Goal: Information Seeking & Learning: Learn about a topic

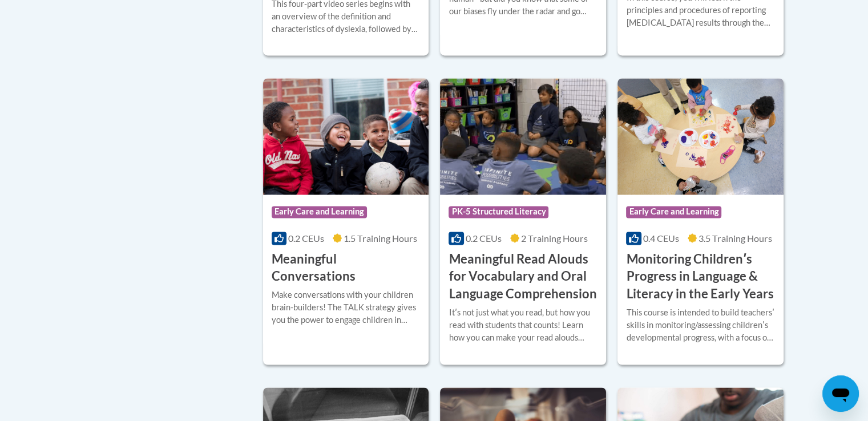
scroll to position [1768, 0]
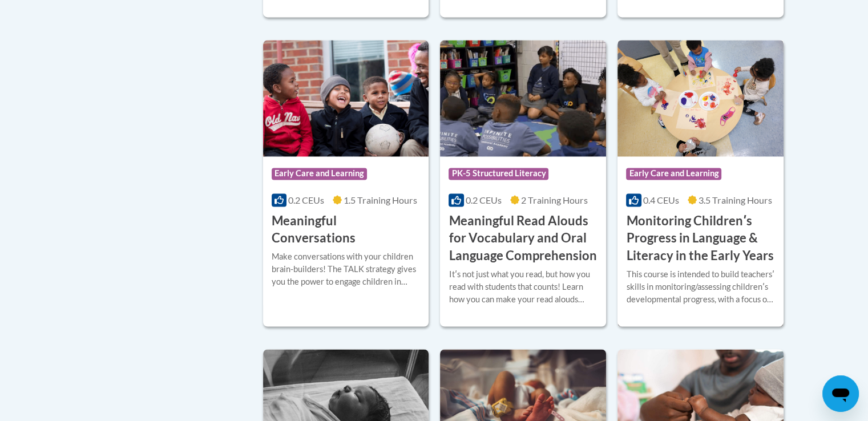
click at [738, 156] on img at bounding box center [700, 98] width 166 height 116
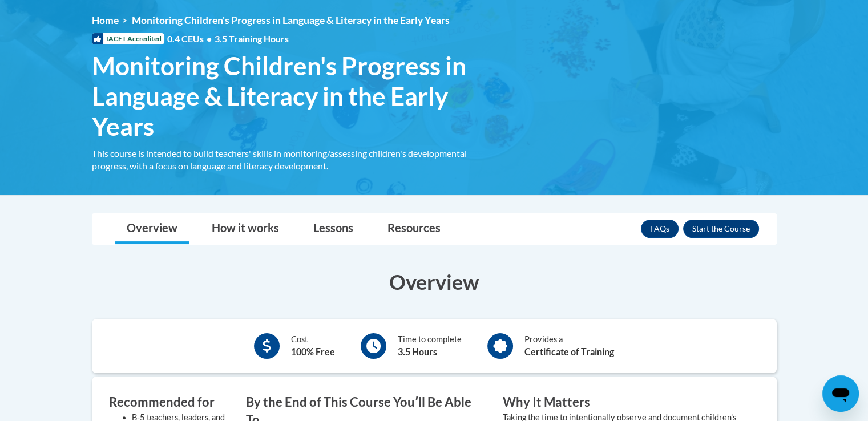
scroll to position [228, 0]
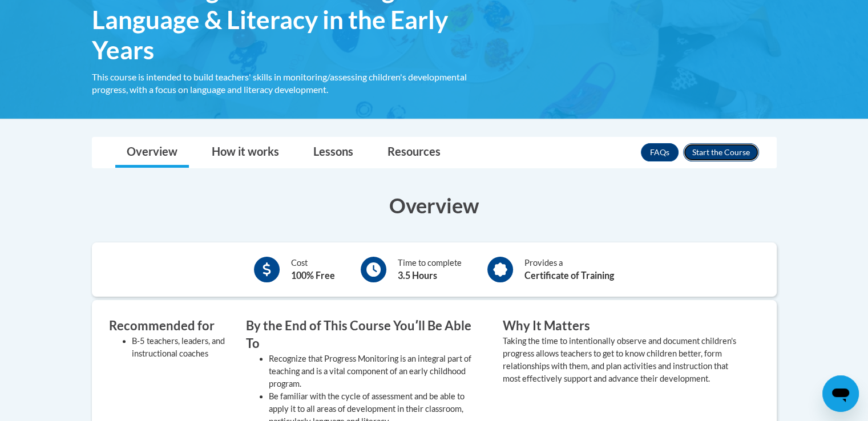
click at [737, 148] on button "Enroll" at bounding box center [721, 152] width 76 height 18
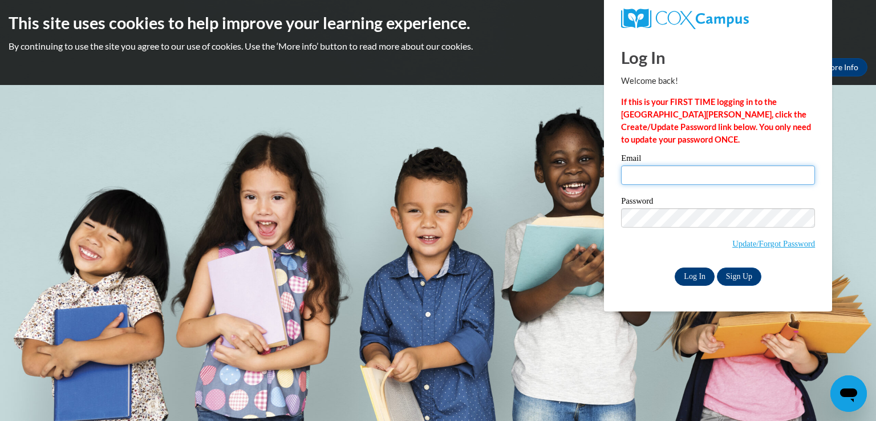
type input "k_adam@vwcs.net"
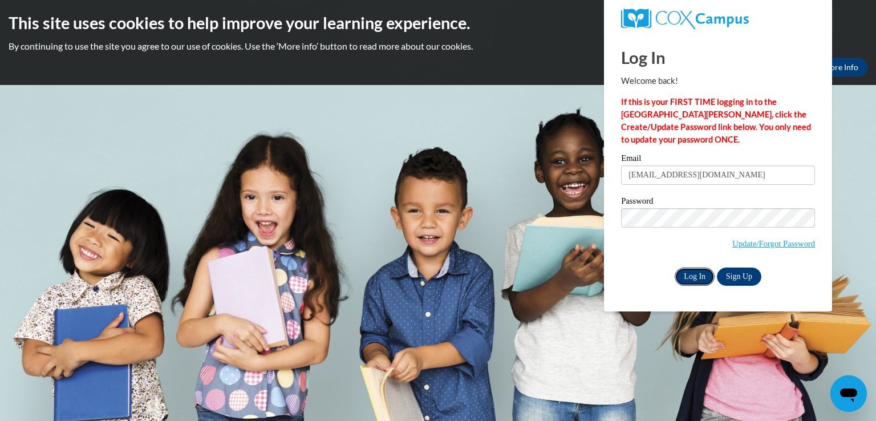
click at [706, 276] on input "Log In" at bounding box center [695, 277] width 40 height 18
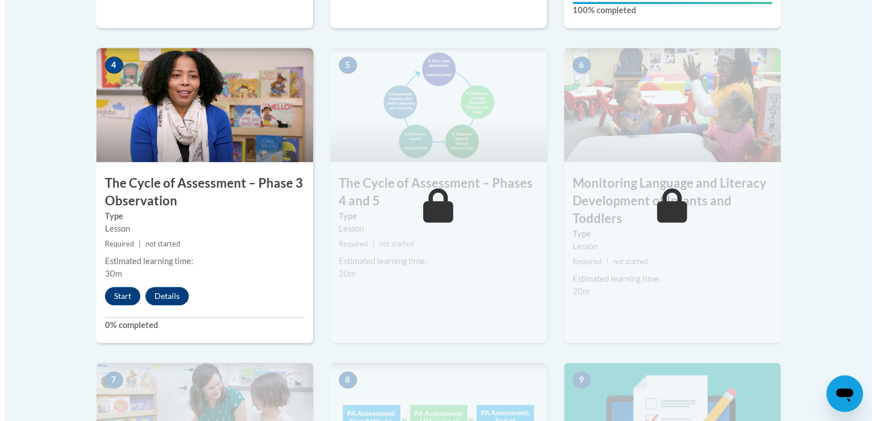
scroll to position [684, 0]
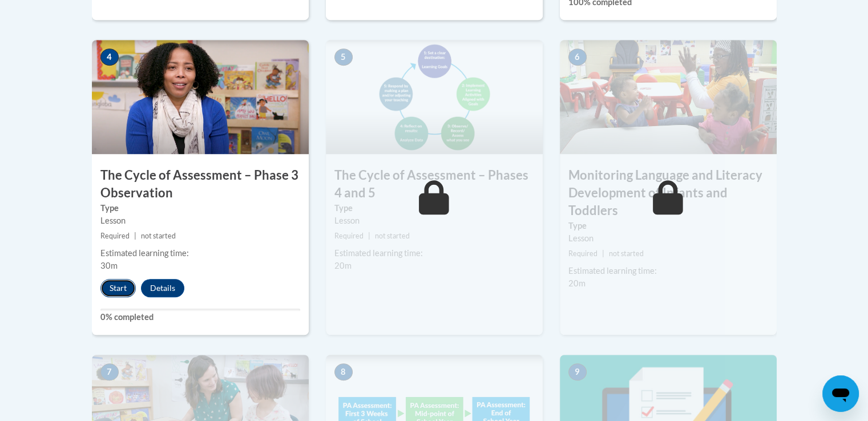
click at [127, 286] on button "Start" at bounding box center [117, 288] width 35 height 18
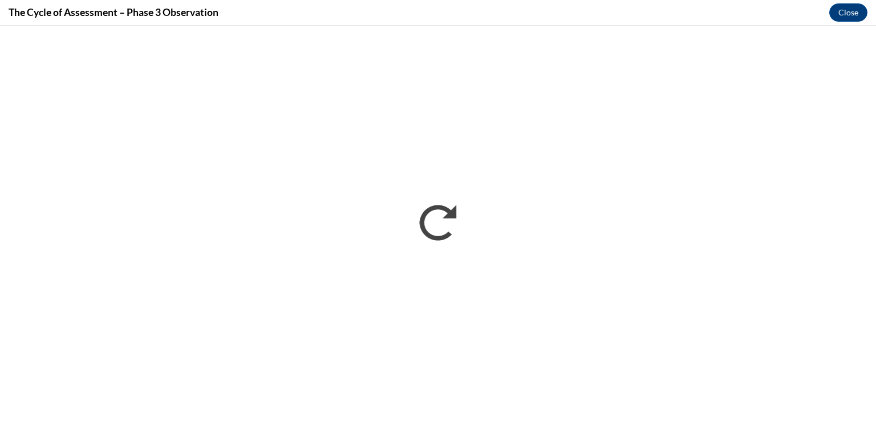
scroll to position [0, 0]
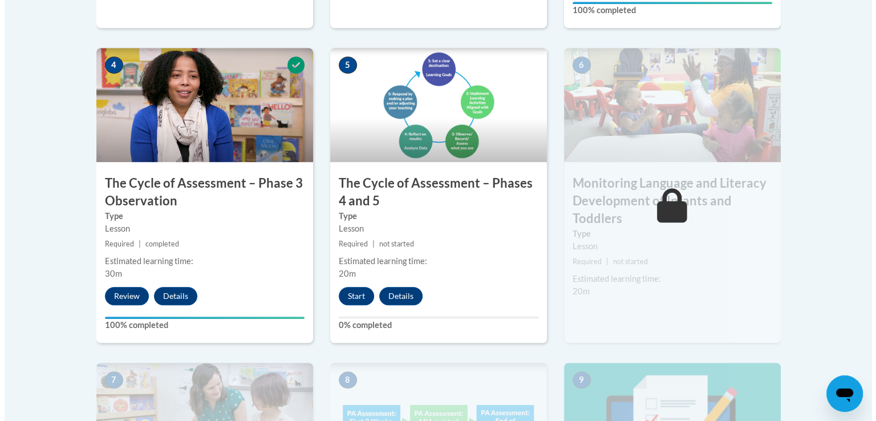
scroll to position [742, 0]
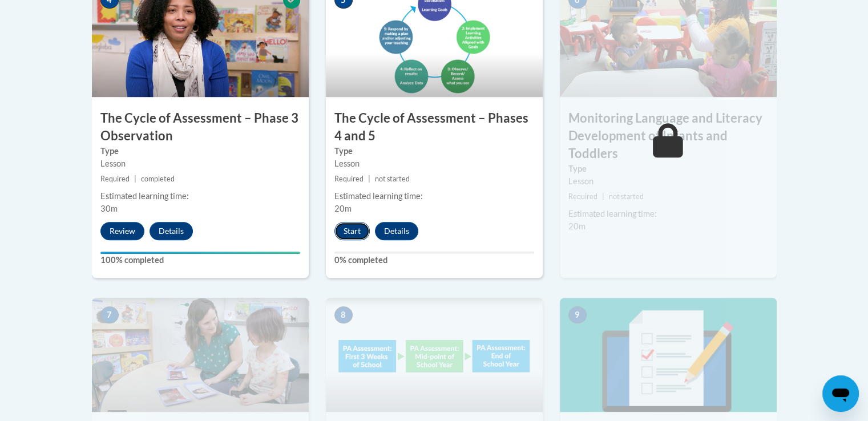
click at [354, 231] on button "Start" at bounding box center [351, 231] width 35 height 18
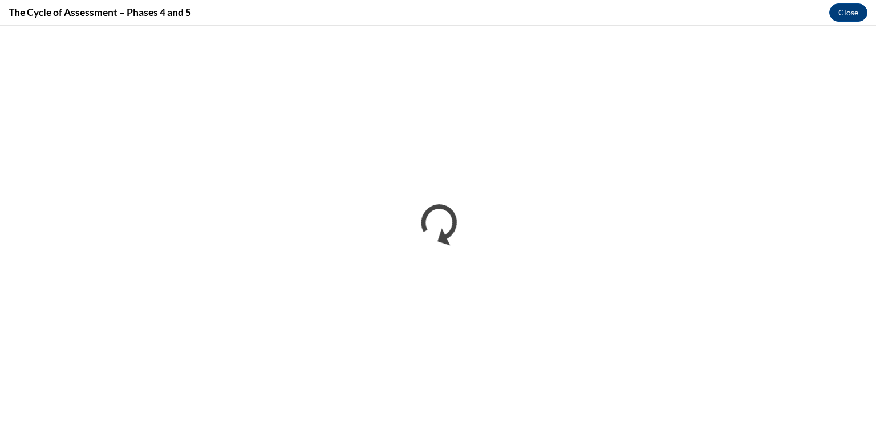
scroll to position [0, 0]
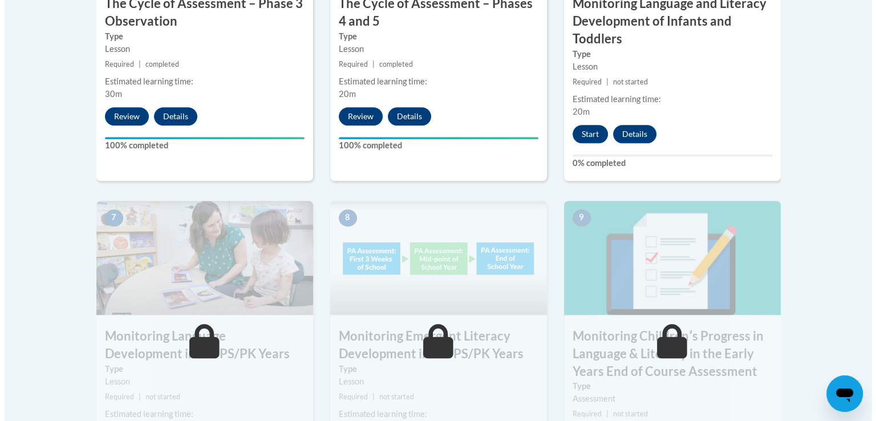
scroll to position [913, 0]
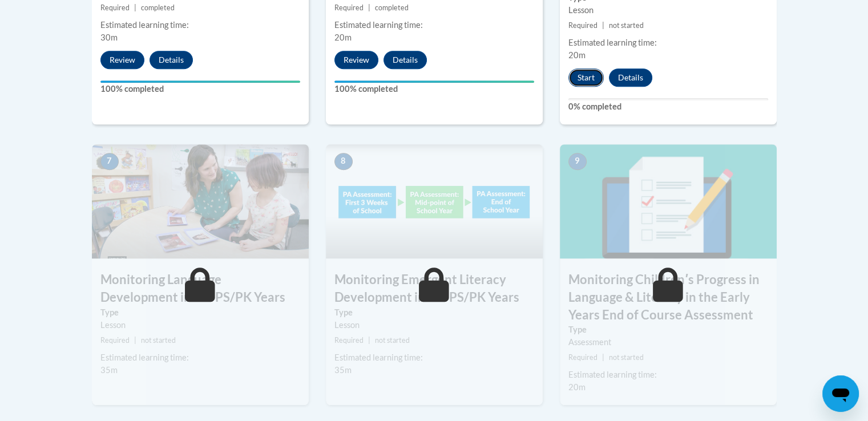
click at [569, 74] on button "Start" at bounding box center [585, 77] width 35 height 18
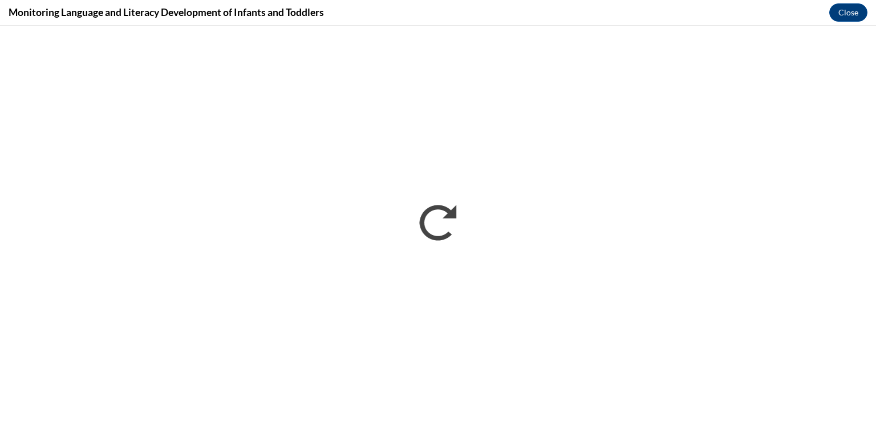
scroll to position [0, 0]
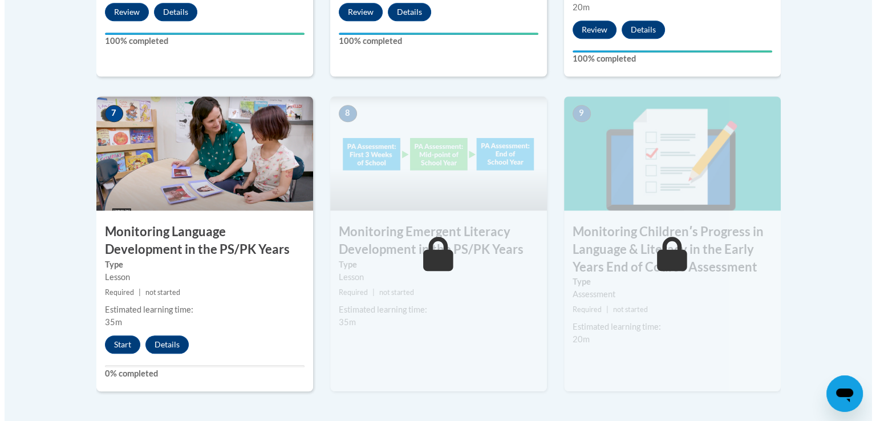
scroll to position [1084, 0]
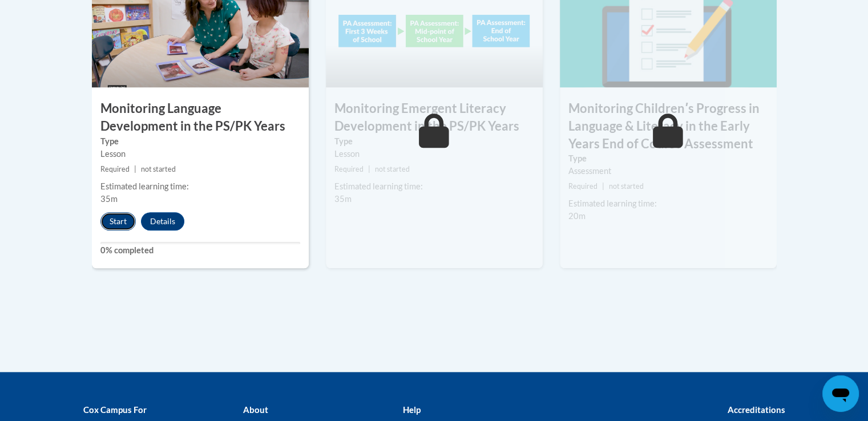
click at [108, 221] on button "Start" at bounding box center [117, 221] width 35 height 18
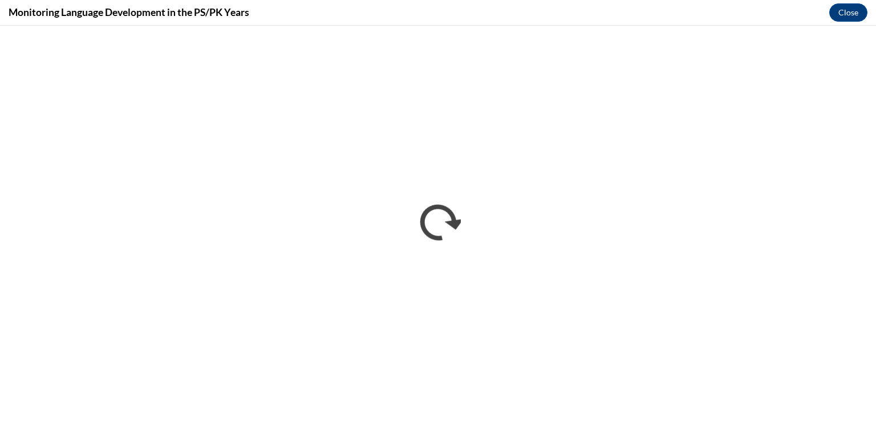
scroll to position [0, 0]
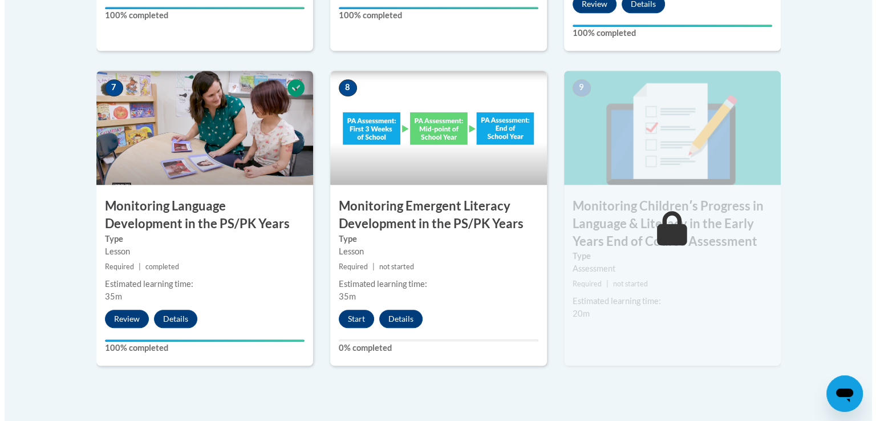
scroll to position [1141, 0]
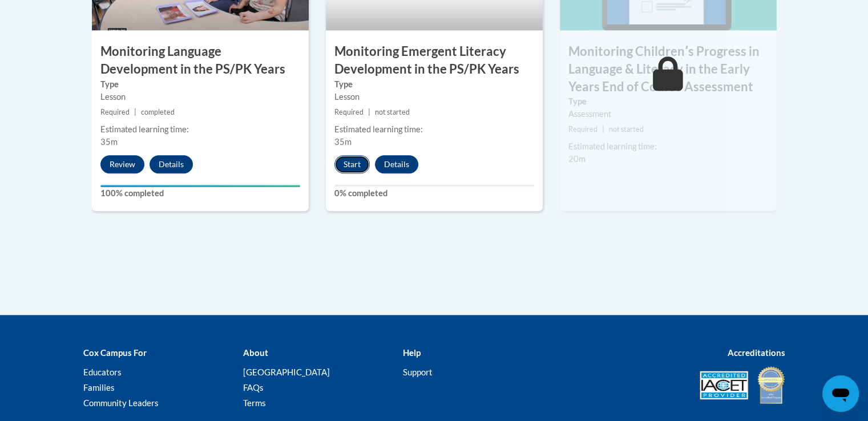
click at [354, 166] on button "Start" at bounding box center [351, 164] width 35 height 18
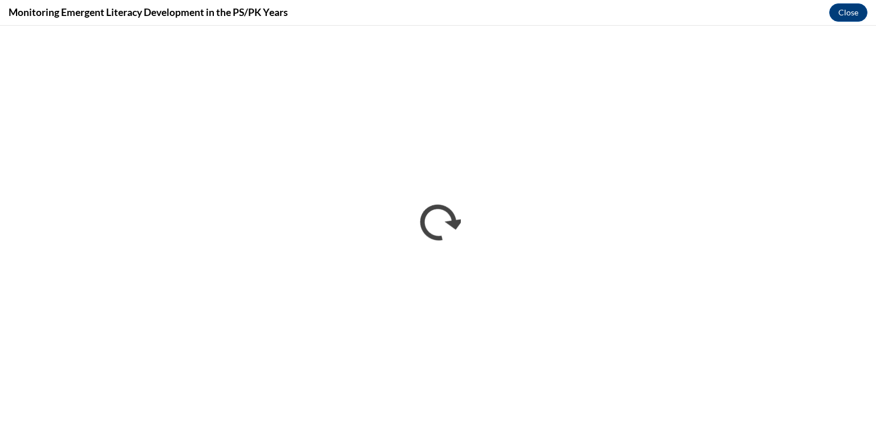
scroll to position [0, 0]
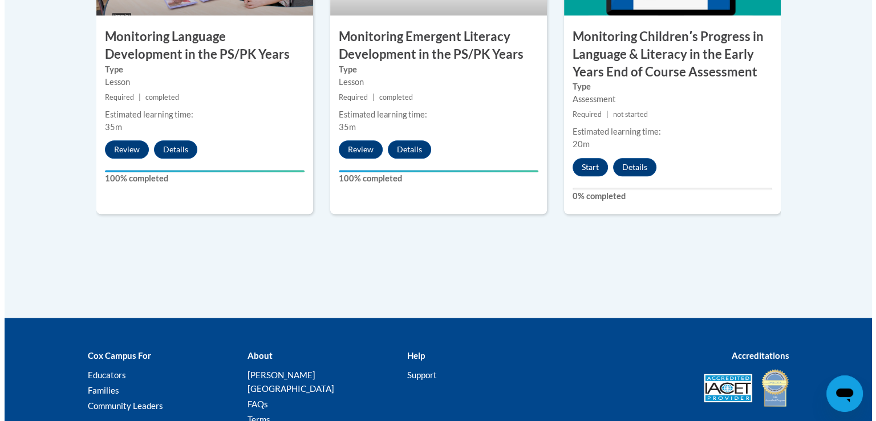
scroll to position [1068, 0]
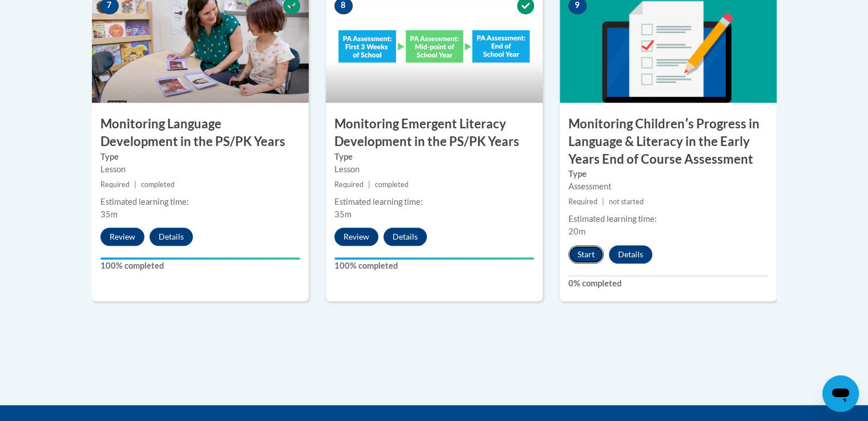
click at [595, 252] on button "Start" at bounding box center [585, 254] width 35 height 18
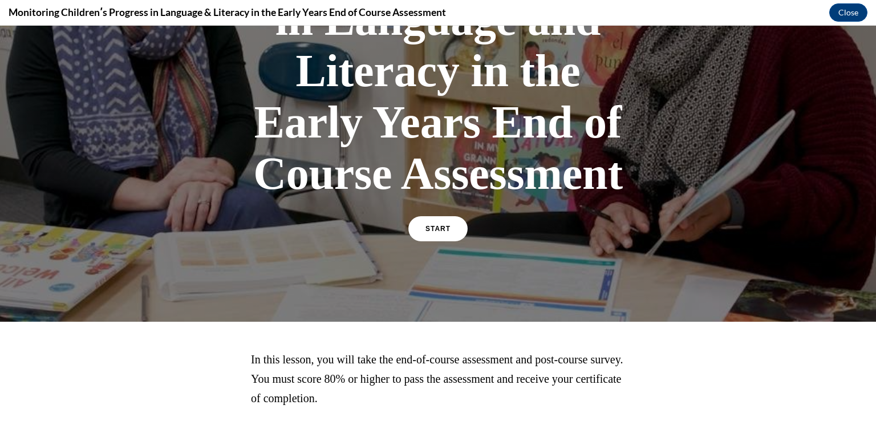
scroll to position [228, 0]
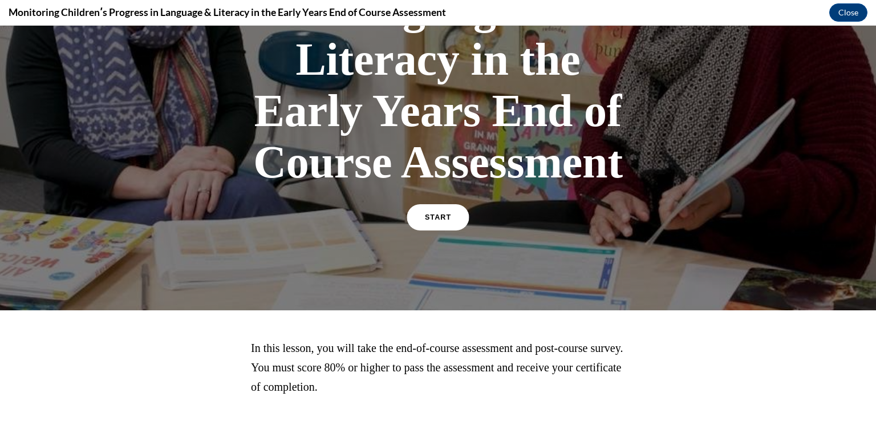
click at [436, 224] on link "START" at bounding box center [438, 217] width 62 height 26
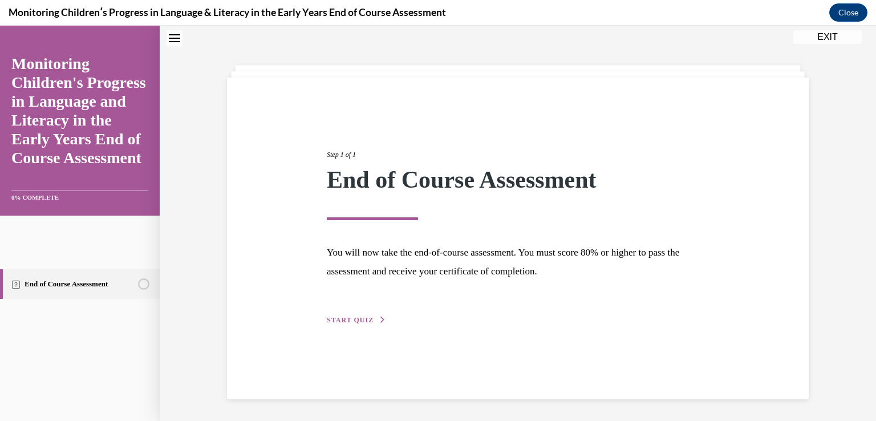
scroll to position [36, 0]
click at [362, 317] on span "START QUIZ" at bounding box center [350, 319] width 47 height 8
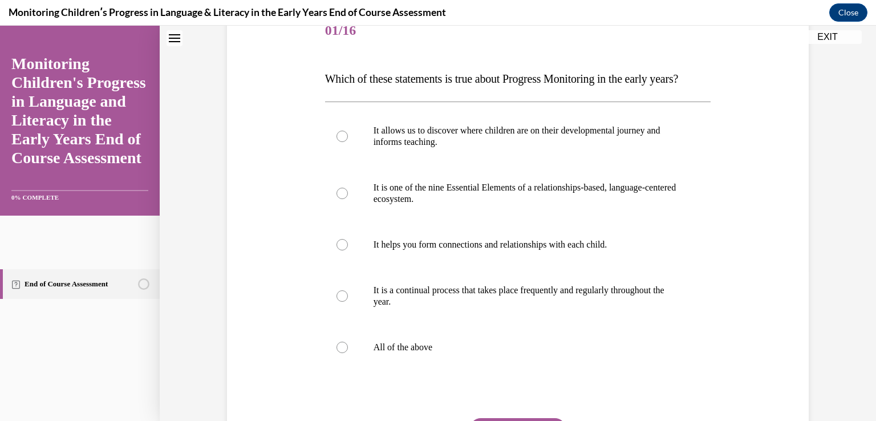
scroll to position [207, 0]
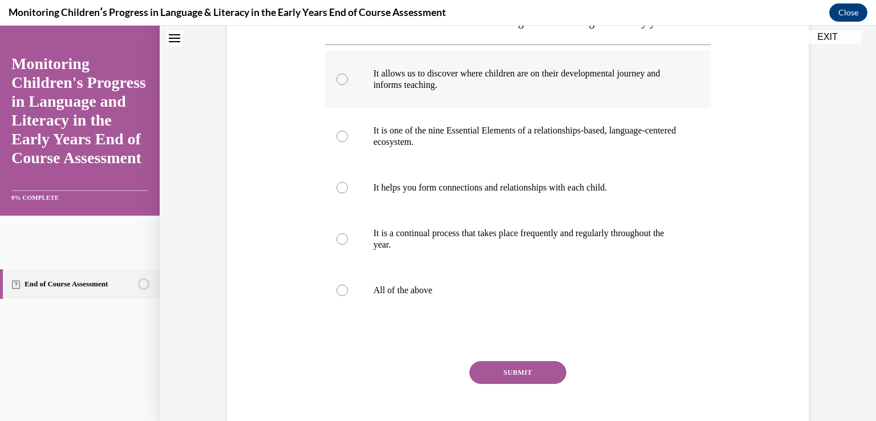
click at [333, 107] on label "It allows us to discover where children are on their developmental journey and …" at bounding box center [518, 79] width 386 height 57
click at [337, 85] on input "It allows us to discover where children are on their developmental journey and …" at bounding box center [342, 79] width 11 height 11
radio input "true"
click at [337, 193] on div at bounding box center [342, 187] width 11 height 11
click at [337, 193] on input "It helps you form connections and relationships with each child." at bounding box center [342, 187] width 11 height 11
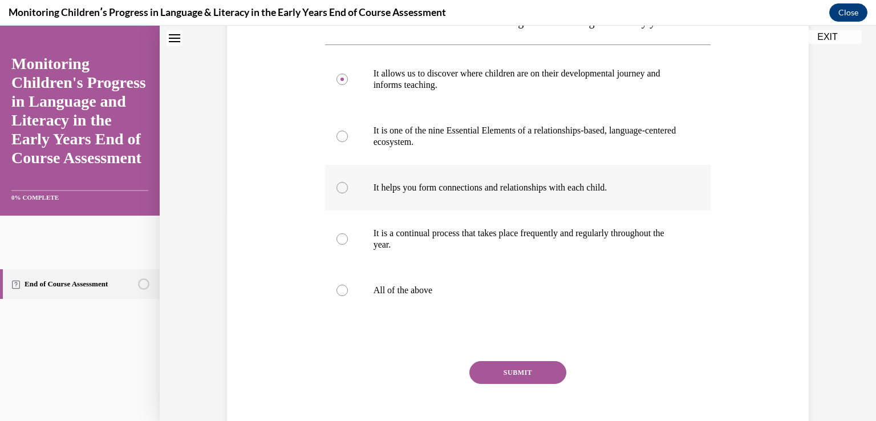
radio input "true"
click at [343, 313] on label "All of the above" at bounding box center [518, 291] width 386 height 46
click at [343, 296] on input "All of the above" at bounding box center [342, 290] width 11 height 11
radio input "true"
click at [498, 384] on button "SUBMIT" at bounding box center [517, 372] width 97 height 23
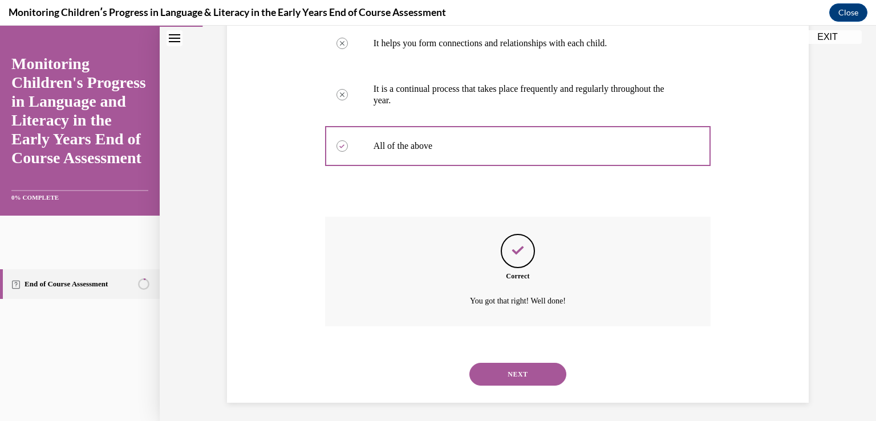
scroll to position [379, 0]
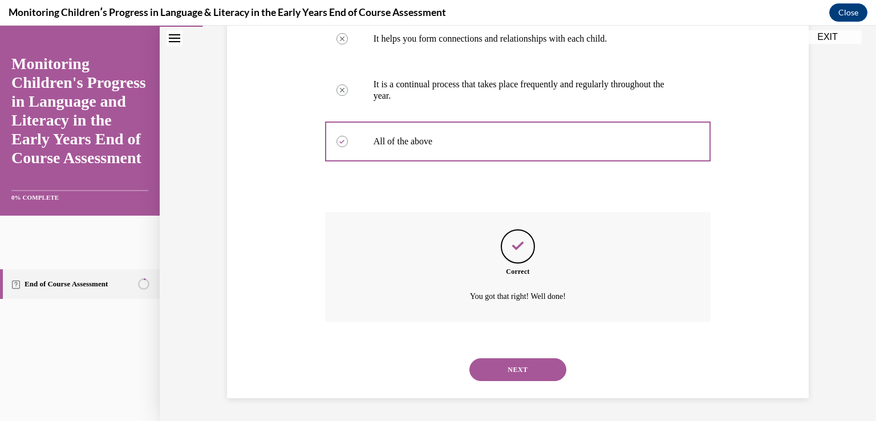
click at [524, 366] on button "NEXT" at bounding box center [517, 369] width 97 height 23
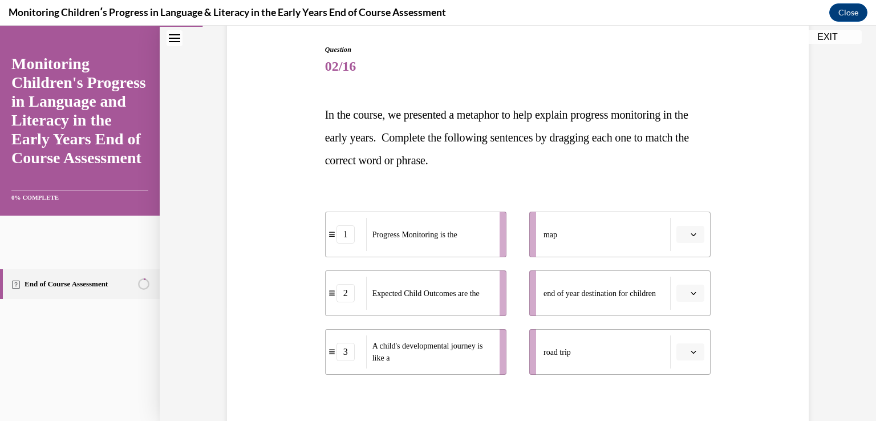
scroll to position [171, 0]
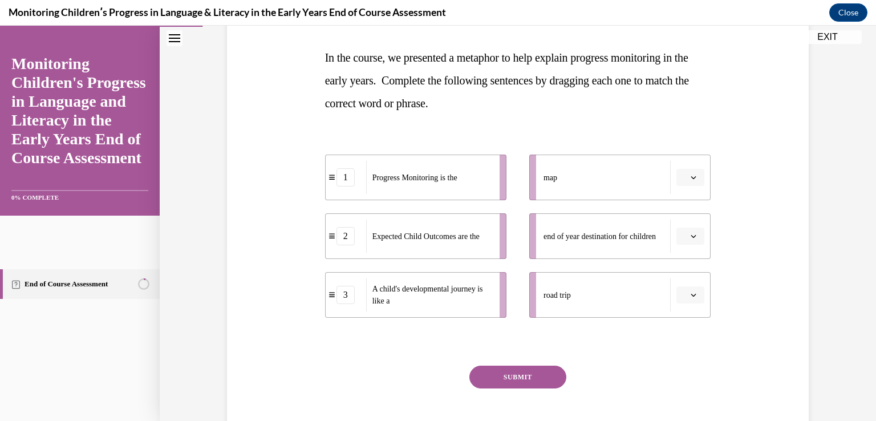
drag, startPoint x: 596, startPoint y: 291, endPoint x: 651, endPoint y: 282, distance: 56.1
click at [650, 282] on div "road trip" at bounding box center [607, 294] width 127 height 33
click at [691, 295] on icon "button" at bounding box center [694, 295] width 6 height 6
click at [681, 390] on span "3" at bounding box center [682, 388] width 4 height 9
click at [690, 240] on button "button" at bounding box center [691, 236] width 28 height 17
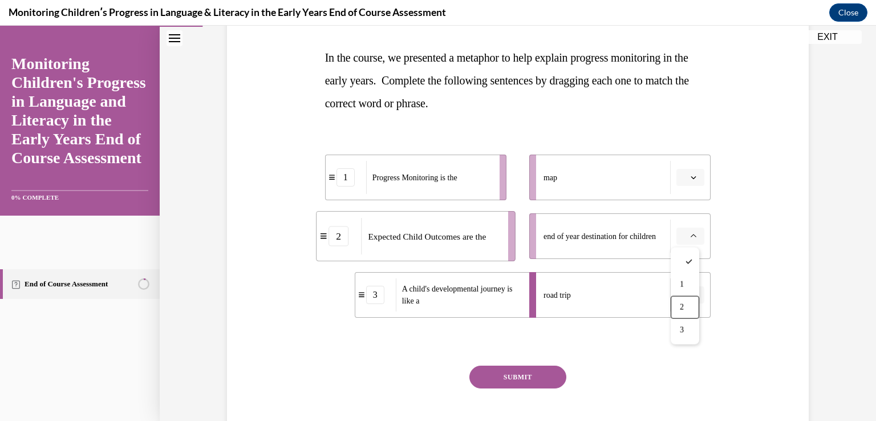
drag, startPoint x: 681, startPoint y: 304, endPoint x: 682, endPoint y: 291, distance: 13.2
click at [681, 303] on span "2" at bounding box center [682, 307] width 4 height 9
click at [691, 179] on icon "button" at bounding box center [694, 178] width 6 height 6
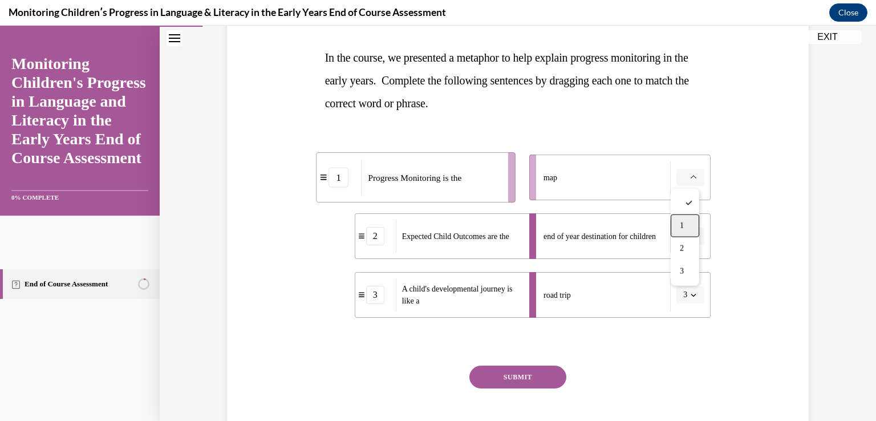
click at [692, 222] on div "1" at bounding box center [685, 225] width 29 height 23
click at [510, 375] on button "SUBMIT" at bounding box center [517, 377] width 97 height 23
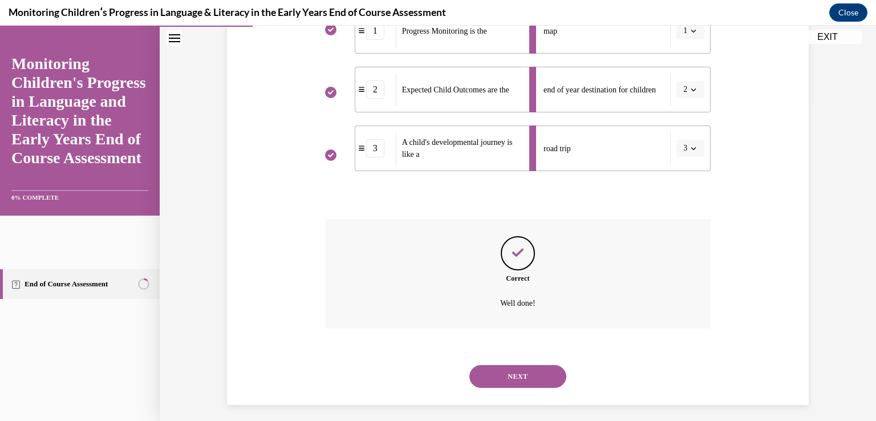
scroll to position [324, 0]
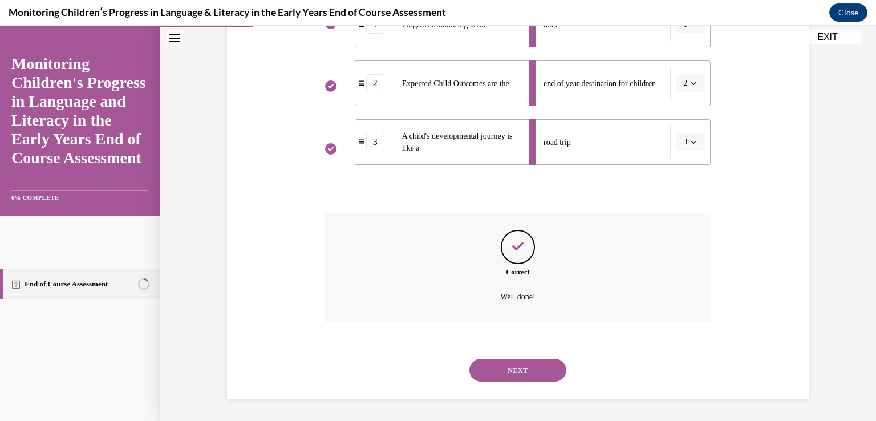
click at [532, 366] on button "NEXT" at bounding box center [517, 370] width 97 height 23
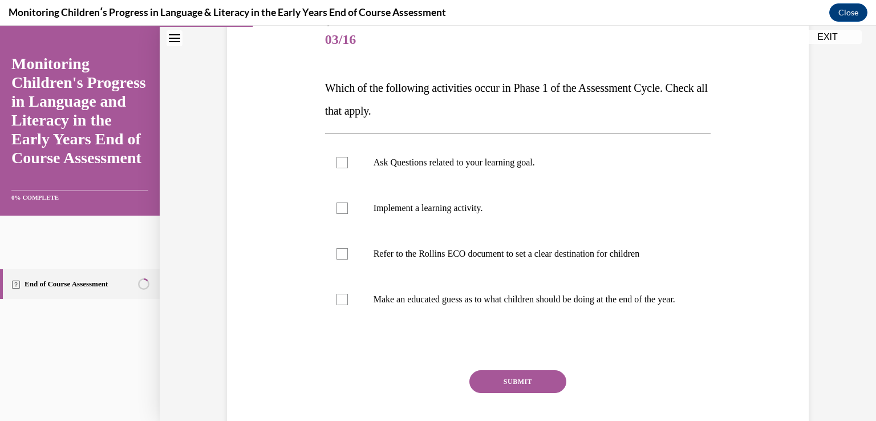
scroll to position [171, 0]
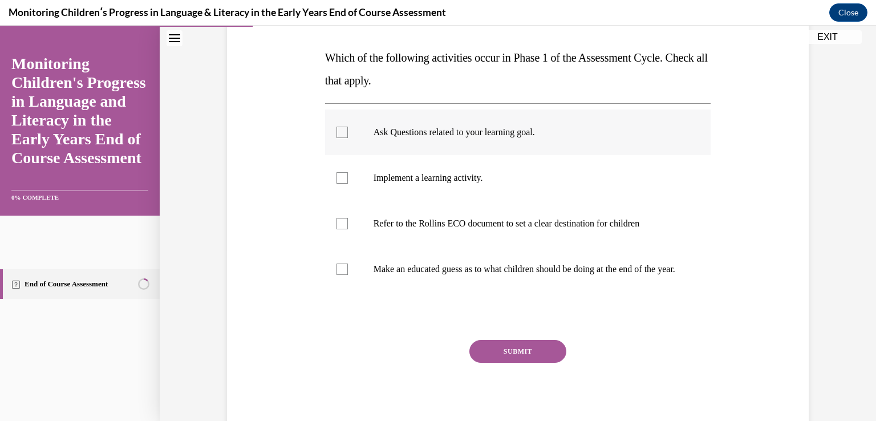
click at [337, 135] on div at bounding box center [342, 132] width 11 height 11
click at [337, 135] on input "Ask Questions related to your learning goal." at bounding box center [342, 132] width 11 height 11
checkbox input "true"
click at [517, 363] on button "SUBMIT" at bounding box center [517, 351] width 97 height 23
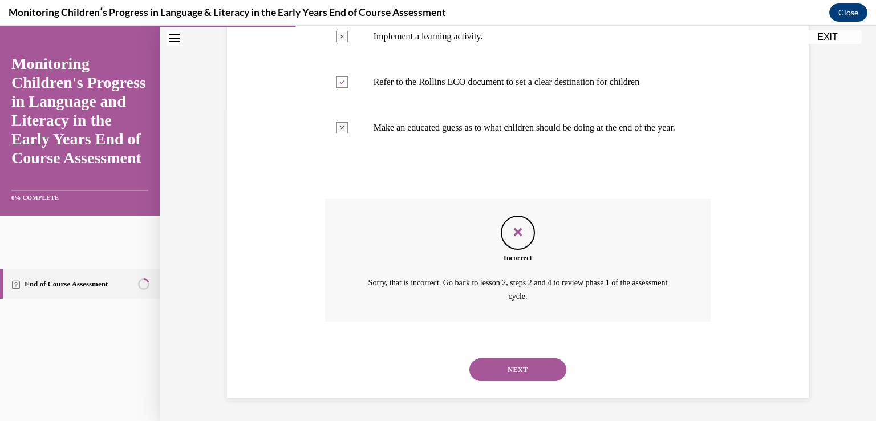
scroll to position [324, 0]
click at [540, 360] on button "NEXT" at bounding box center [517, 369] width 97 height 23
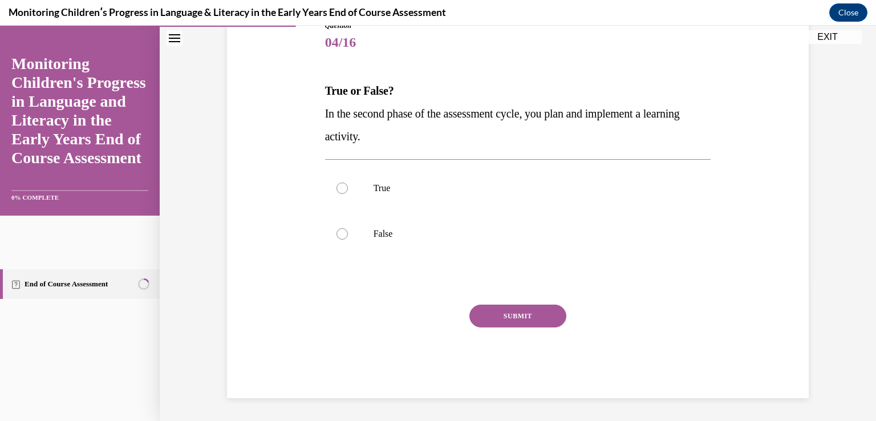
scroll to position [127, 0]
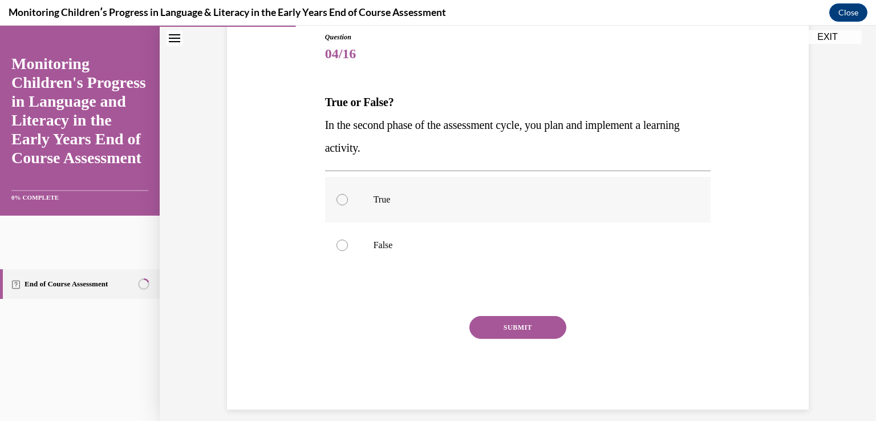
click at [337, 202] on div at bounding box center [342, 199] width 11 height 11
click at [337, 202] on input "True" at bounding box center [342, 199] width 11 height 11
radio input "true"
click at [545, 335] on button "SUBMIT" at bounding box center [517, 327] width 97 height 23
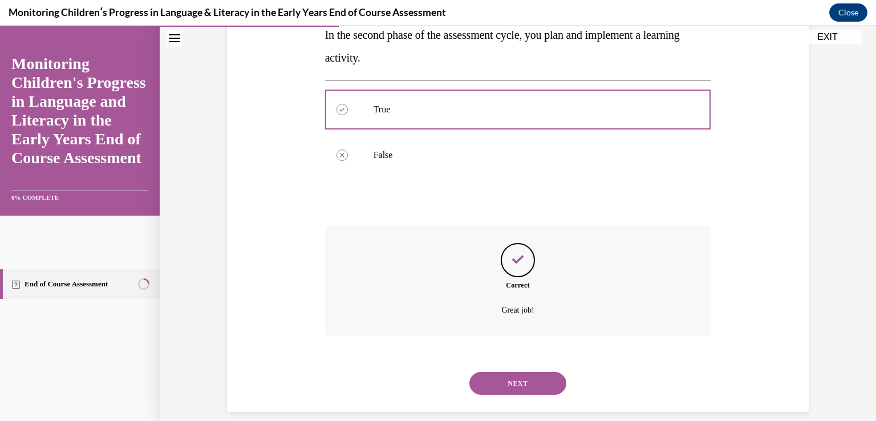
scroll to position [230, 0]
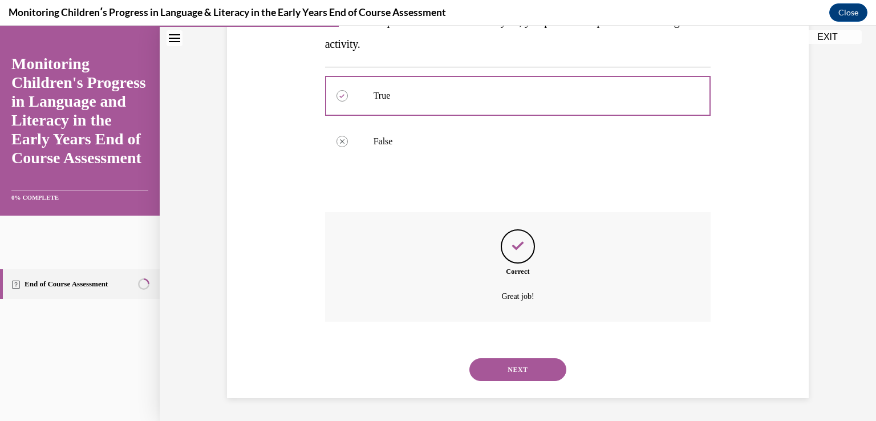
click at [488, 365] on button "NEXT" at bounding box center [517, 369] width 97 height 23
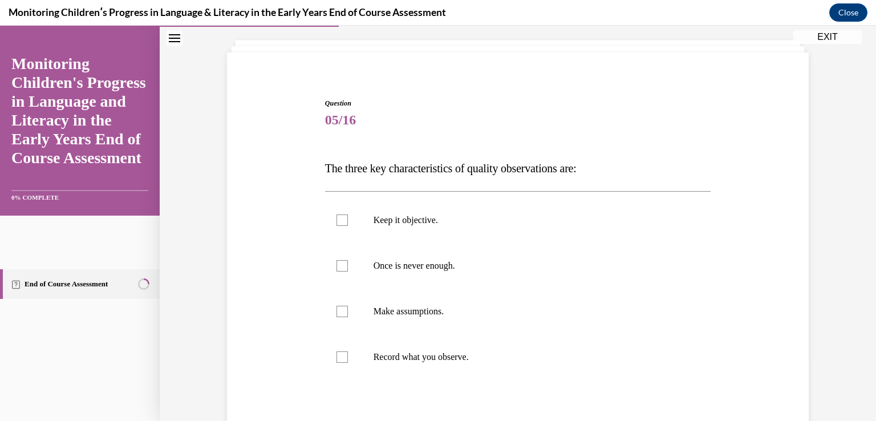
scroll to position [184, 0]
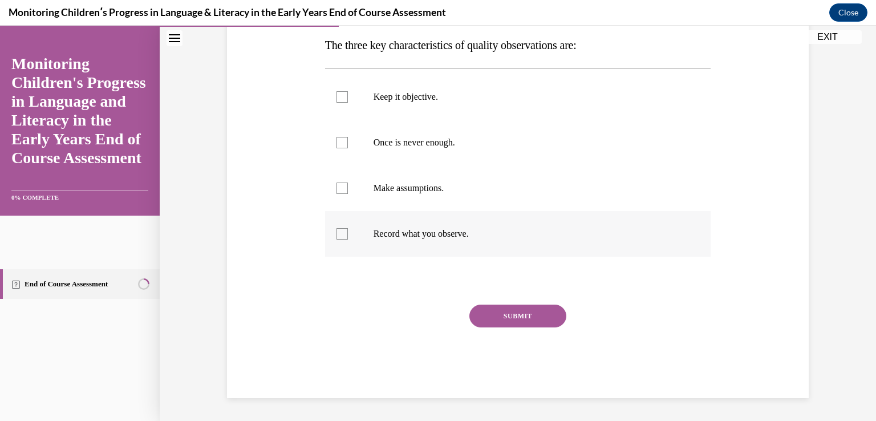
click at [337, 233] on div at bounding box center [342, 233] width 11 height 11
click at [337, 233] on input "Record what you observe." at bounding box center [342, 233] width 11 height 11
checkbox input "true"
click at [343, 140] on label "Once is never enough." at bounding box center [518, 143] width 386 height 46
click at [343, 140] on input "Once is never enough." at bounding box center [342, 142] width 11 height 11
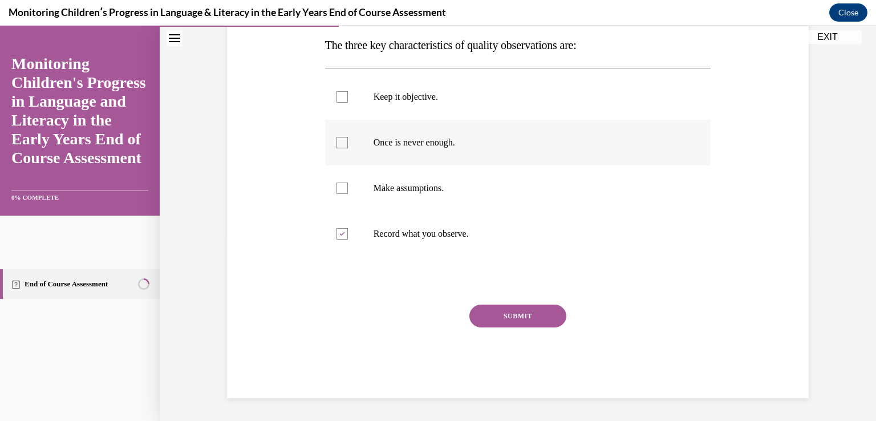
checkbox input "true"
click at [341, 102] on div at bounding box center [342, 96] width 11 height 11
click at [341, 102] on input "Keep it objective." at bounding box center [342, 96] width 11 height 11
checkbox input "true"
click at [532, 313] on button "SUBMIT" at bounding box center [517, 316] width 97 height 23
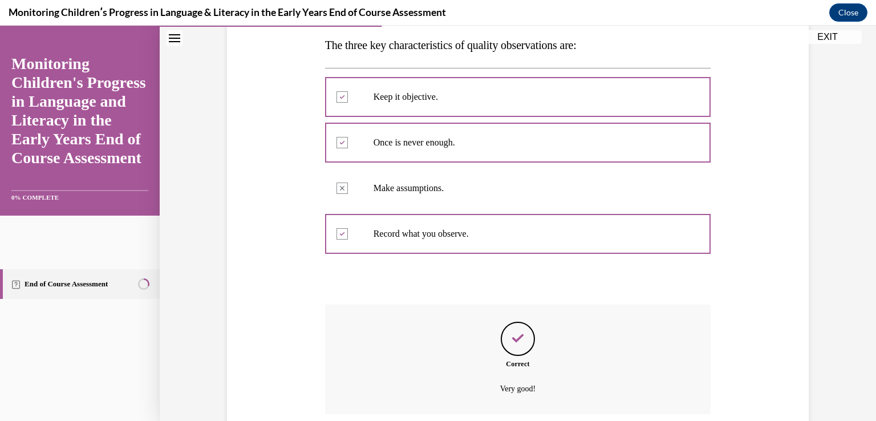
scroll to position [276, 0]
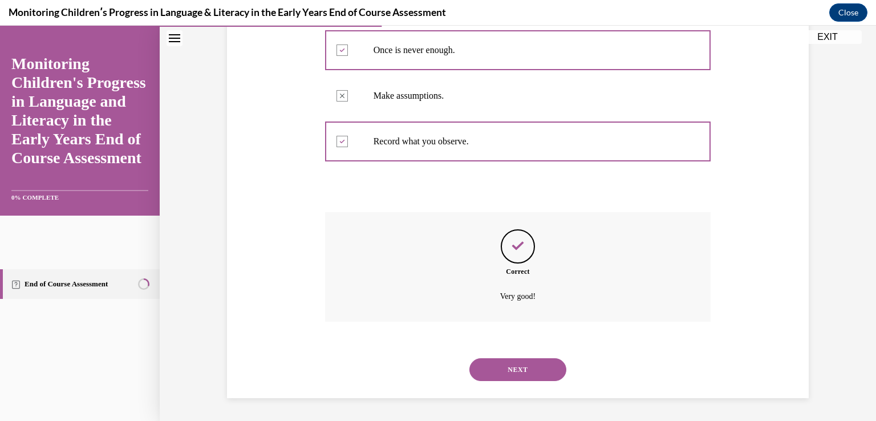
drag, startPoint x: 559, startPoint y: 368, endPoint x: 564, endPoint y: 363, distance: 6.9
click at [560, 362] on div "NEXT" at bounding box center [518, 370] width 386 height 46
click at [532, 369] on button "NEXT" at bounding box center [517, 369] width 97 height 23
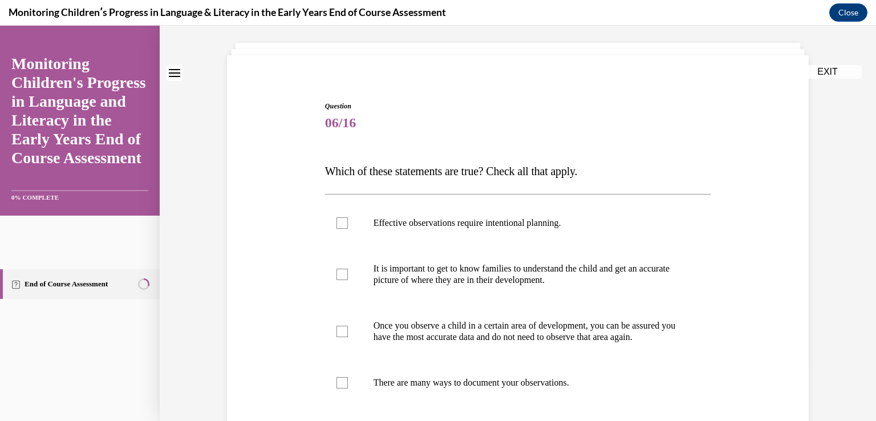
scroll to position [171, 0]
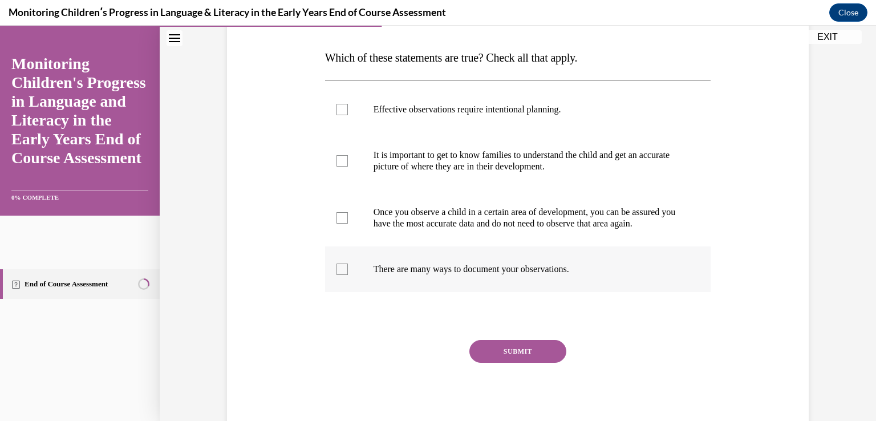
click at [337, 275] on div at bounding box center [342, 269] width 11 height 11
click at [337, 275] on input "There are many ways to document your observations." at bounding box center [342, 269] width 11 height 11
checkbox input "true"
click at [343, 163] on div at bounding box center [342, 160] width 11 height 11
click at [343, 163] on input "It is important to get to know families to understand the child and get an accu…" at bounding box center [342, 160] width 11 height 11
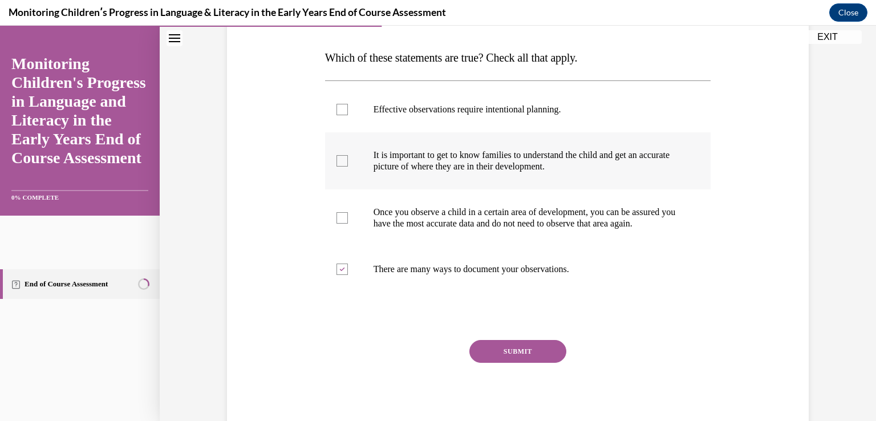
checkbox input "true"
click at [338, 112] on div at bounding box center [342, 109] width 11 height 11
click at [338, 112] on input "Effective observations require intentional planning." at bounding box center [342, 109] width 11 height 11
checkbox input "true"
click at [497, 362] on button "SUBMIT" at bounding box center [517, 351] width 97 height 23
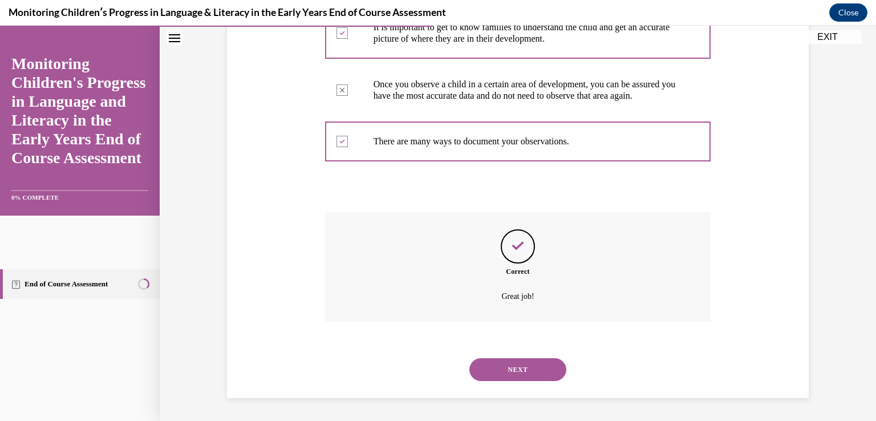
scroll to position [310, 0]
click at [493, 370] on button "NEXT" at bounding box center [517, 369] width 97 height 23
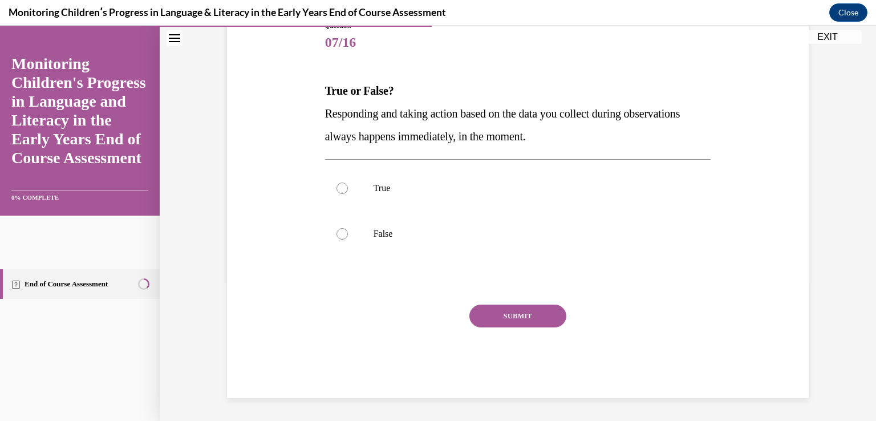
scroll to position [127, 0]
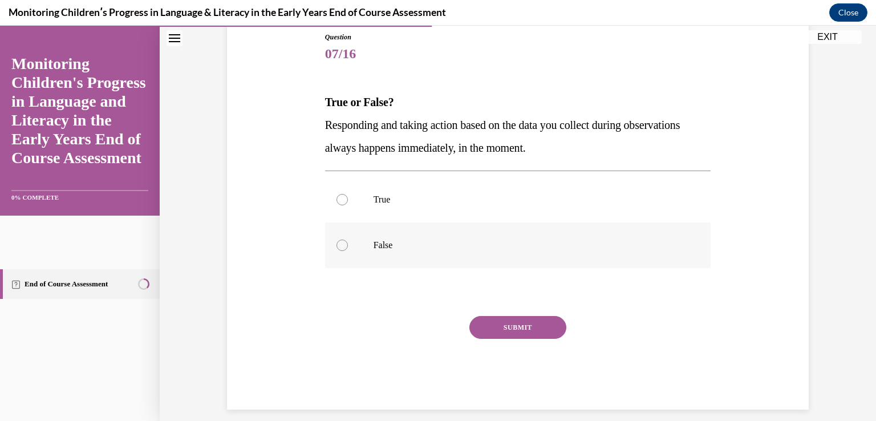
click at [337, 245] on div at bounding box center [342, 245] width 11 height 11
click at [337, 245] on input "False" at bounding box center [342, 245] width 11 height 11
radio input "true"
click at [504, 323] on button "SUBMIT" at bounding box center [517, 327] width 97 height 23
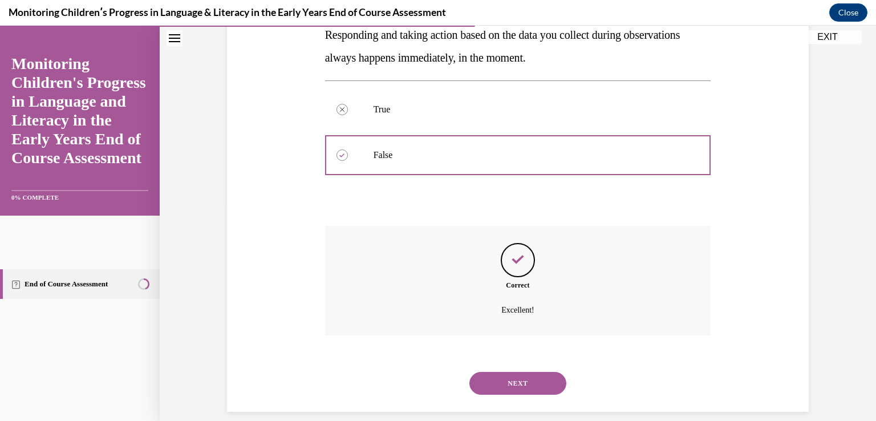
scroll to position [230, 0]
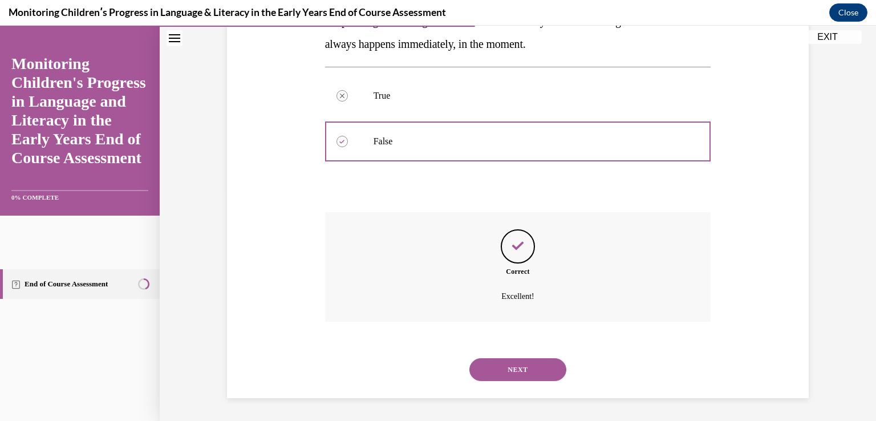
click at [493, 370] on button "NEXT" at bounding box center [517, 369] width 97 height 23
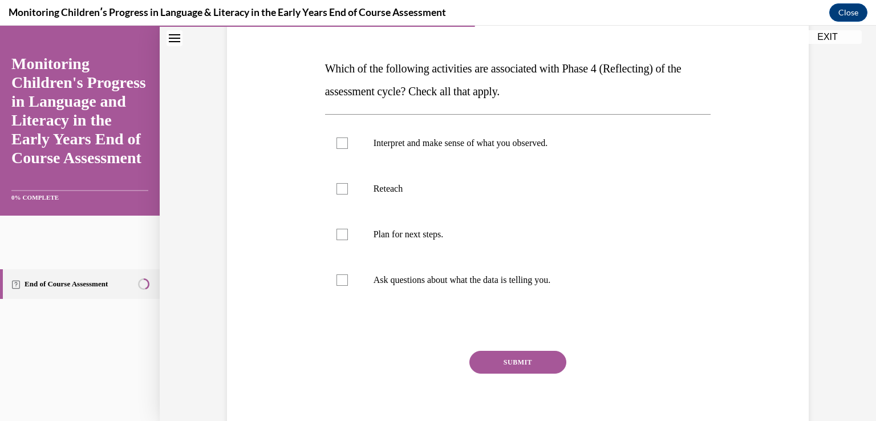
scroll to position [171, 0]
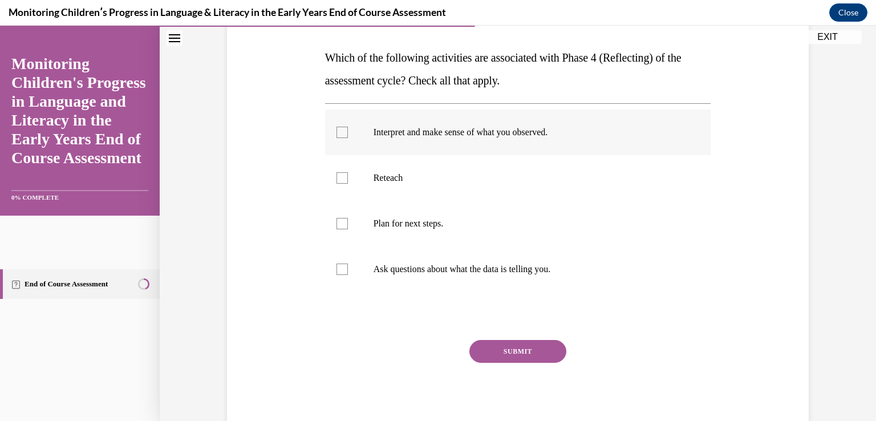
click at [337, 135] on div at bounding box center [342, 132] width 11 height 11
click at [337, 135] on input "Interpret and make sense of what you observed." at bounding box center [342, 132] width 11 height 11
checkbox input "true"
click at [337, 177] on div at bounding box center [342, 177] width 11 height 11
click at [337, 177] on input "Reteach" at bounding box center [342, 177] width 11 height 11
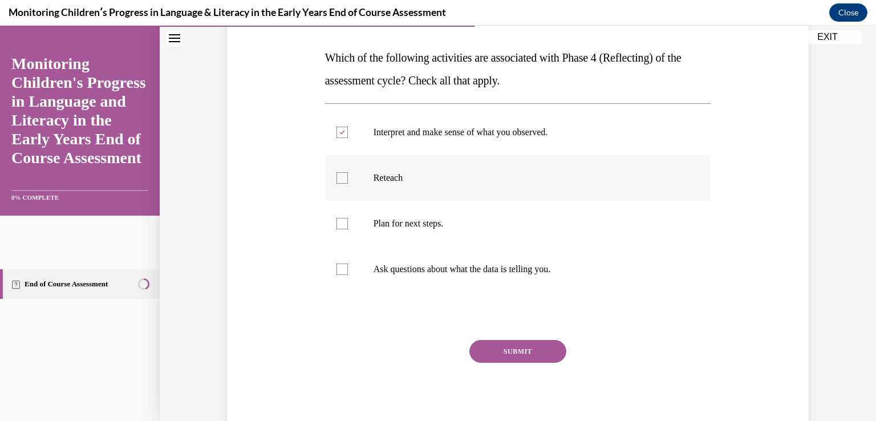
checkbox input "true"
click at [338, 220] on div at bounding box center [342, 223] width 11 height 11
click at [338, 220] on input "Plan for next steps." at bounding box center [342, 223] width 11 height 11
checkbox input "true"
click at [532, 355] on button "SUBMIT" at bounding box center [517, 351] width 97 height 23
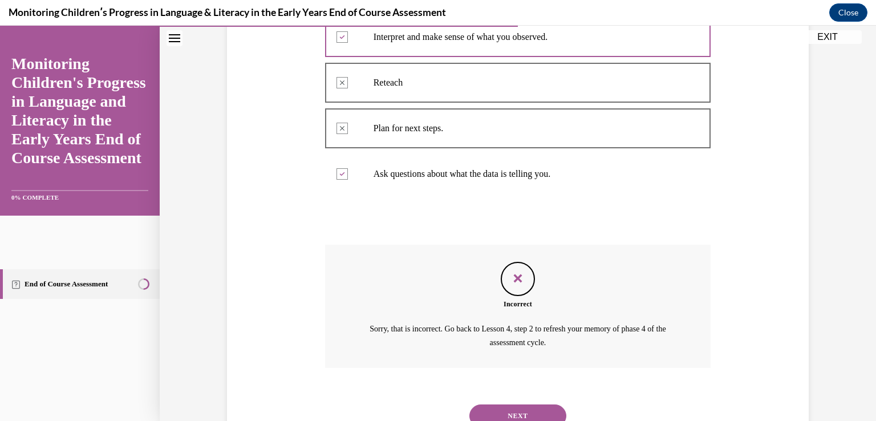
scroll to position [199, 0]
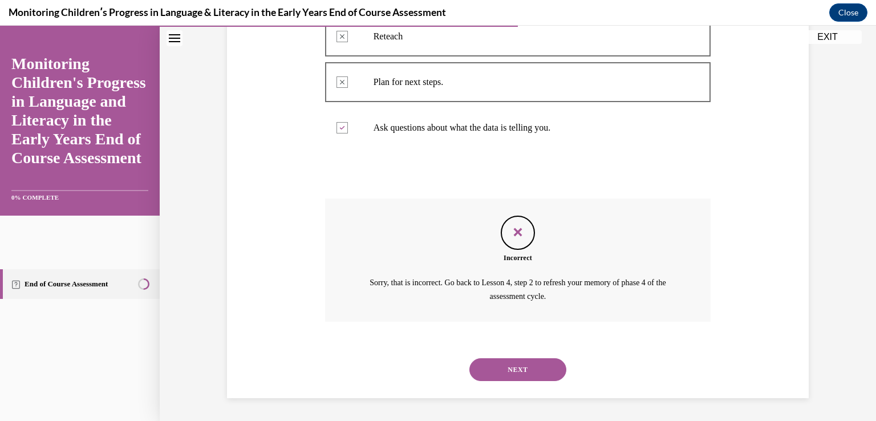
click at [525, 368] on button "NEXT" at bounding box center [517, 369] width 97 height 23
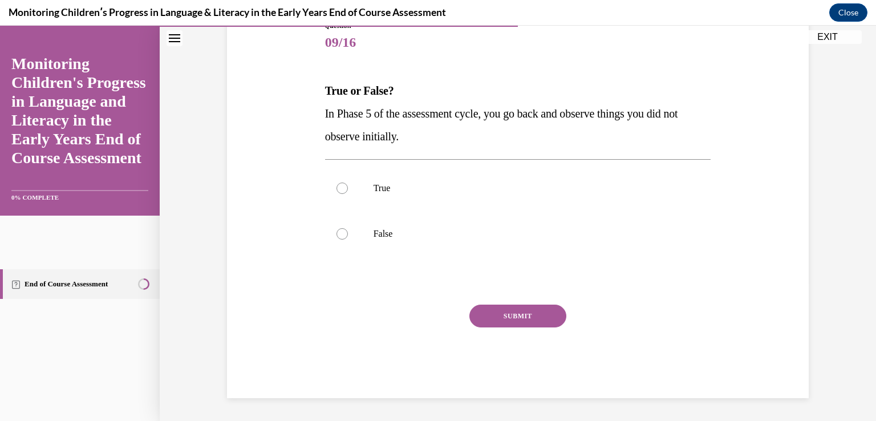
scroll to position [127, 0]
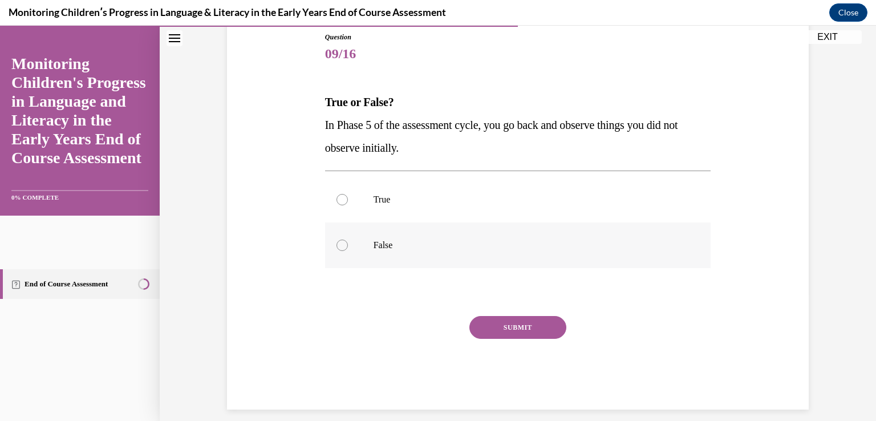
click at [338, 246] on div at bounding box center [342, 245] width 11 height 11
click at [338, 246] on input "False" at bounding box center [342, 245] width 11 height 11
radio input "true"
click at [542, 326] on button "SUBMIT" at bounding box center [517, 327] width 97 height 23
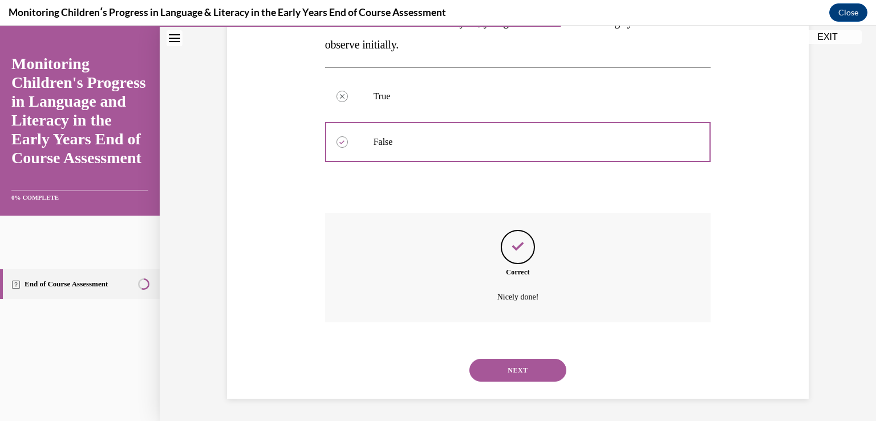
scroll to position [230, 0]
click at [532, 366] on button "NEXT" at bounding box center [517, 369] width 97 height 23
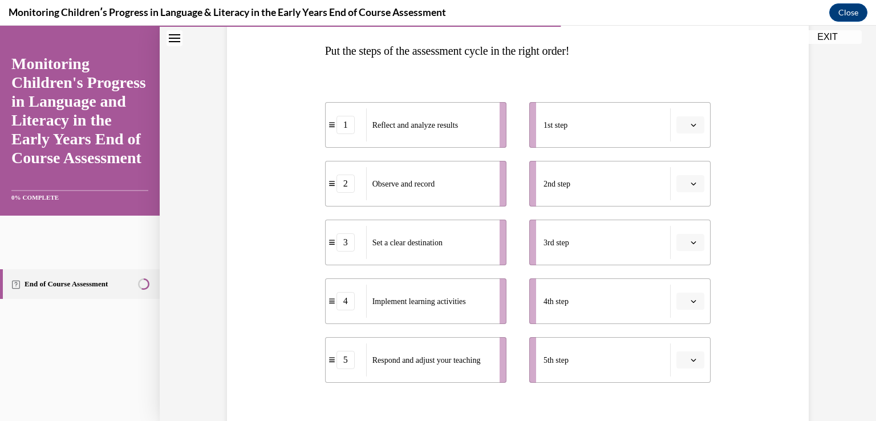
scroll to position [190, 0]
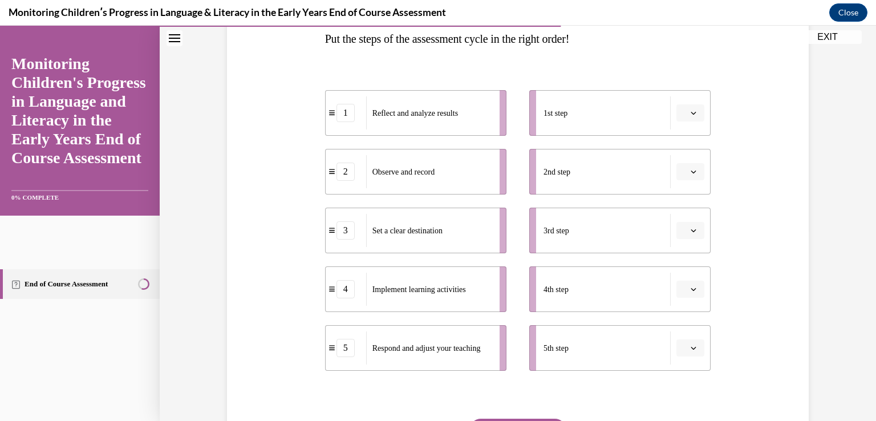
click at [684, 115] on button "button" at bounding box center [691, 112] width 28 height 17
click at [687, 183] on div "2" at bounding box center [685, 183] width 29 height 23
click at [684, 233] on button "button" at bounding box center [691, 230] width 28 height 17
click at [684, 172] on button "button" at bounding box center [691, 171] width 28 height 17
click at [737, 261] on div "Question 10/16 Put the steps of the assessment cycle in the right order! 2 Obse…" at bounding box center [518, 223] width 588 height 578
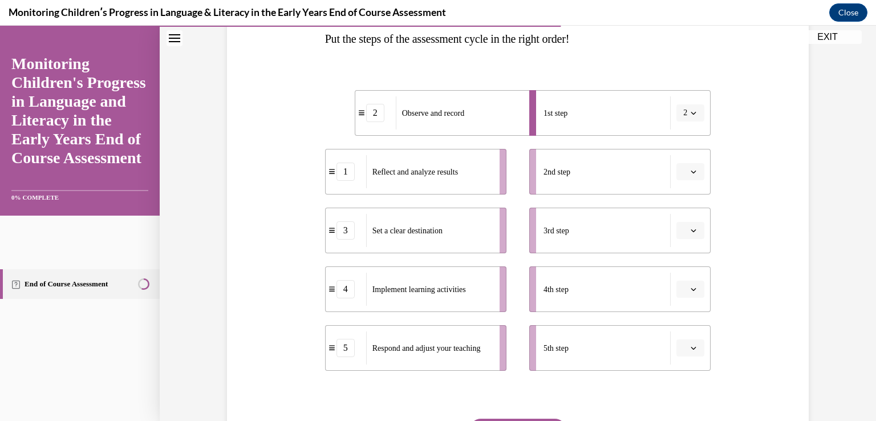
click at [691, 231] on icon "button" at bounding box center [694, 231] width 6 height 6
click at [690, 308] on div "2" at bounding box center [685, 301] width 29 height 23
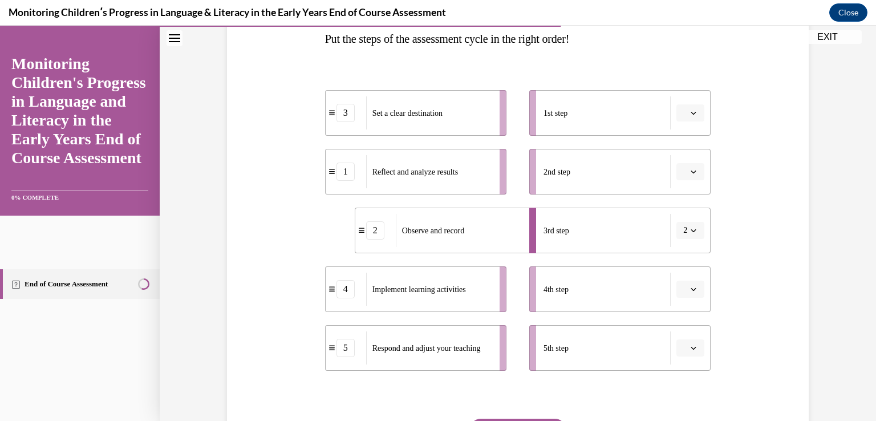
click at [690, 112] on span "button" at bounding box center [694, 113] width 8 height 8
click at [684, 185] on span "2" at bounding box center [682, 183] width 4 height 9
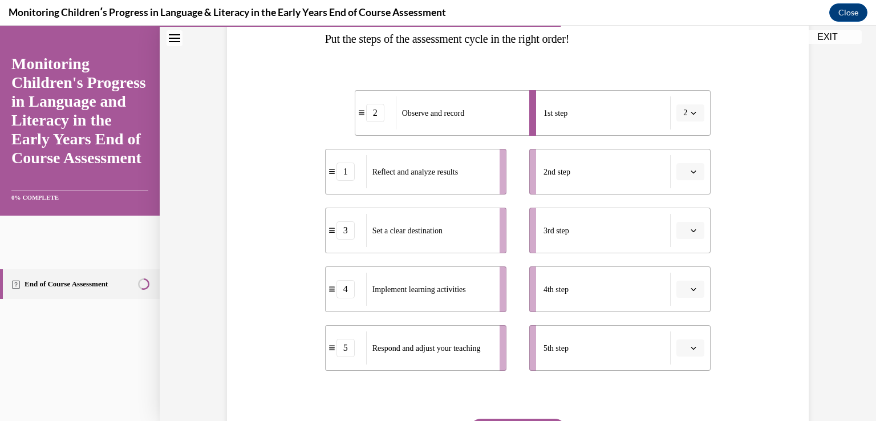
click at [694, 169] on button "button" at bounding box center [691, 171] width 28 height 17
click at [686, 263] on div "3" at bounding box center [685, 265] width 29 height 23
click at [692, 229] on icon "button" at bounding box center [694, 231] width 6 height 6
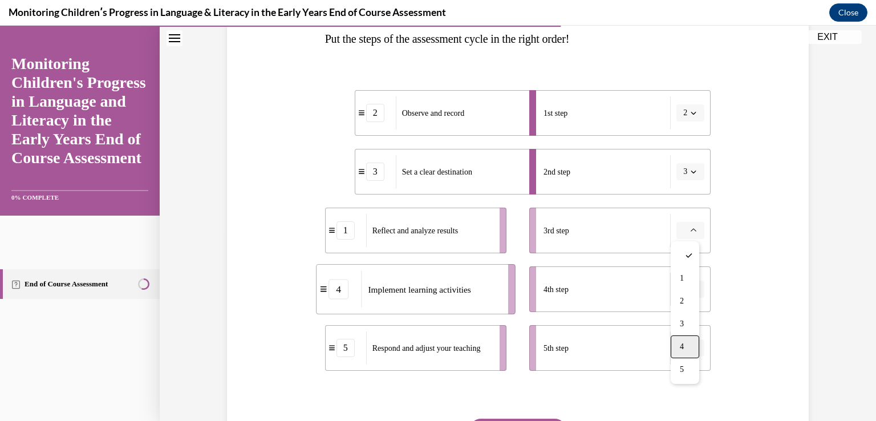
click at [679, 347] on div "4" at bounding box center [685, 346] width 29 height 23
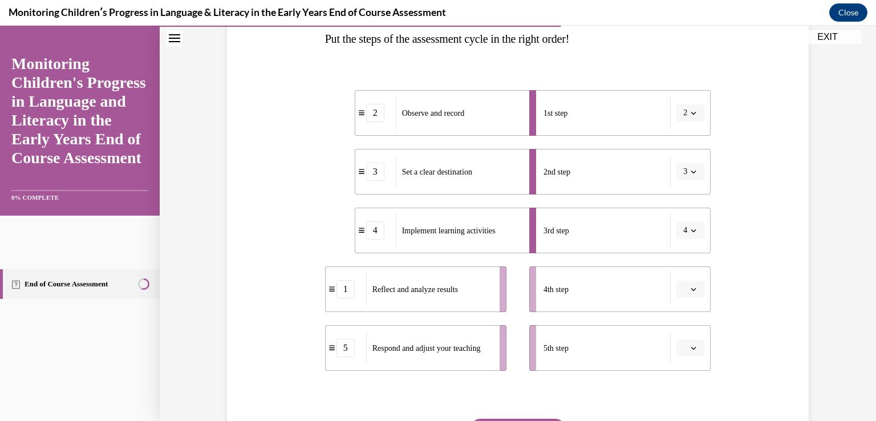
click at [691, 290] on icon "button" at bounding box center [694, 289] width 6 height 6
click at [689, 263] on div "5" at bounding box center [685, 263] width 29 height 23
click at [694, 343] on button "button" at bounding box center [691, 347] width 28 height 17
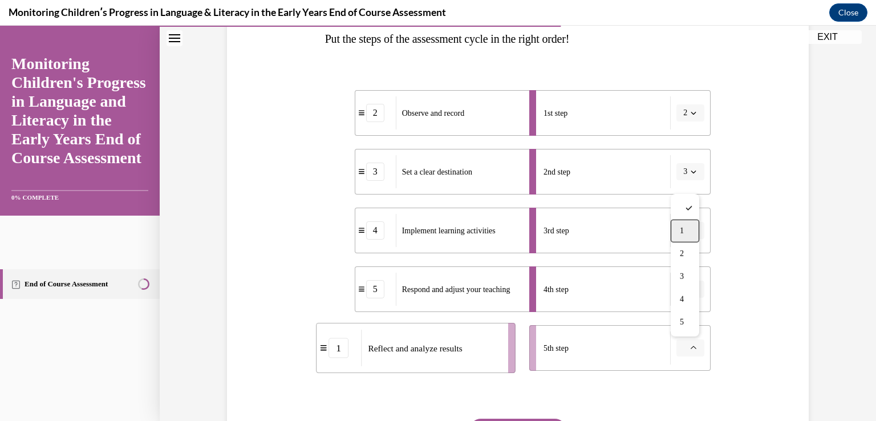
click at [680, 232] on span "1" at bounding box center [682, 230] width 4 height 9
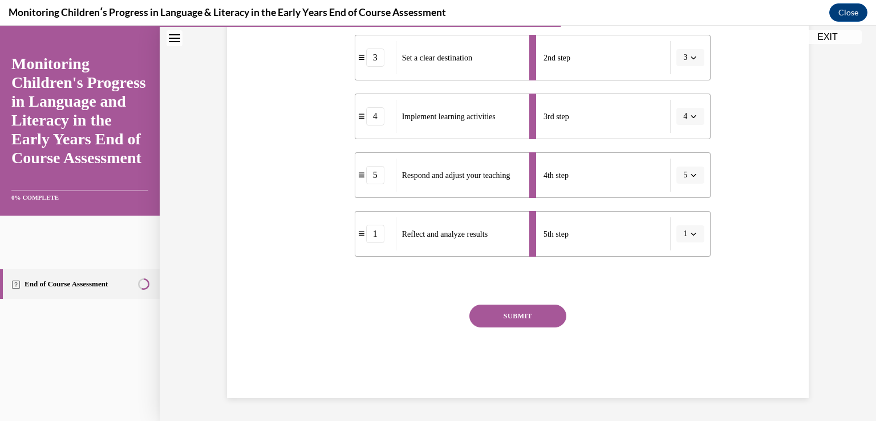
click at [534, 318] on button "SUBMIT" at bounding box center [517, 316] width 97 height 23
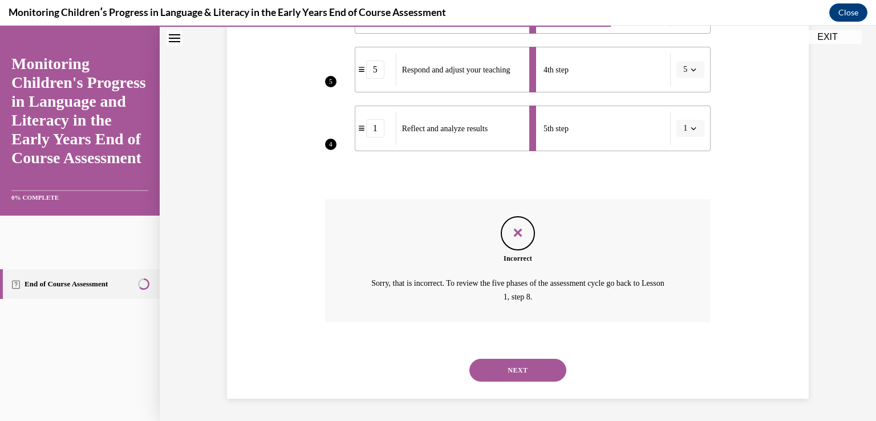
scroll to position [410, 0]
click at [512, 366] on button "NEXT" at bounding box center [517, 369] width 97 height 23
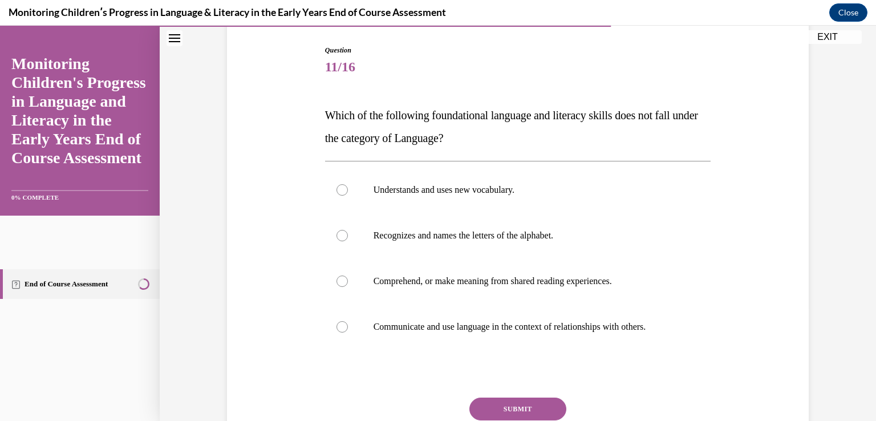
scroll to position [114, 0]
click at [337, 283] on div at bounding box center [342, 280] width 11 height 11
click at [337, 283] on input "Comprehend, or make meaning from shared reading experiences." at bounding box center [342, 280] width 11 height 11
radio input "true"
click at [520, 406] on button "SUBMIT" at bounding box center [517, 408] width 97 height 23
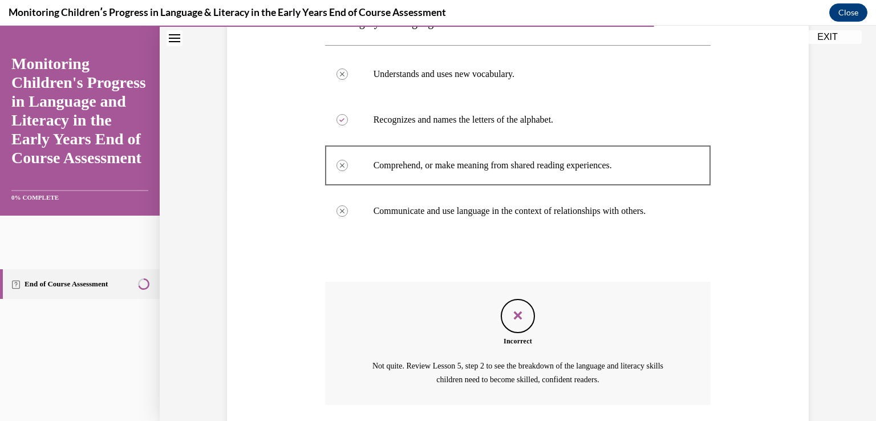
scroll to position [313, 0]
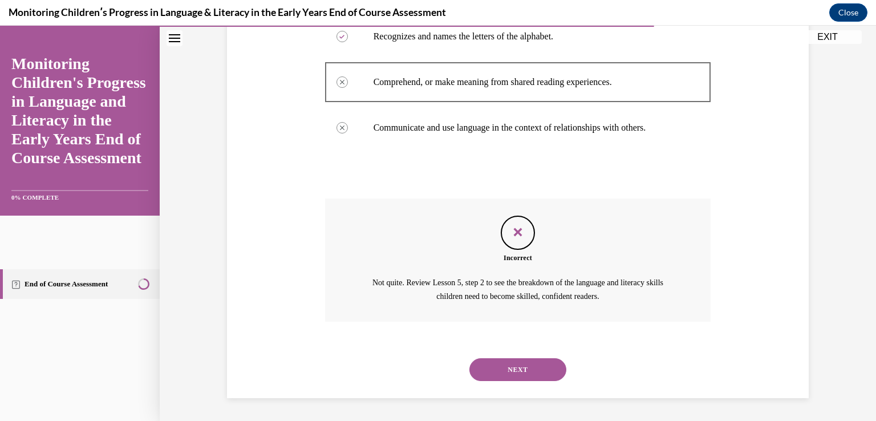
click at [511, 375] on button "NEXT" at bounding box center [517, 369] width 97 height 23
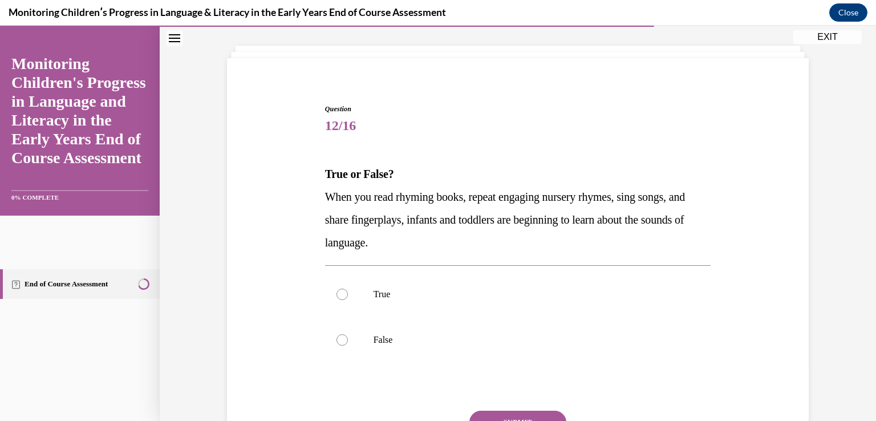
scroll to position [114, 0]
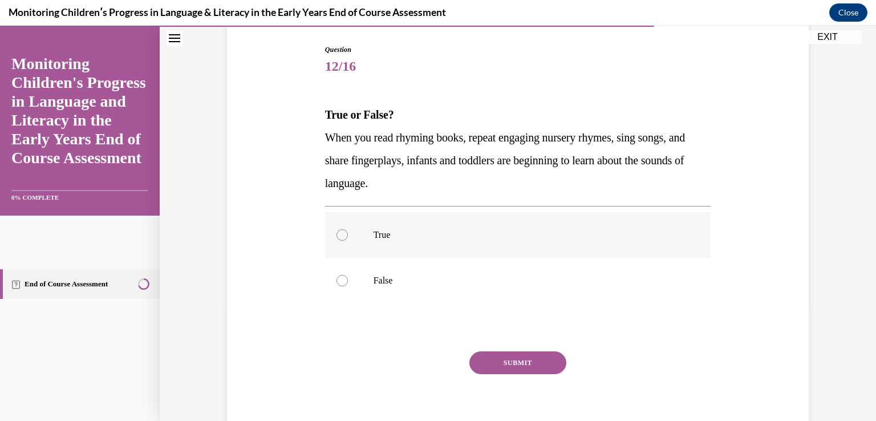
click at [329, 234] on label "True" at bounding box center [518, 235] width 386 height 46
click at [337, 234] on input "True" at bounding box center [342, 234] width 11 height 11
radio input "true"
click at [510, 357] on button "SUBMIT" at bounding box center [517, 362] width 97 height 23
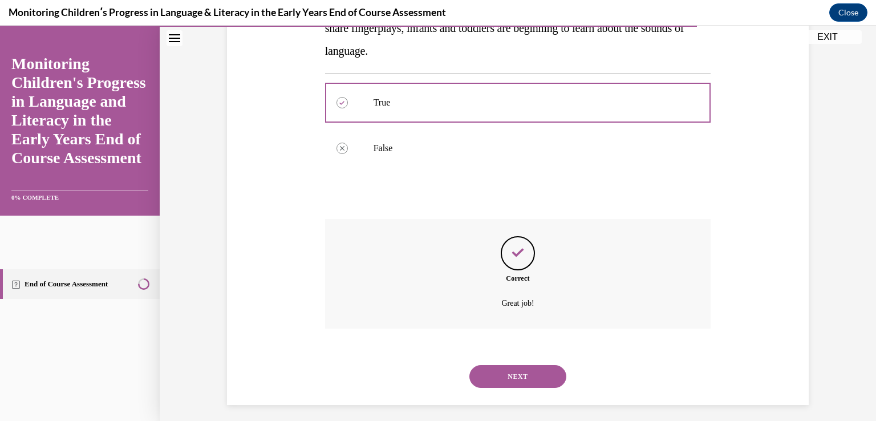
scroll to position [253, 0]
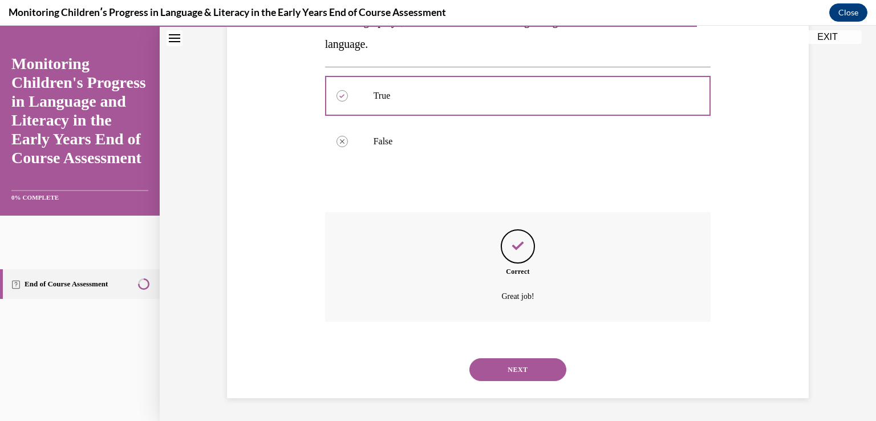
click at [496, 372] on button "NEXT" at bounding box center [517, 369] width 97 height 23
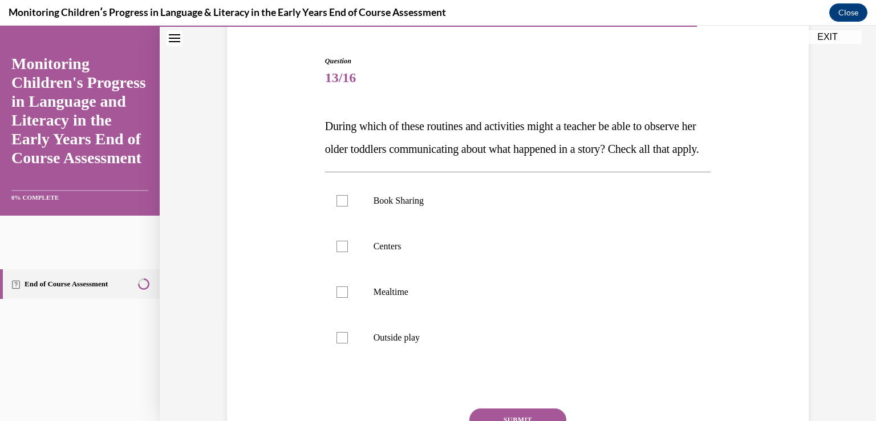
scroll to position [114, 0]
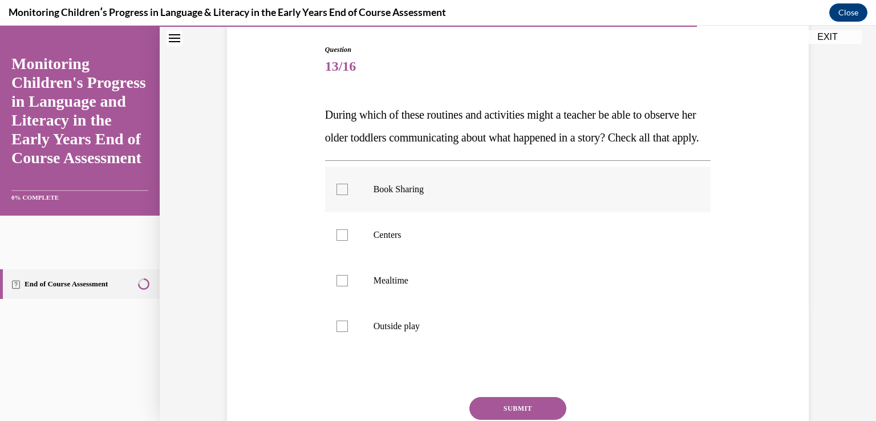
click at [338, 206] on label "Book Sharing" at bounding box center [518, 190] width 386 height 46
click at [338, 195] on input "Book Sharing" at bounding box center [342, 189] width 11 height 11
checkbox input "true"
click at [340, 241] on div at bounding box center [342, 234] width 11 height 11
click at [340, 241] on input "Centers" at bounding box center [342, 234] width 11 height 11
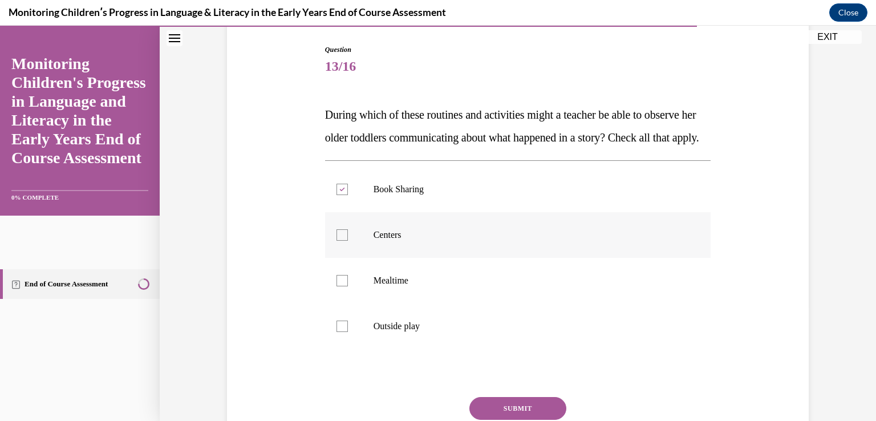
checkbox input "true"
click at [338, 286] on div at bounding box center [342, 280] width 11 height 11
click at [338, 286] on input "Mealtime" at bounding box center [342, 280] width 11 height 11
checkbox input "true"
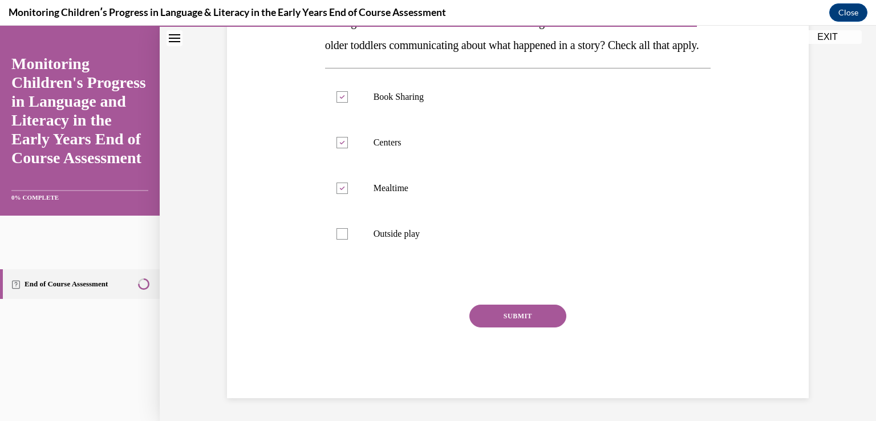
click at [486, 315] on button "SUBMIT" at bounding box center [517, 316] width 97 height 23
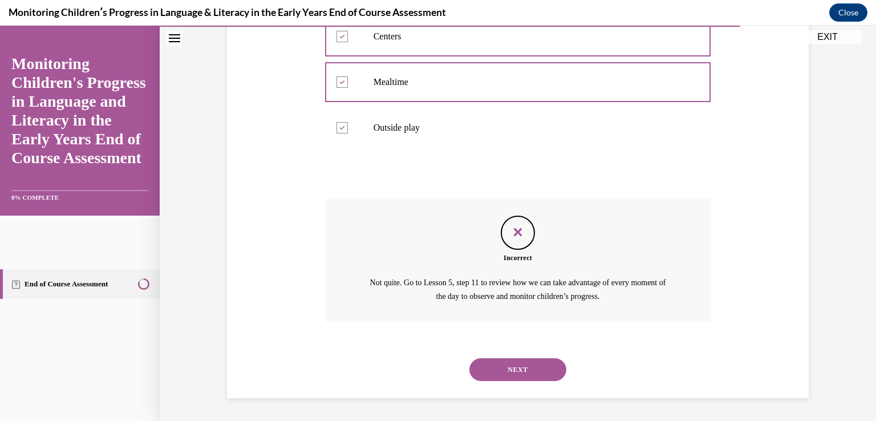
scroll to position [335, 0]
click at [500, 374] on button "NEXT" at bounding box center [517, 369] width 97 height 23
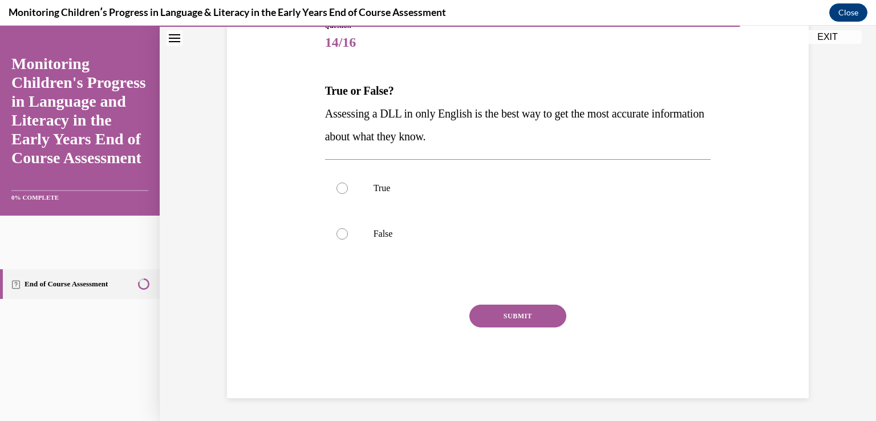
scroll to position [127, 0]
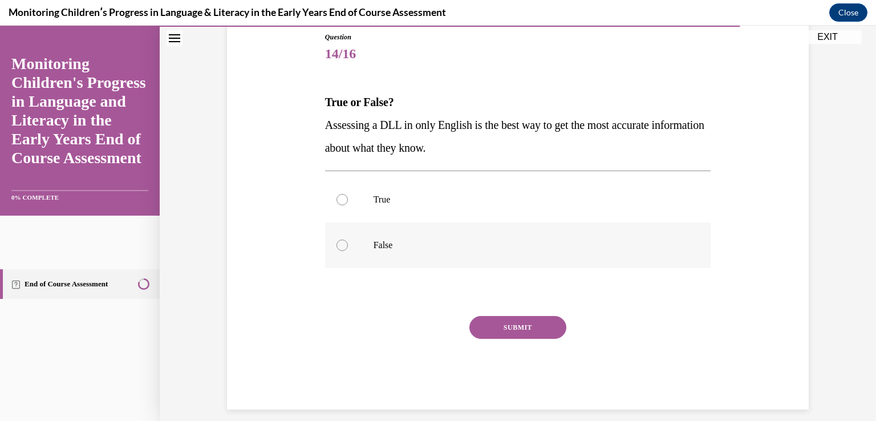
click at [339, 244] on div at bounding box center [342, 245] width 11 height 11
click at [339, 244] on input "False" at bounding box center [342, 245] width 11 height 11
radio input "true"
click at [513, 327] on button "SUBMIT" at bounding box center [517, 327] width 97 height 23
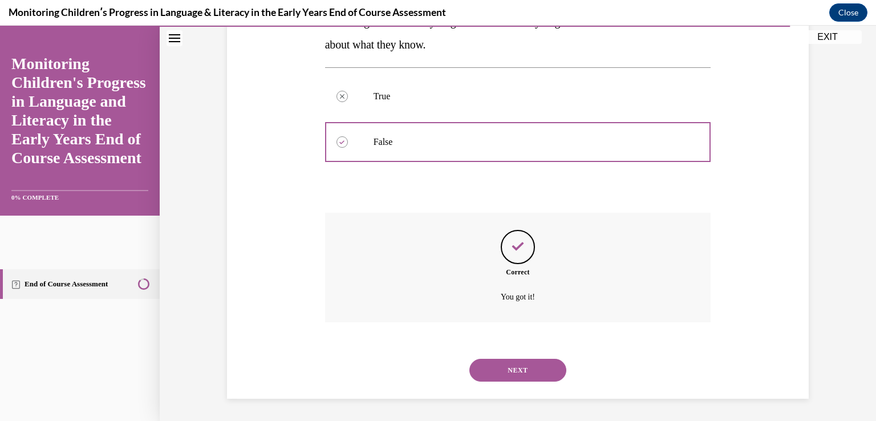
scroll to position [230, 0]
click at [534, 370] on button "NEXT" at bounding box center [517, 369] width 97 height 23
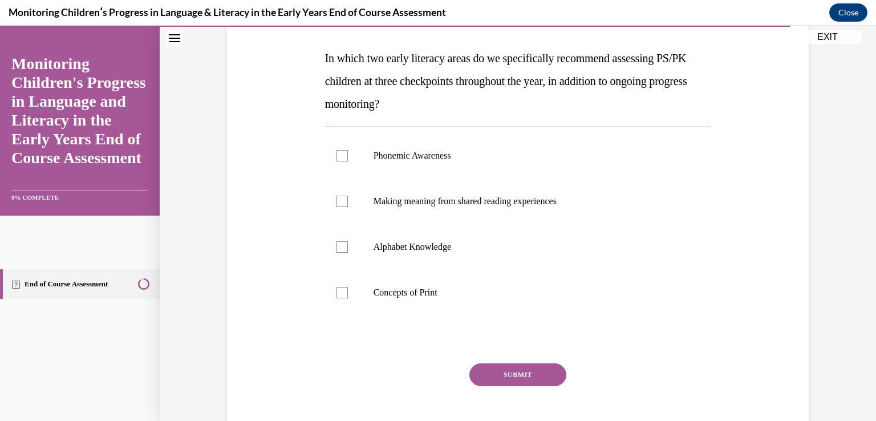
scroll to position [171, 0]
click at [337, 248] on div at bounding box center [342, 246] width 11 height 11
click at [337, 248] on input "Alphabet Knowledge" at bounding box center [342, 246] width 11 height 11
checkbox input "true"
click at [341, 198] on div at bounding box center [342, 200] width 11 height 11
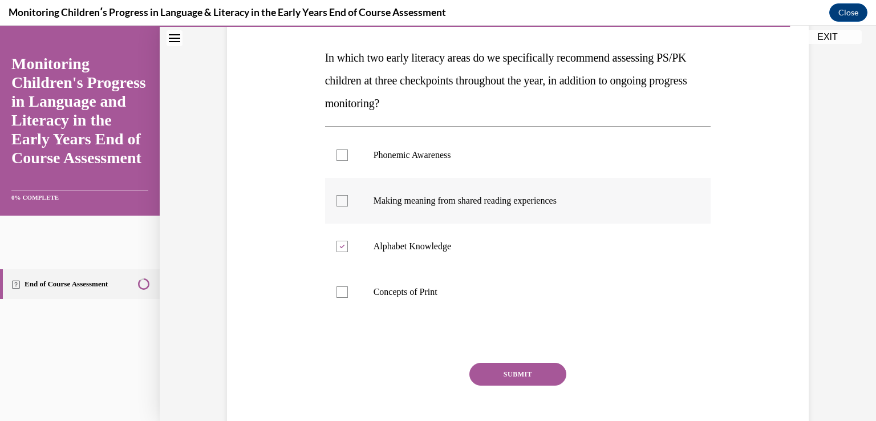
click at [341, 198] on input "Making meaning from shared reading experiences" at bounding box center [342, 200] width 11 height 11
checkbox input "true"
click at [508, 372] on button "SUBMIT" at bounding box center [517, 374] width 97 height 23
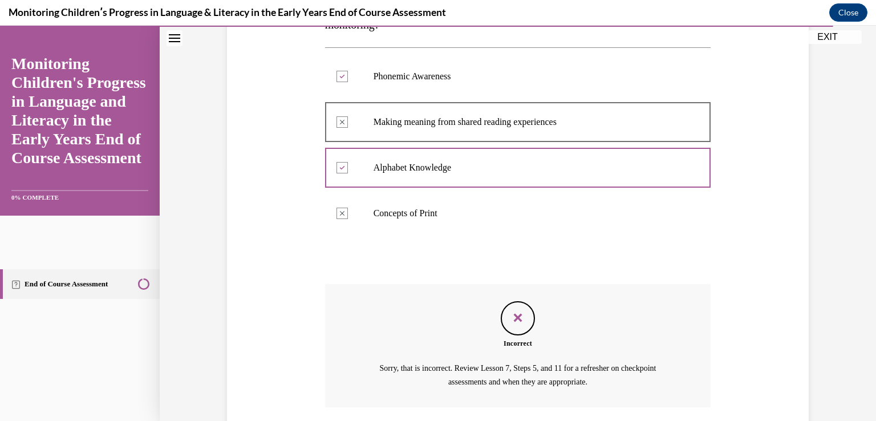
scroll to position [335, 0]
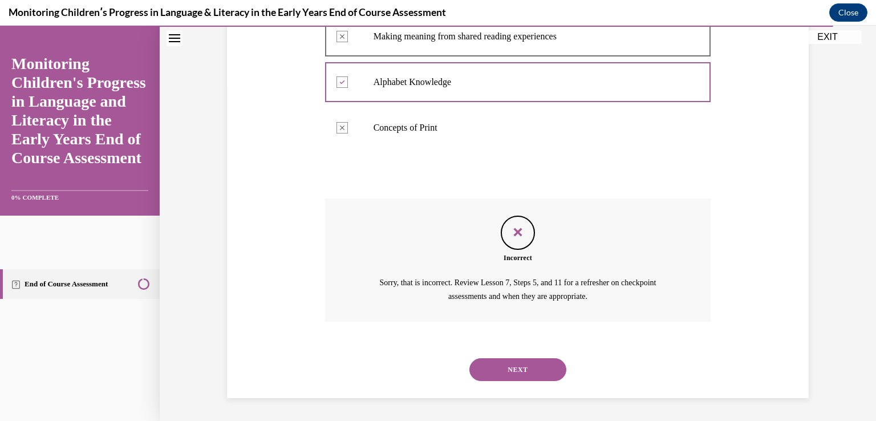
click at [526, 371] on button "NEXT" at bounding box center [517, 369] width 97 height 23
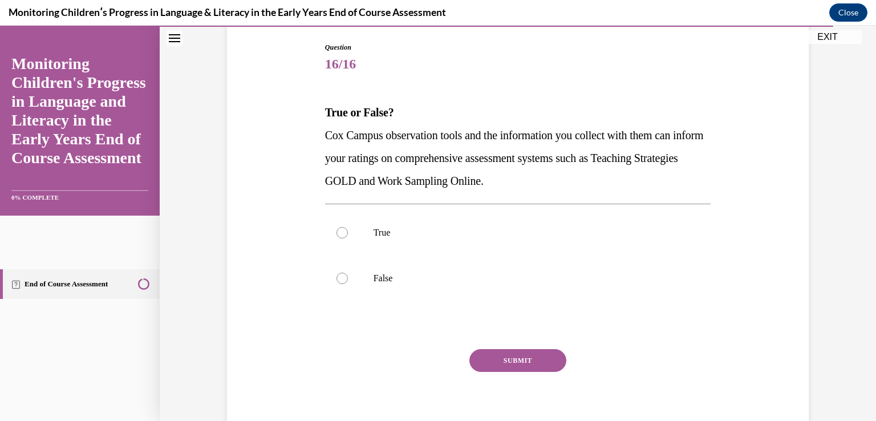
scroll to position [161, 0]
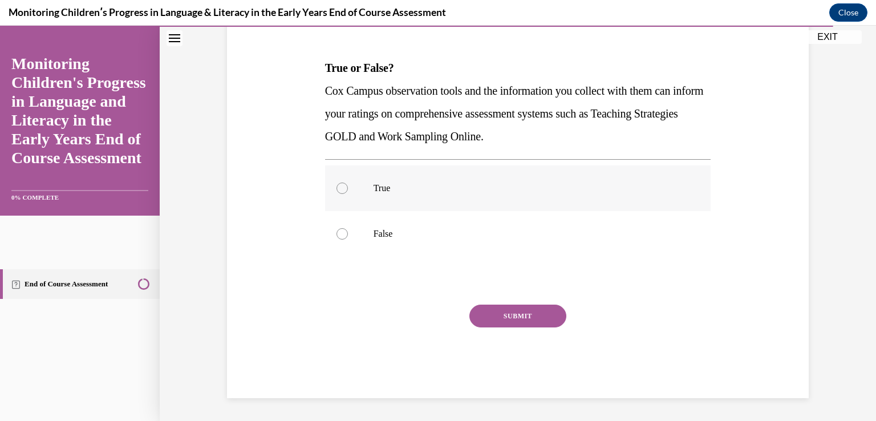
click at [339, 187] on div at bounding box center [342, 188] width 11 height 11
click at [339, 187] on input "True" at bounding box center [342, 188] width 11 height 11
radio input "true"
click at [520, 312] on button "SUBMIT" at bounding box center [517, 316] width 97 height 23
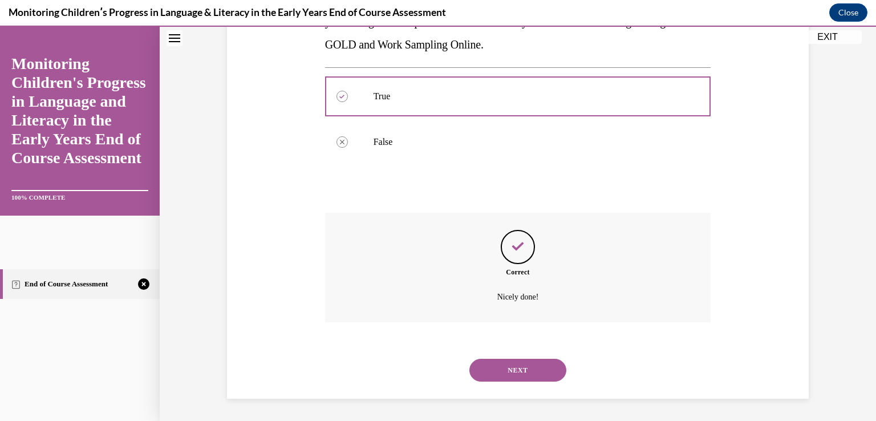
scroll to position [253, 0]
click at [537, 364] on button "NEXT" at bounding box center [517, 369] width 97 height 23
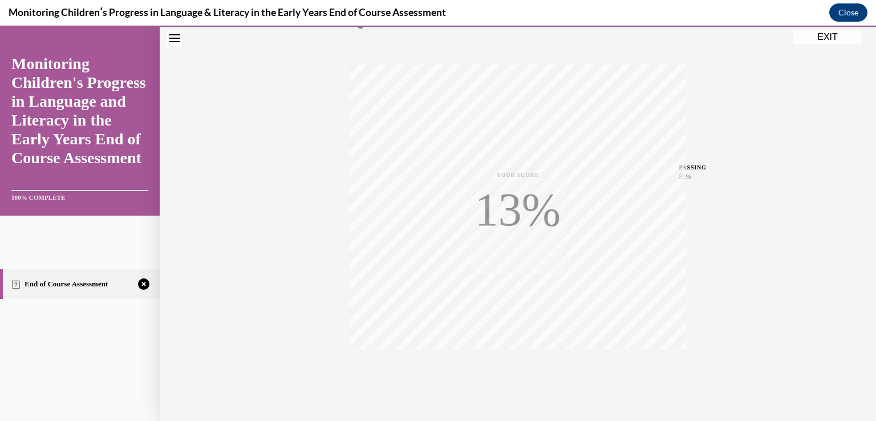
scroll to position [189, 0]
click at [831, 39] on button "EXIT" at bounding box center [827, 37] width 68 height 14
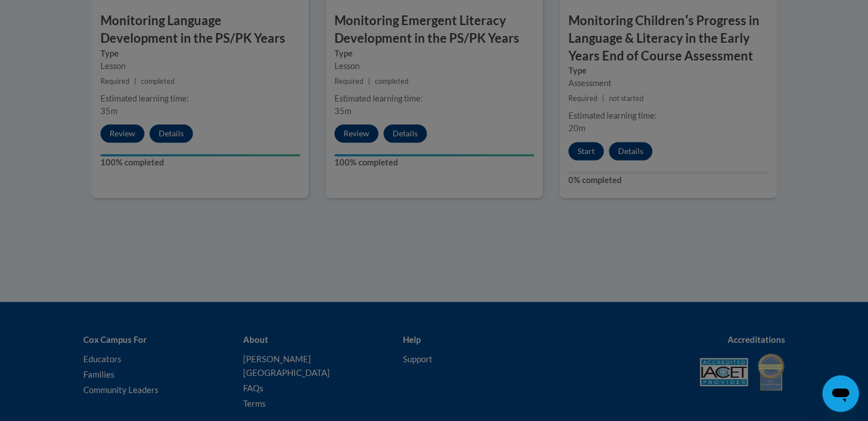
scroll to position [1239, 0]
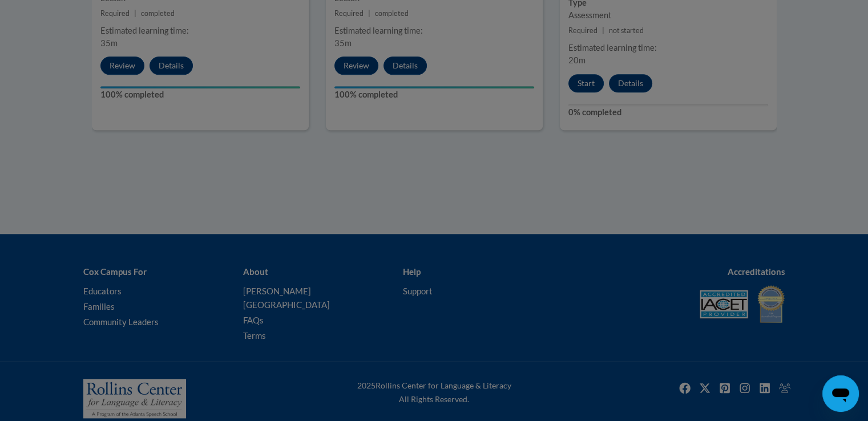
click at [835, 204] on div at bounding box center [434, 210] width 868 height 421
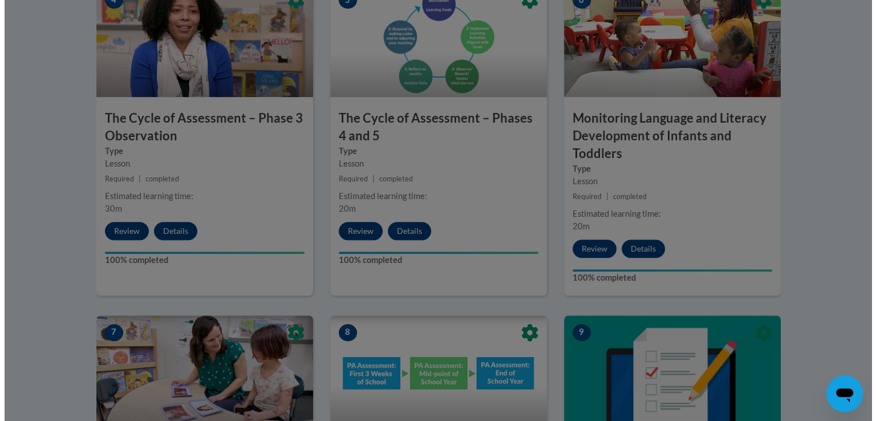
scroll to position [1084, 0]
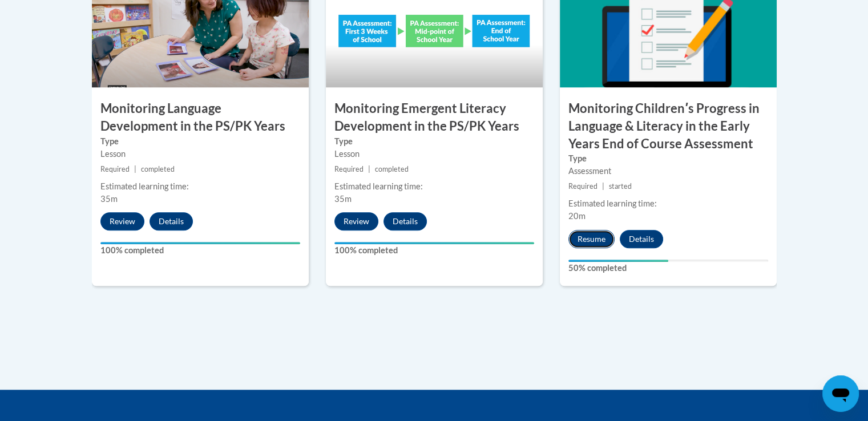
click at [594, 238] on button "Resume" at bounding box center [591, 239] width 46 height 18
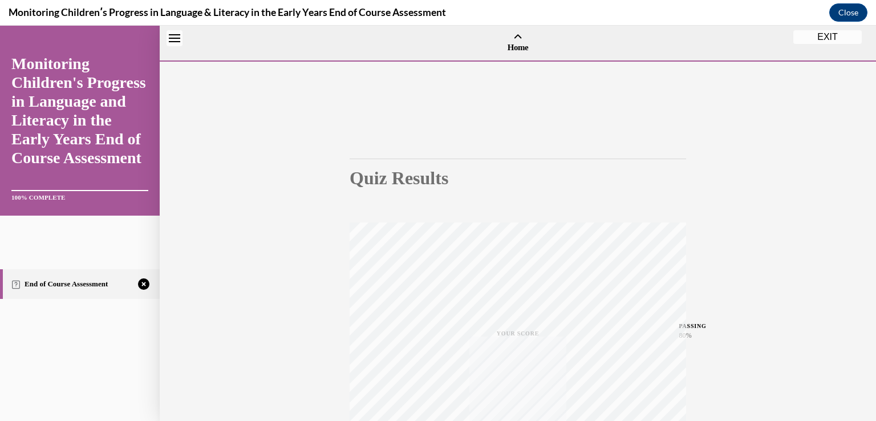
scroll to position [35, 0]
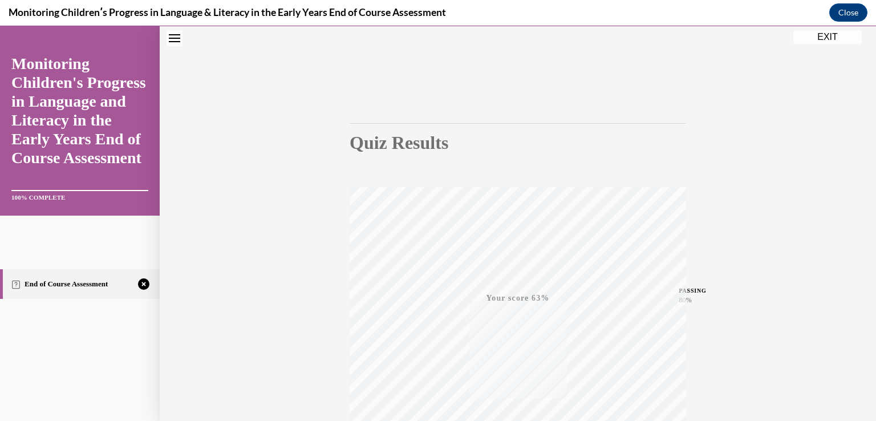
click at [143, 284] on icon "Failed" at bounding box center [144, 284] width 4 height 4
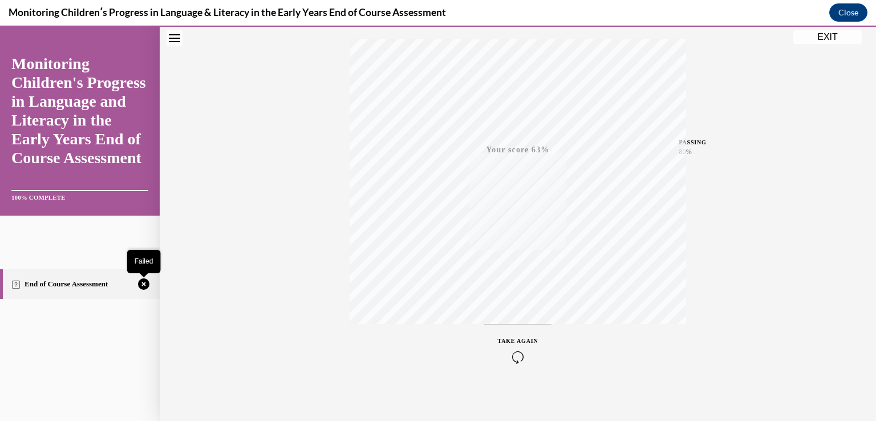
scroll to position [189, 0]
click at [511, 348] on icon "button" at bounding box center [518, 351] width 40 height 13
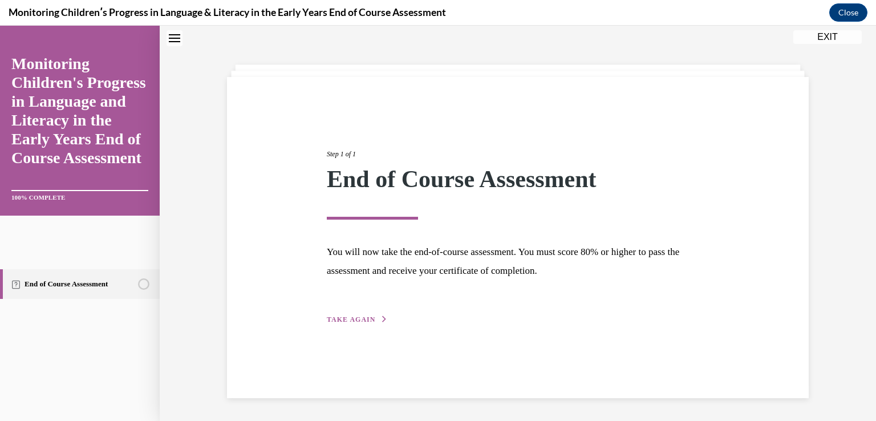
click at [333, 316] on span "TAKE AGAIN" at bounding box center [351, 319] width 48 height 8
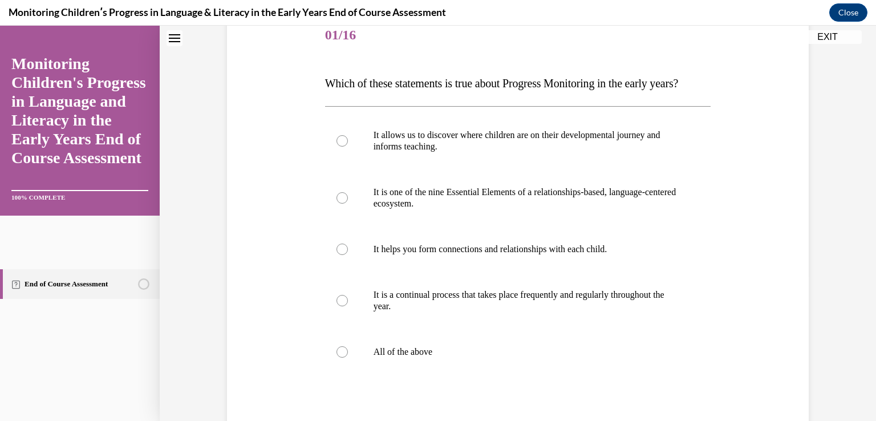
scroll to position [150, 0]
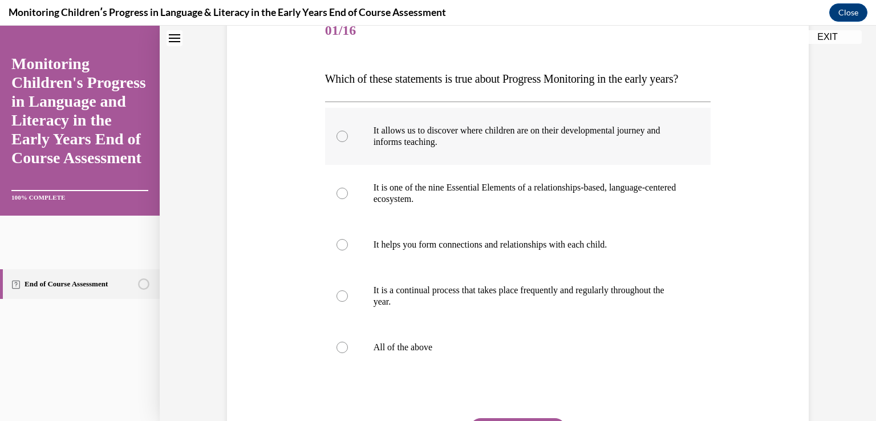
click at [337, 142] on div at bounding box center [342, 136] width 11 height 11
click at [337, 142] on input "It allows us to discover where children are on their developmental journey and …" at bounding box center [342, 136] width 11 height 11
radio input "true"
click at [337, 353] on div at bounding box center [342, 347] width 11 height 11
click at [337, 353] on input "All of the above" at bounding box center [342, 347] width 11 height 11
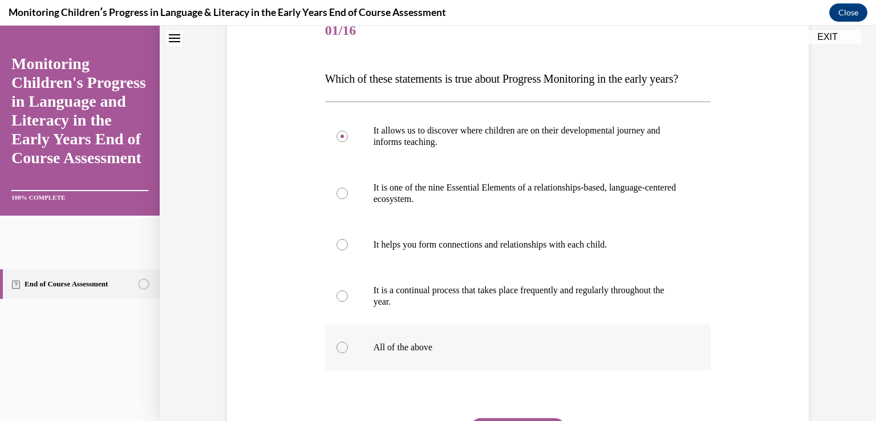
radio input "true"
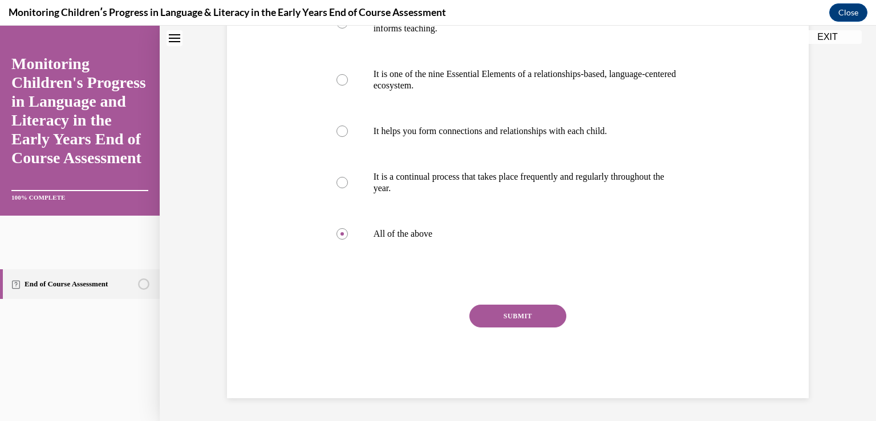
click at [502, 318] on button "SUBMIT" at bounding box center [517, 316] width 97 height 23
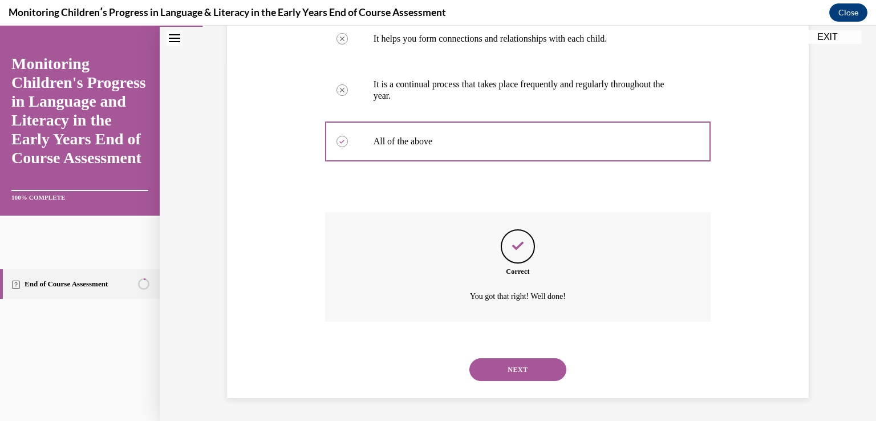
scroll to position [379, 0]
click at [538, 365] on button "NEXT" at bounding box center [517, 369] width 97 height 23
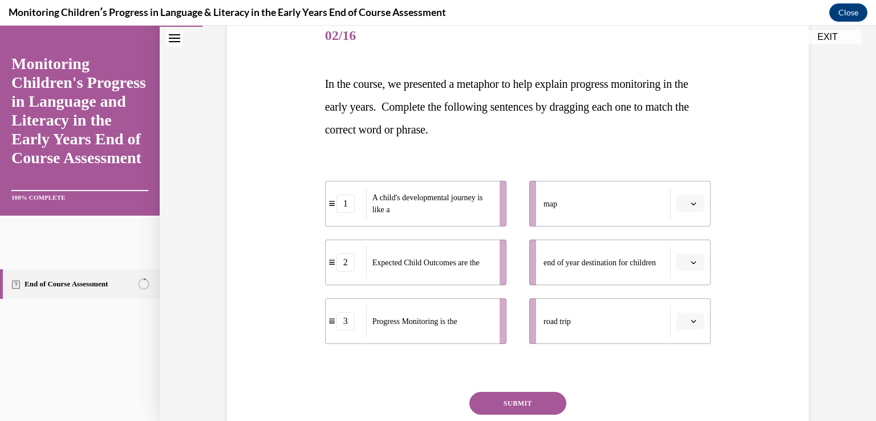
scroll to position [171, 0]
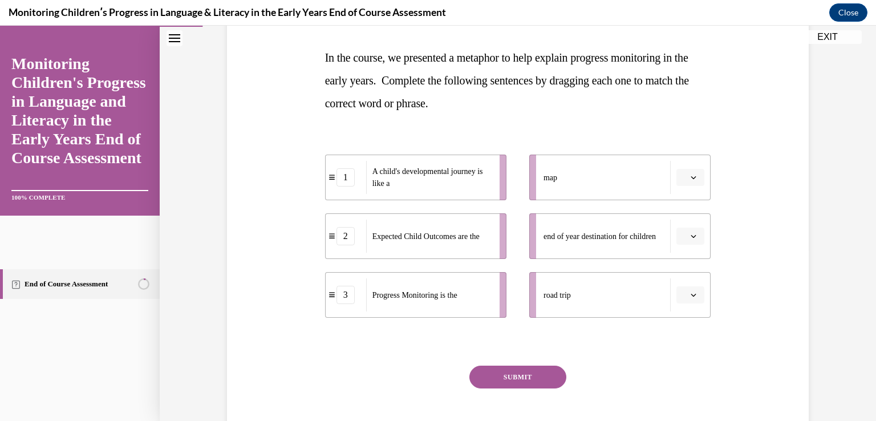
click at [690, 180] on span "button" at bounding box center [694, 177] width 8 height 8
click at [687, 224] on div "1" at bounding box center [685, 225] width 29 height 23
click at [691, 179] on icon "button" at bounding box center [694, 178] width 6 height 6
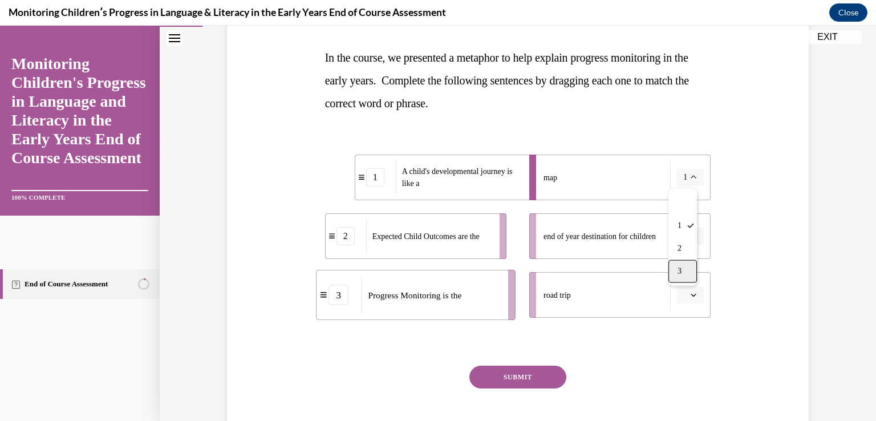
click at [687, 272] on div "3" at bounding box center [683, 271] width 29 height 23
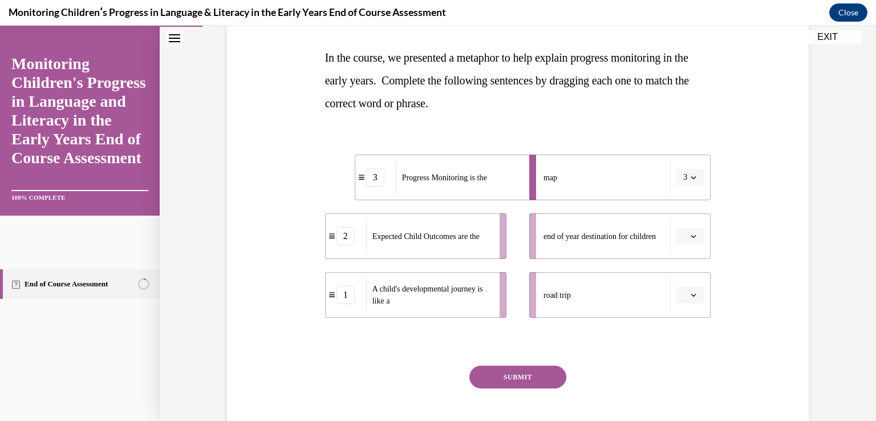
click at [692, 235] on icon "button" at bounding box center [694, 236] width 6 height 6
click at [683, 306] on span "2" at bounding box center [682, 307] width 4 height 9
click at [690, 294] on span "button" at bounding box center [694, 295] width 8 height 8
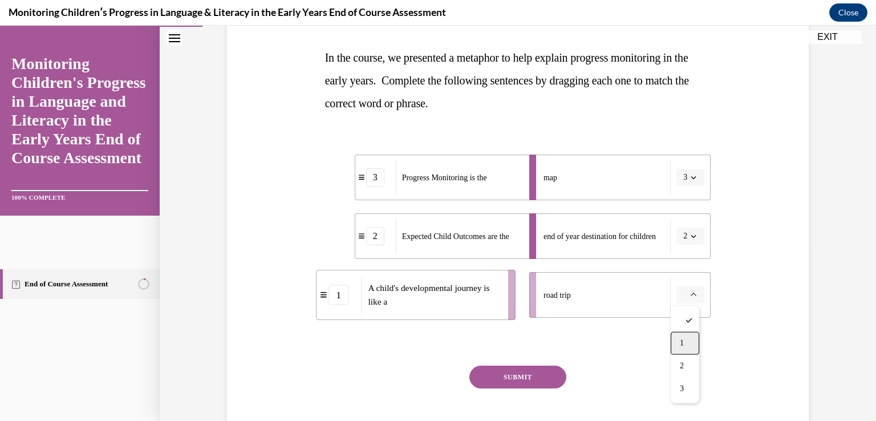
click at [688, 336] on div "1" at bounding box center [685, 343] width 29 height 23
click at [537, 379] on button "SUBMIT" at bounding box center [517, 377] width 97 height 23
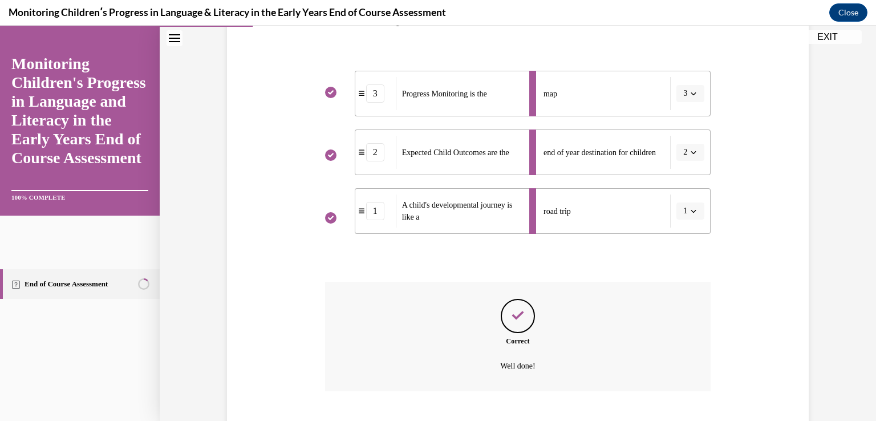
scroll to position [324, 0]
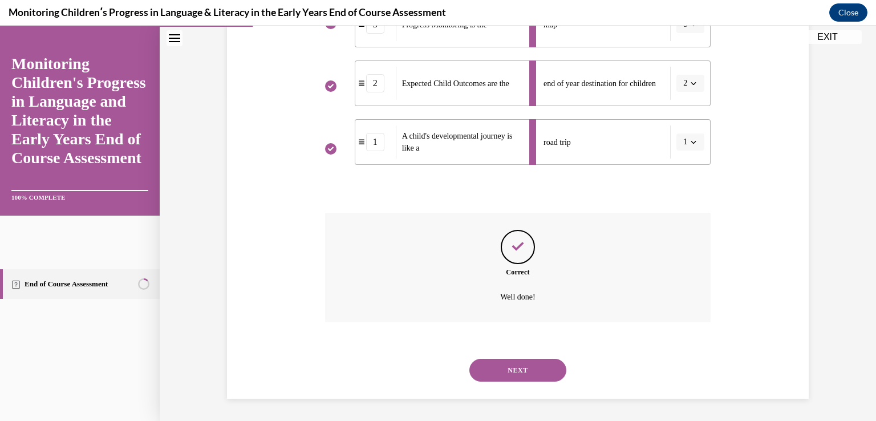
click at [518, 370] on button "NEXT" at bounding box center [517, 370] width 97 height 23
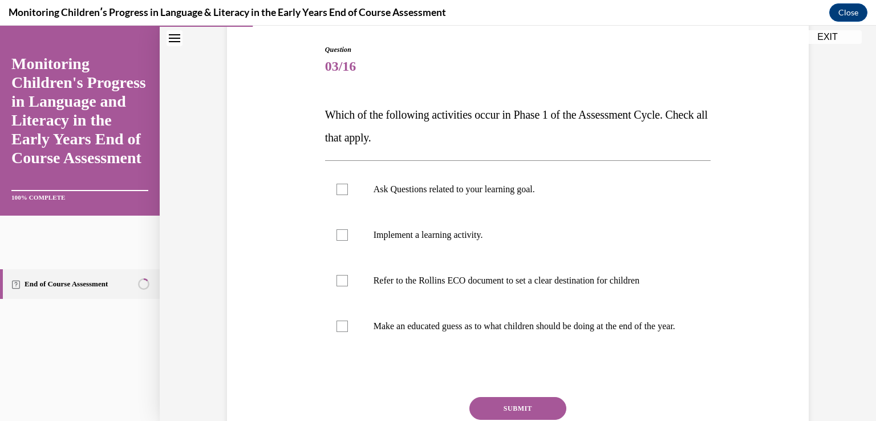
scroll to position [171, 0]
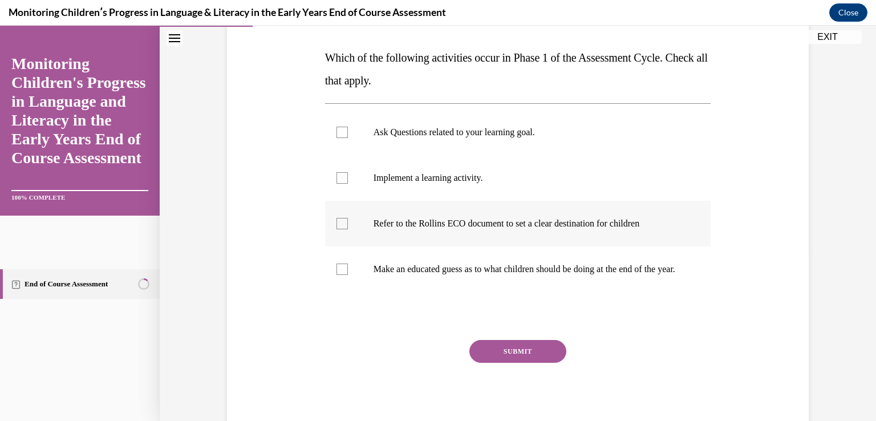
click at [337, 224] on div at bounding box center [342, 223] width 11 height 11
click at [337, 224] on input "Refer to the Rollins ECO document to set a clear destination for children" at bounding box center [342, 223] width 11 height 11
checkbox input "true"
click at [337, 132] on div at bounding box center [342, 132] width 11 height 11
click at [337, 132] on input "Ask Questions related to your learning goal." at bounding box center [342, 132] width 11 height 11
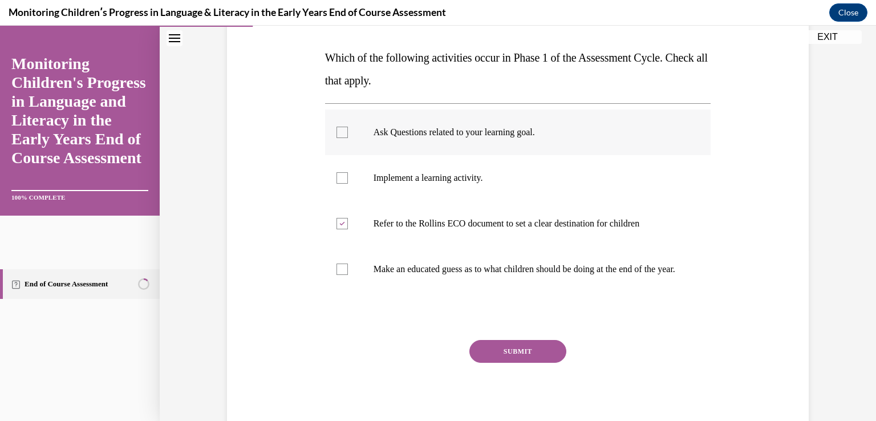
checkbox input "true"
click at [533, 363] on button "SUBMIT" at bounding box center [517, 351] width 97 height 23
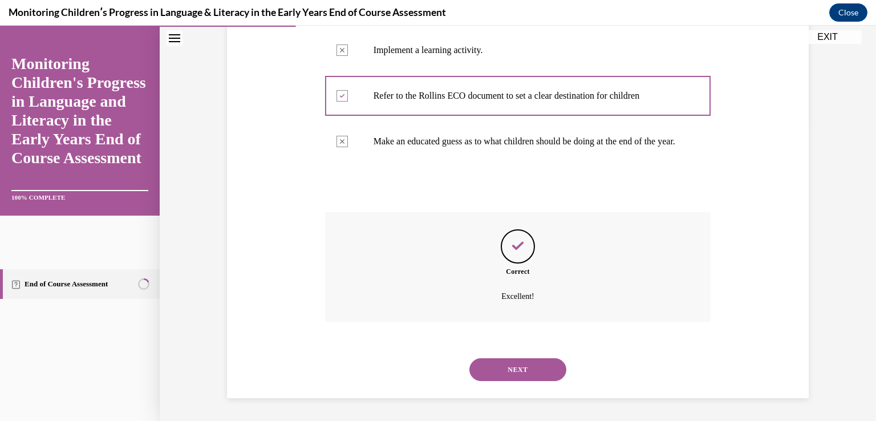
scroll to position [310, 0]
click at [500, 368] on button "NEXT" at bounding box center [517, 369] width 97 height 23
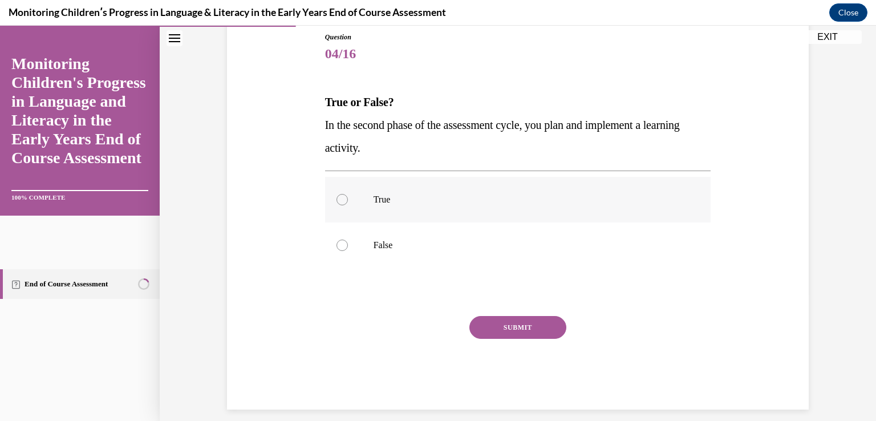
click at [341, 199] on div at bounding box center [342, 199] width 11 height 11
click at [341, 199] on input "True" at bounding box center [342, 199] width 11 height 11
radio input "true"
click at [500, 329] on button "SUBMIT" at bounding box center [517, 327] width 97 height 23
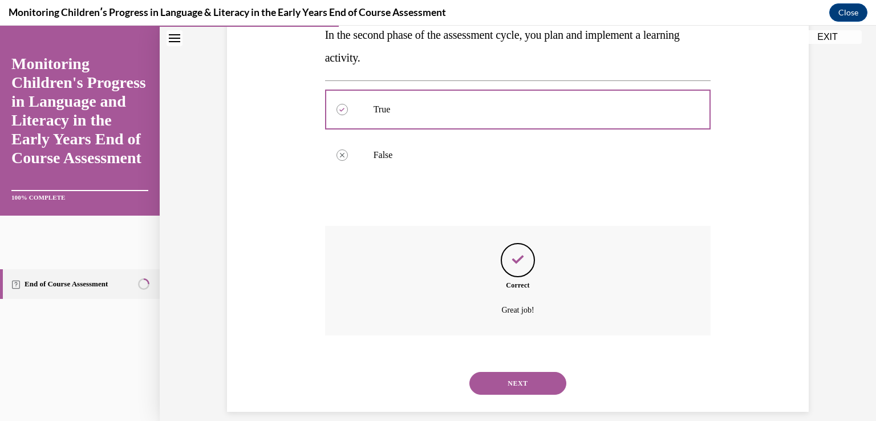
scroll to position [230, 0]
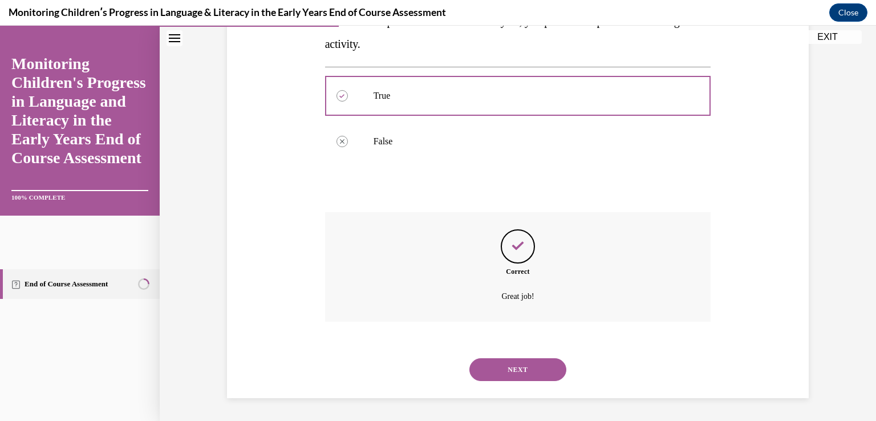
click at [503, 362] on button "NEXT" at bounding box center [517, 369] width 97 height 23
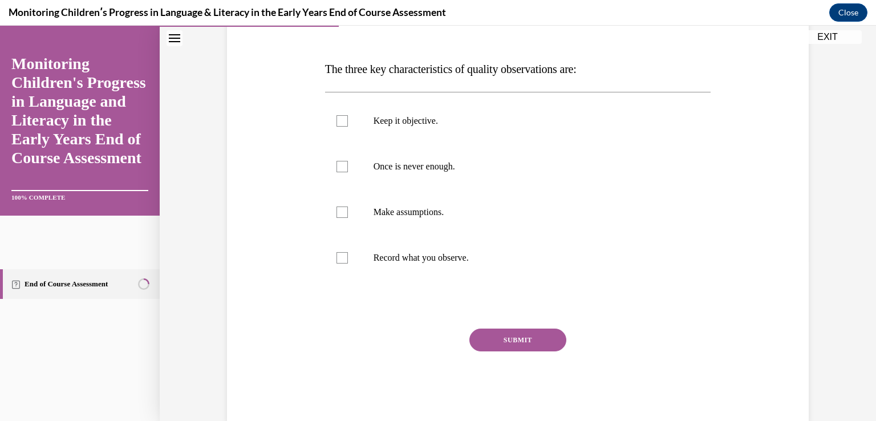
scroll to position [171, 0]
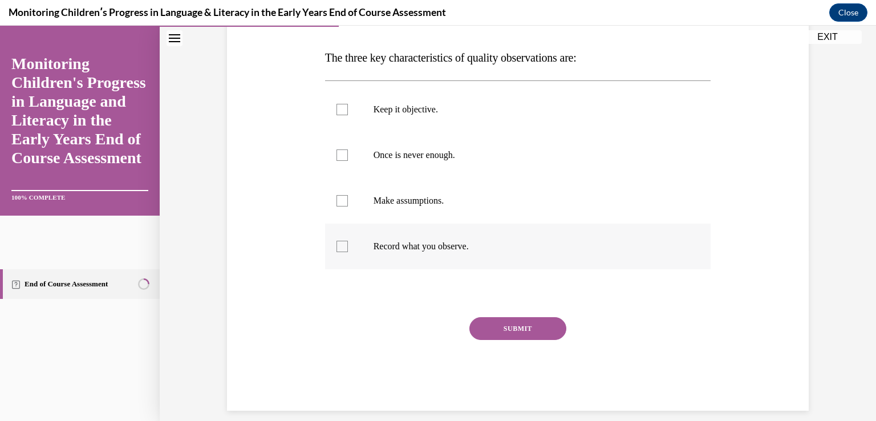
click at [337, 248] on div at bounding box center [342, 246] width 11 height 11
click at [337, 248] on input "Record what you observe." at bounding box center [342, 246] width 11 height 11
checkbox input "true"
click at [337, 154] on div at bounding box center [342, 154] width 11 height 11
click at [337, 154] on input "Once is never enough." at bounding box center [342, 154] width 11 height 11
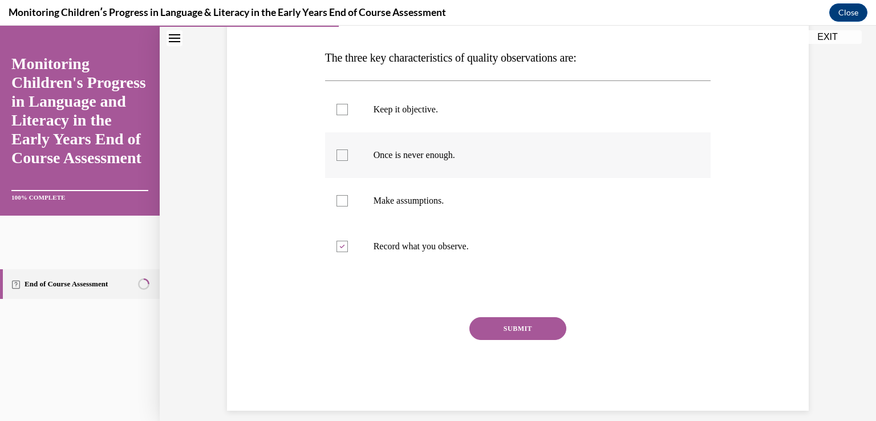
checkbox input "true"
click at [341, 110] on div at bounding box center [342, 109] width 11 height 11
click at [341, 110] on input "Keep it objective." at bounding box center [342, 109] width 11 height 11
checkbox input "true"
click at [509, 329] on button "SUBMIT" at bounding box center [517, 328] width 97 height 23
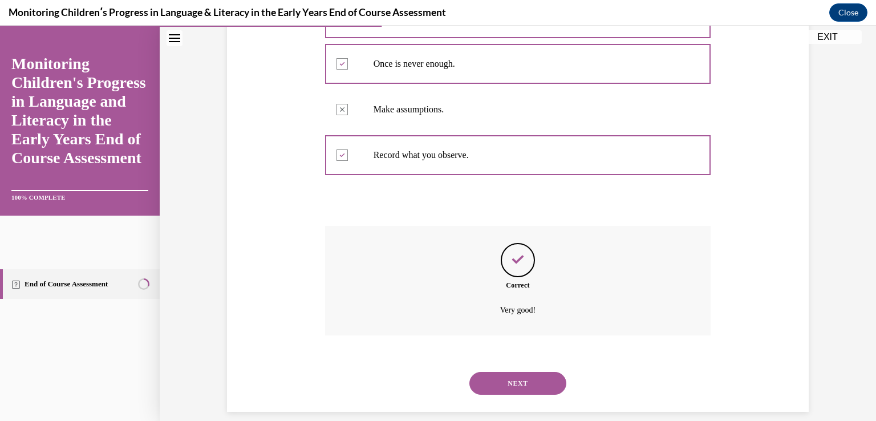
scroll to position [276, 0]
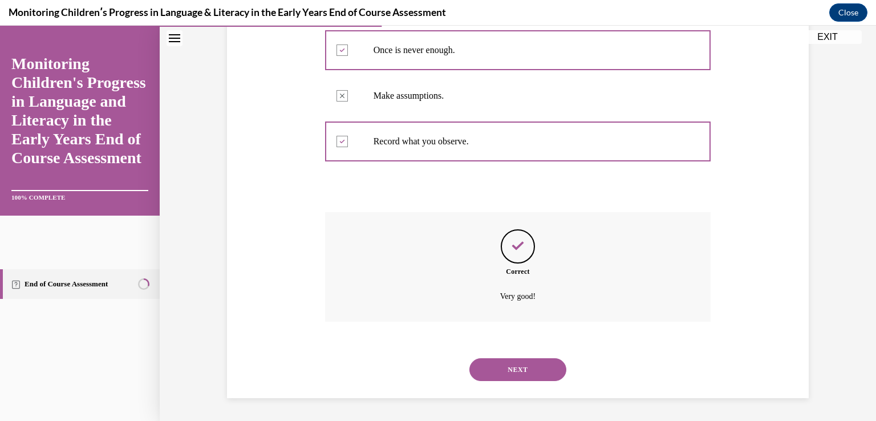
click at [509, 360] on button "NEXT" at bounding box center [517, 369] width 97 height 23
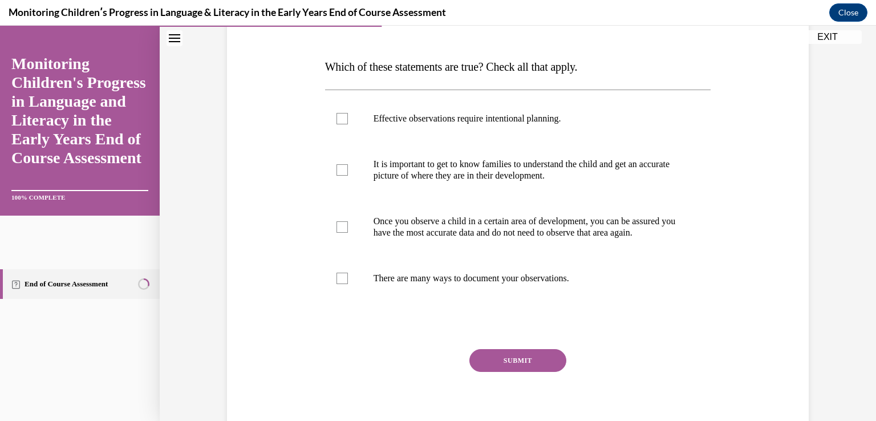
scroll to position [143, 0]
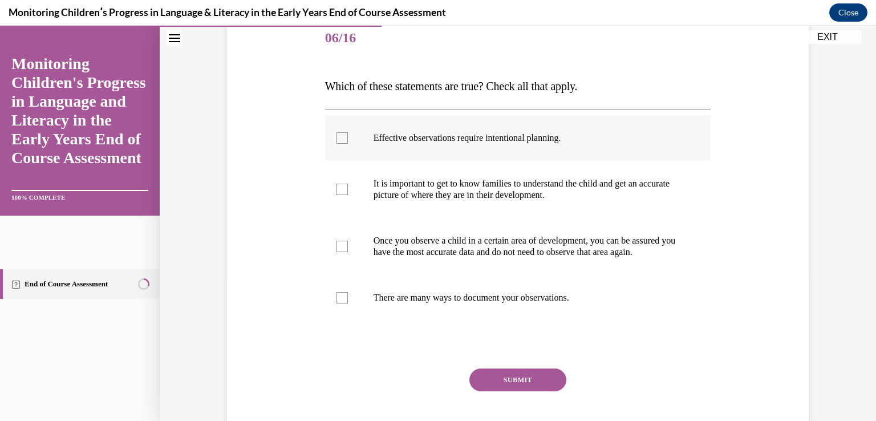
click at [338, 139] on div at bounding box center [342, 137] width 11 height 11
click at [338, 139] on input "Effective observations require intentional planning." at bounding box center [342, 137] width 11 height 11
checkbox input "true"
click at [337, 303] on div at bounding box center [342, 297] width 11 height 11
click at [337, 303] on input "There are many ways to document your observations." at bounding box center [342, 297] width 11 height 11
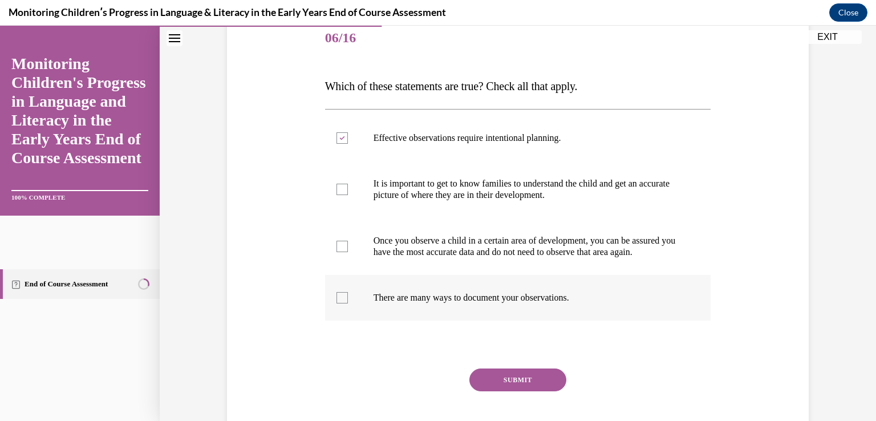
checkbox input "true"
click at [532, 391] on button "SUBMIT" at bounding box center [517, 379] width 97 height 23
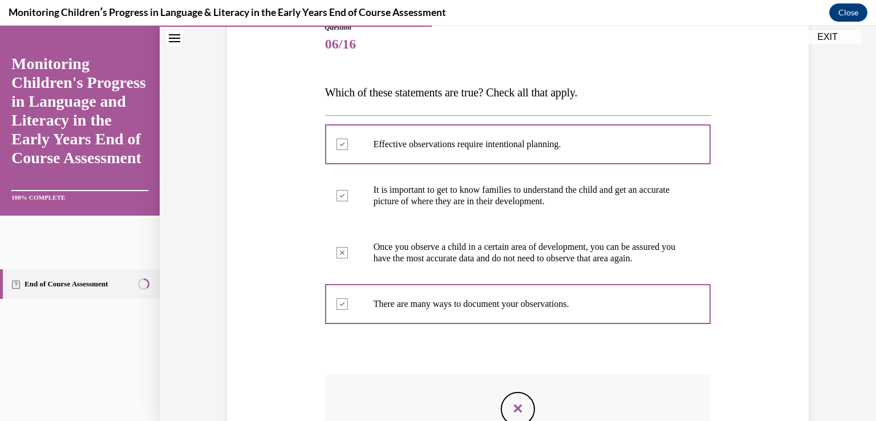
scroll to position [364, 0]
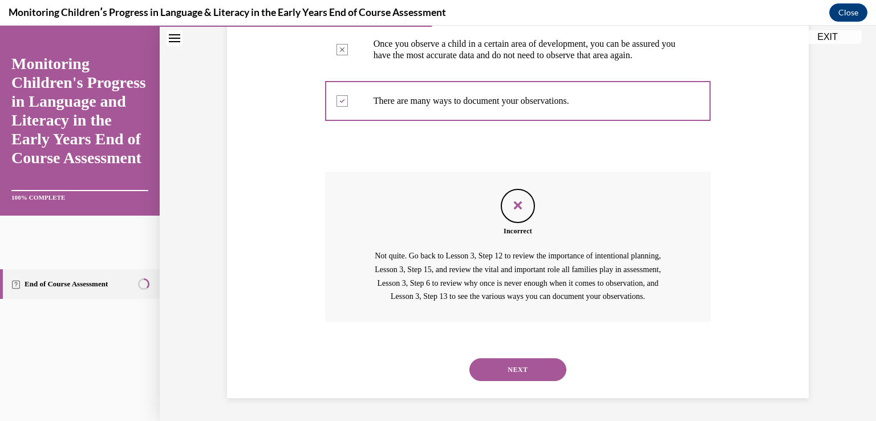
click at [545, 367] on button "NEXT" at bounding box center [517, 369] width 97 height 23
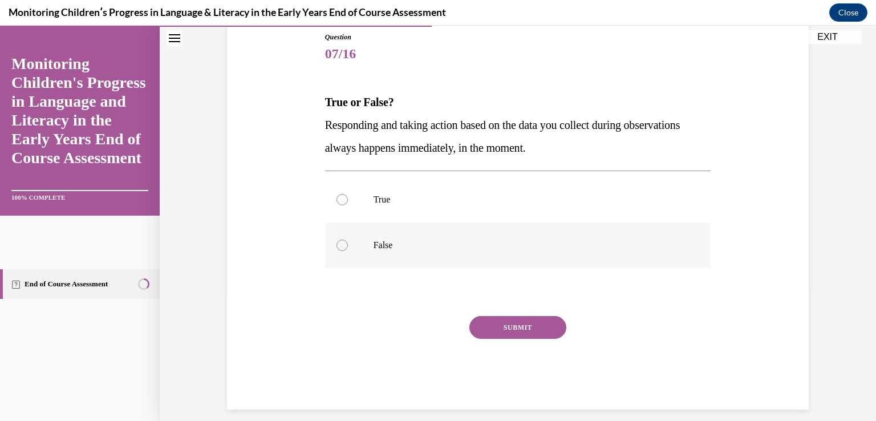
click at [337, 248] on div at bounding box center [342, 245] width 11 height 11
click at [337, 248] on input "False" at bounding box center [342, 245] width 11 height 11
radio input "true"
click at [524, 322] on button "SUBMIT" at bounding box center [517, 327] width 97 height 23
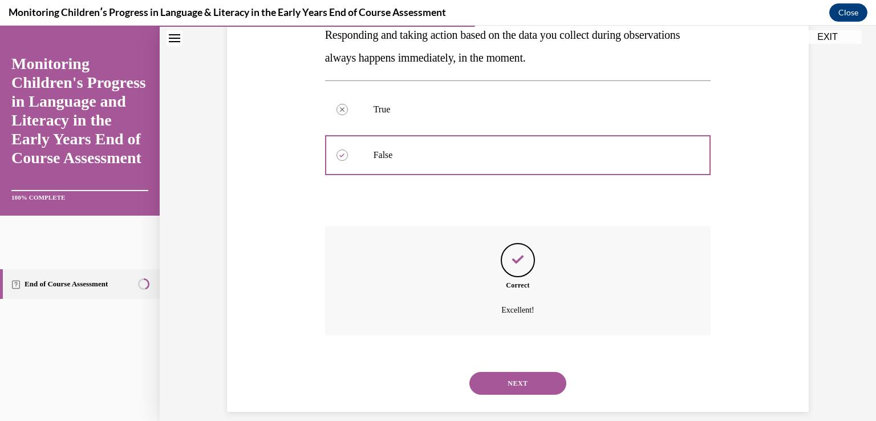
scroll to position [230, 0]
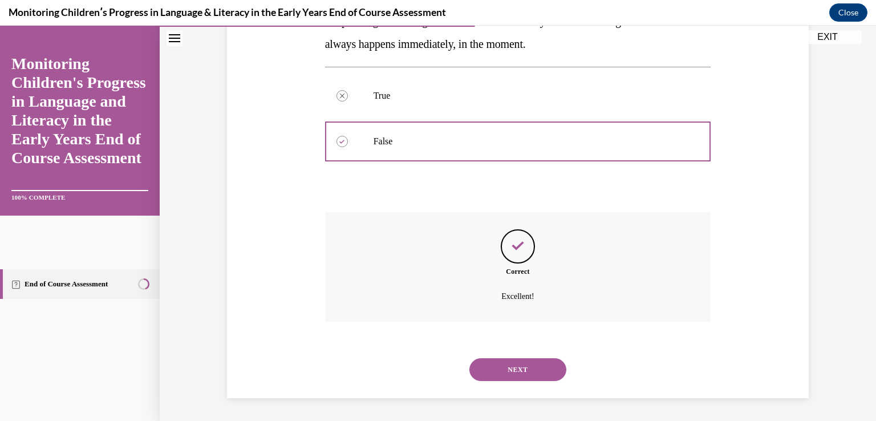
click at [504, 372] on button "NEXT" at bounding box center [517, 369] width 97 height 23
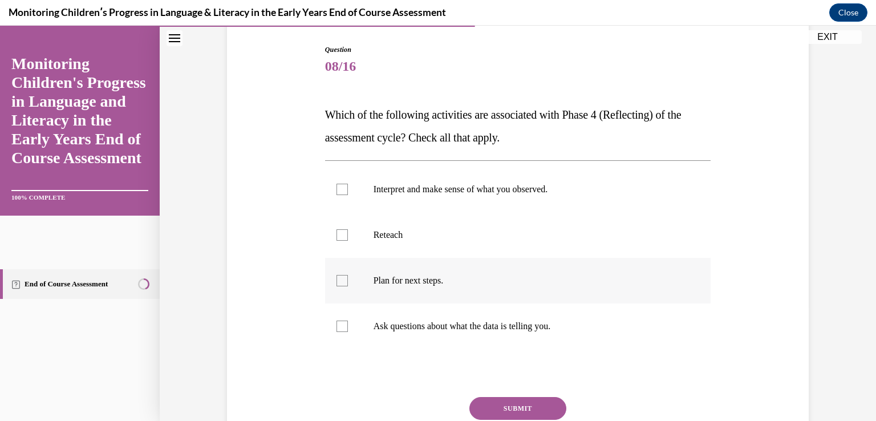
scroll to position [171, 0]
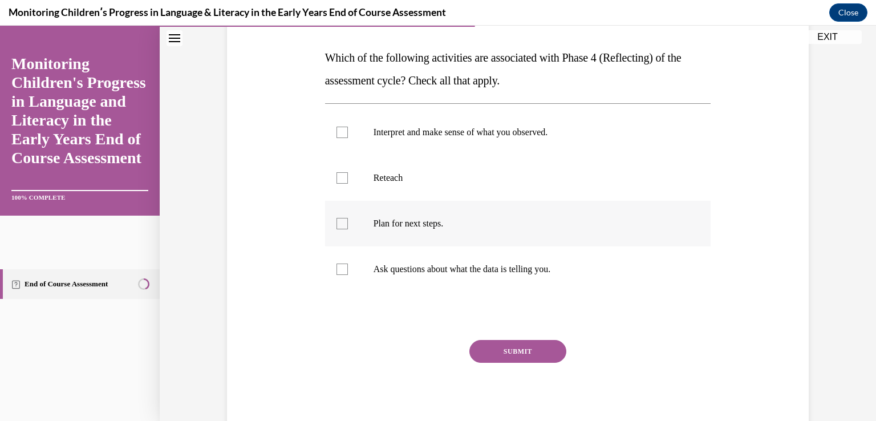
click at [337, 222] on div at bounding box center [342, 223] width 11 height 11
click at [337, 222] on input "Plan for next steps." at bounding box center [342, 223] width 11 height 11
checkbox input "true"
click at [337, 131] on div at bounding box center [342, 132] width 11 height 11
click at [337, 131] on input "Interpret and make sense of what you observed." at bounding box center [342, 132] width 11 height 11
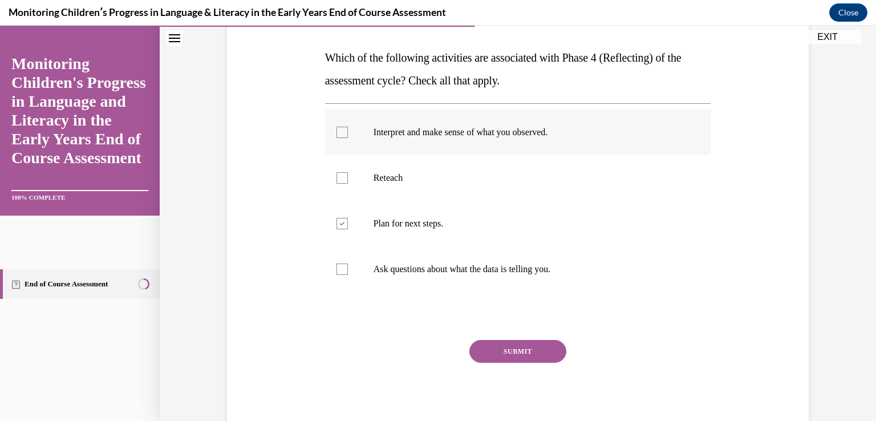
checkbox input "true"
click at [345, 267] on label "Ask questions about what the data is telling you." at bounding box center [518, 269] width 386 height 46
click at [345, 267] on input "Ask questions about what the data is telling you." at bounding box center [342, 269] width 11 height 11
checkbox input "true"
click at [534, 355] on button "SUBMIT" at bounding box center [517, 351] width 97 height 23
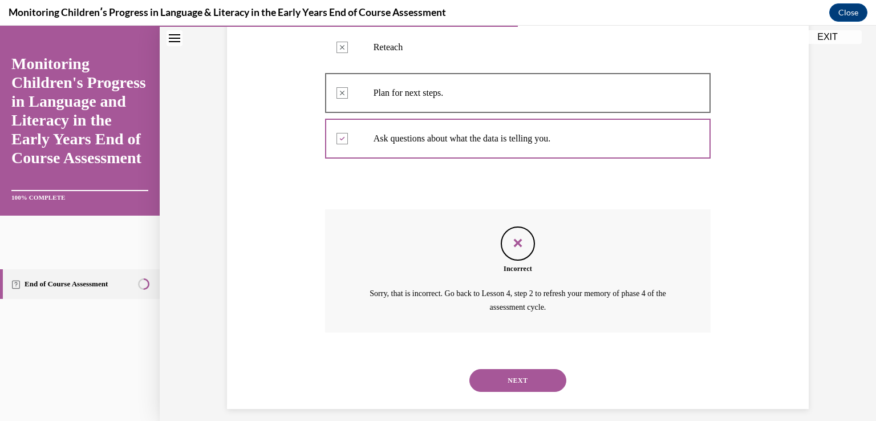
scroll to position [313, 0]
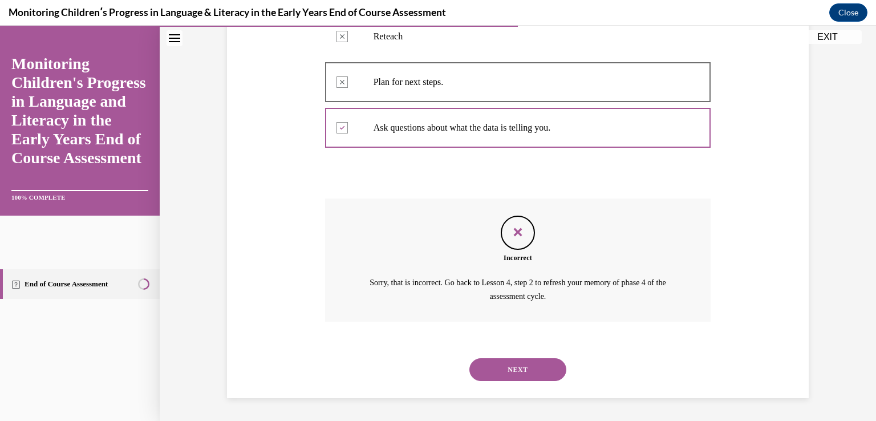
click at [525, 367] on button "NEXT" at bounding box center [517, 369] width 97 height 23
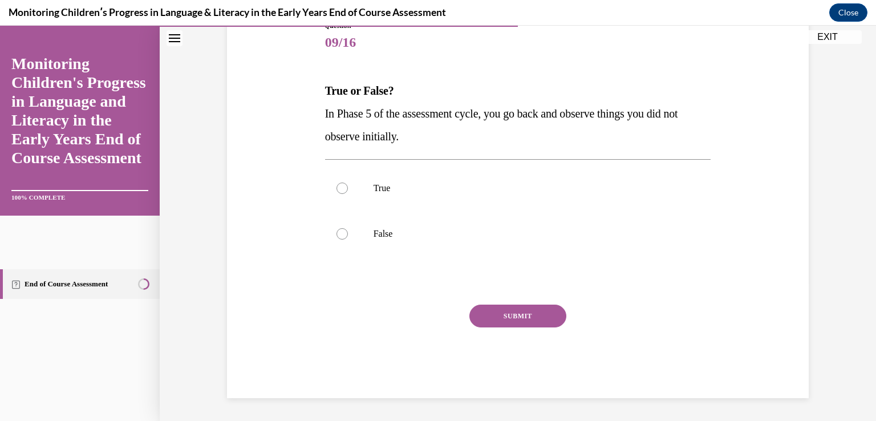
scroll to position [127, 0]
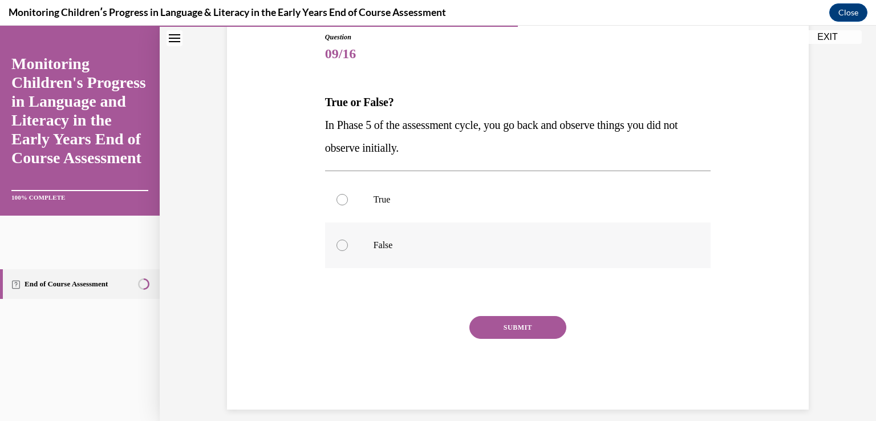
click at [337, 248] on div at bounding box center [342, 245] width 11 height 11
click at [337, 248] on input "False" at bounding box center [342, 245] width 11 height 11
radio input "true"
click at [519, 329] on button "SUBMIT" at bounding box center [517, 327] width 97 height 23
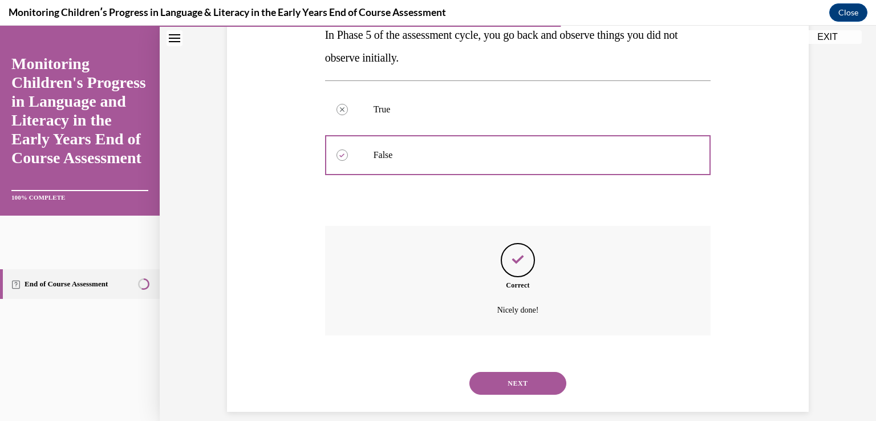
scroll to position [230, 0]
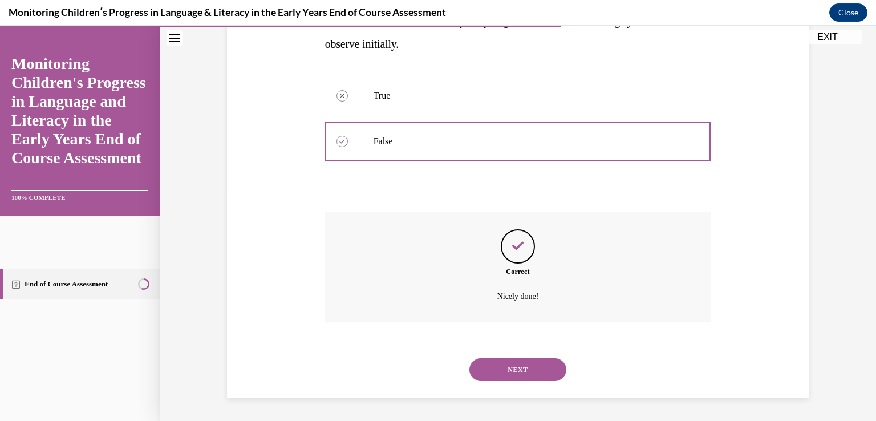
click at [504, 375] on button "NEXT" at bounding box center [517, 369] width 97 height 23
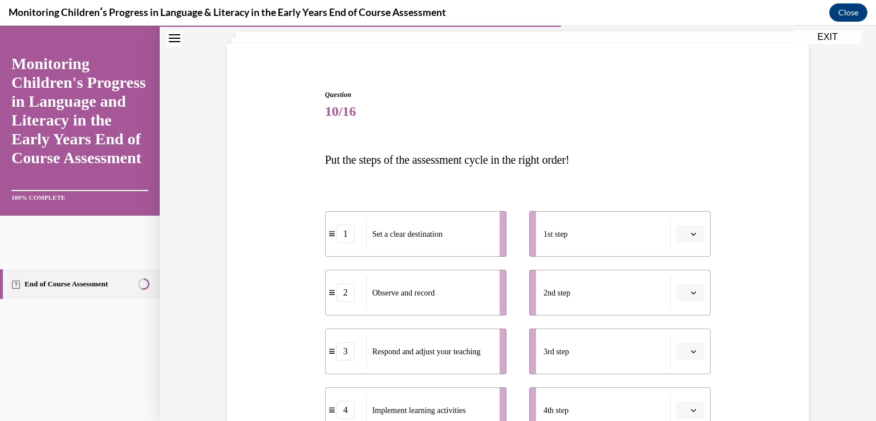
scroll to position [171, 0]
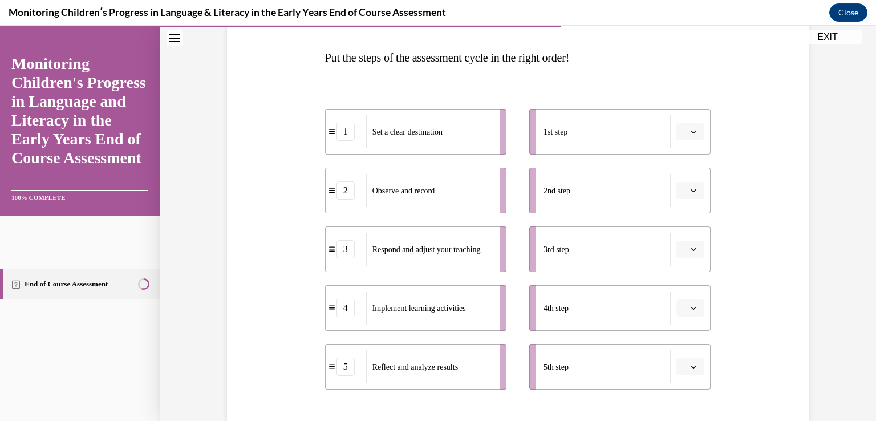
click at [690, 135] on span "button" at bounding box center [694, 132] width 8 height 8
click at [684, 182] on div "1" at bounding box center [685, 180] width 29 height 23
click at [694, 189] on button "button" at bounding box center [691, 190] width 28 height 17
click at [684, 256] on div "2" at bounding box center [685, 261] width 29 height 23
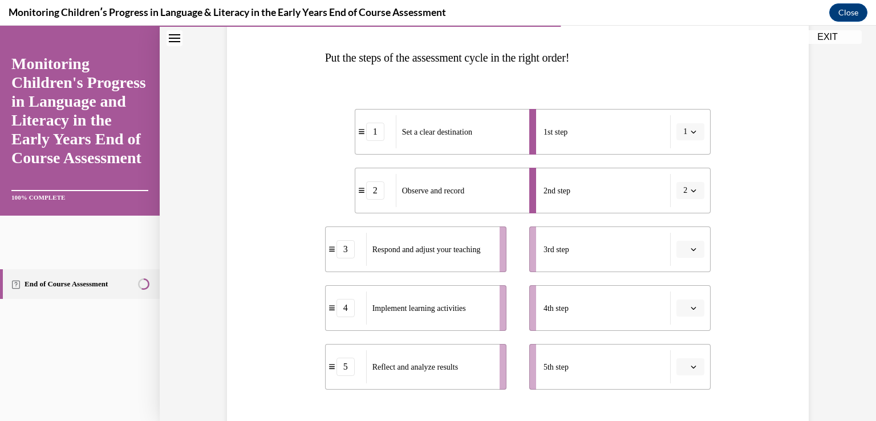
click at [690, 245] on span "button" at bounding box center [694, 249] width 8 height 8
click at [683, 342] on span "3" at bounding box center [682, 343] width 4 height 9
click at [691, 307] on icon "button" at bounding box center [694, 308] width 6 height 6
click at [689, 261] on div "4" at bounding box center [685, 259] width 29 height 23
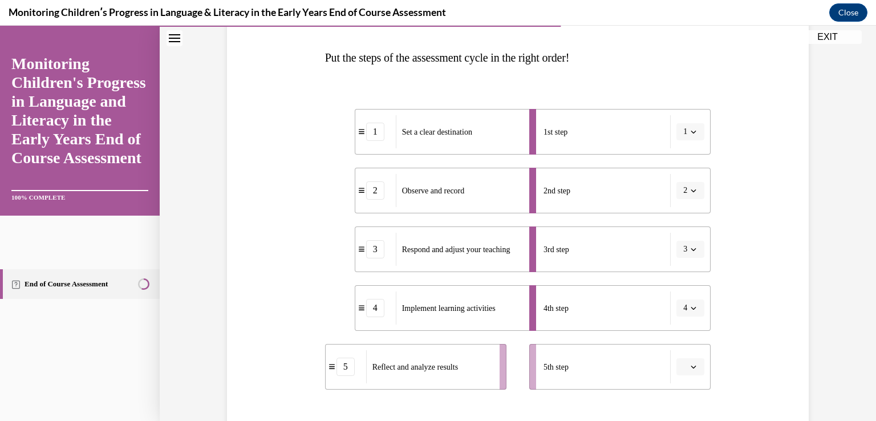
click at [693, 364] on span "button" at bounding box center [694, 367] width 8 height 8
click at [686, 345] on div "5" at bounding box center [685, 341] width 29 height 23
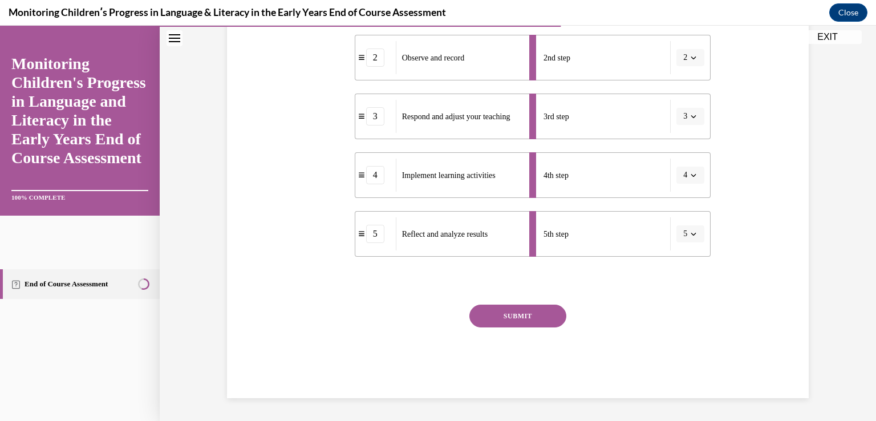
click at [485, 318] on button "SUBMIT" at bounding box center [517, 316] width 97 height 23
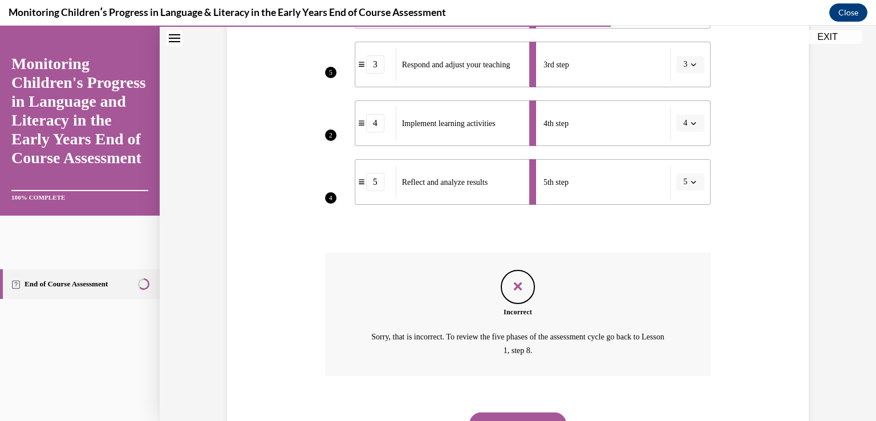
scroll to position [410, 0]
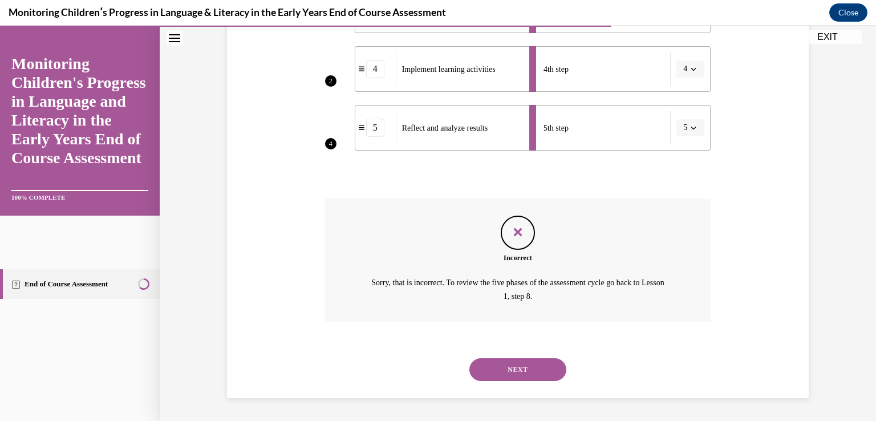
click at [496, 369] on button "NEXT" at bounding box center [517, 369] width 97 height 23
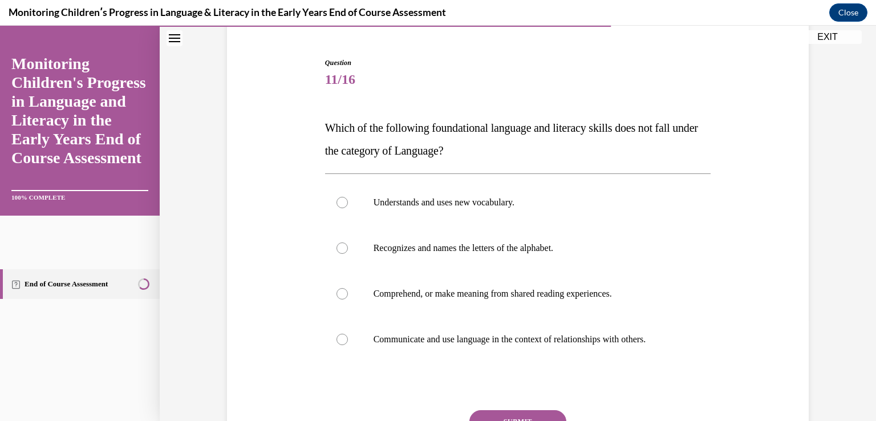
scroll to position [114, 0]
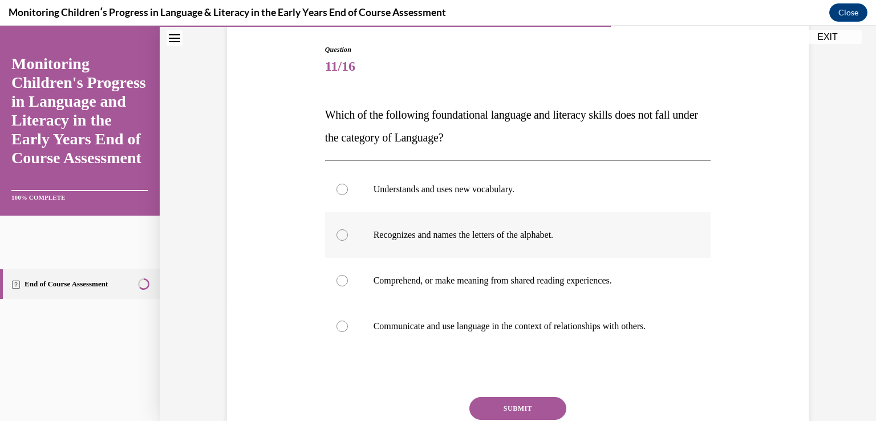
click at [337, 235] on div at bounding box center [342, 234] width 11 height 11
click at [337, 235] on input "Recognizes and names the letters of the alphabet." at bounding box center [342, 234] width 11 height 11
radio input "true"
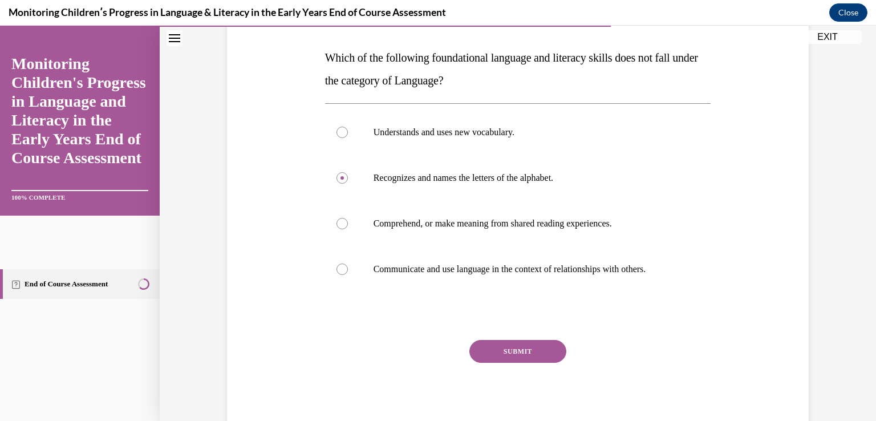
click at [530, 350] on button "SUBMIT" at bounding box center [517, 351] width 97 height 23
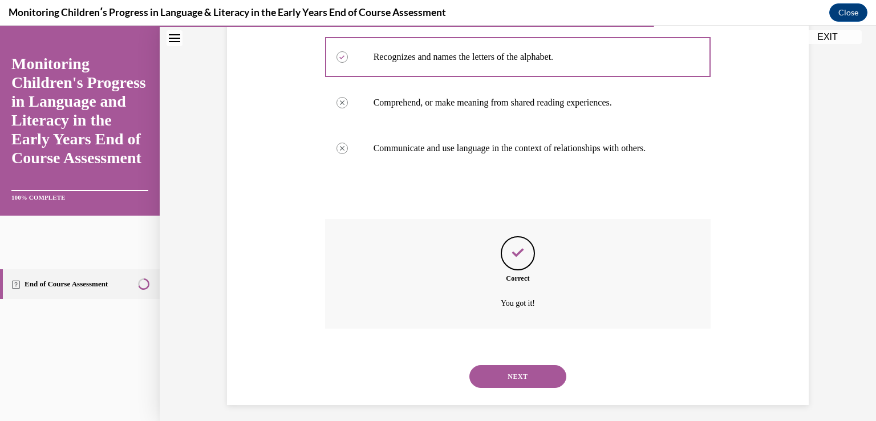
scroll to position [299, 0]
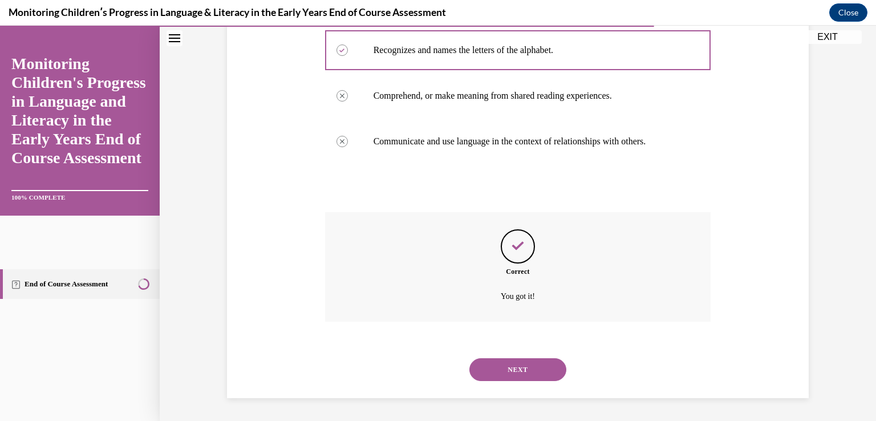
click at [502, 373] on button "NEXT" at bounding box center [517, 369] width 97 height 23
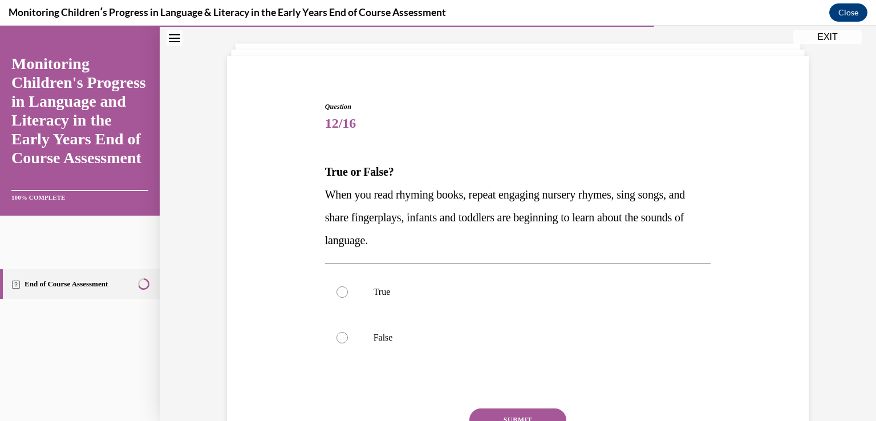
scroll to position [114, 0]
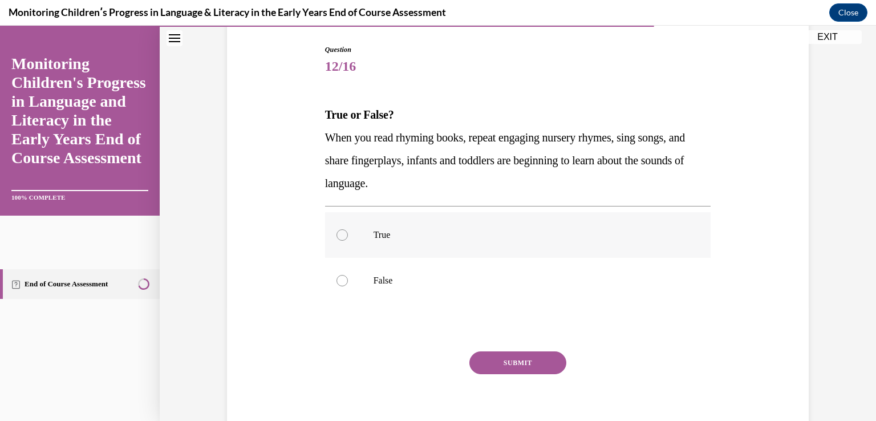
click at [342, 236] on div at bounding box center [342, 234] width 11 height 11
click at [342, 236] on input "True" at bounding box center [342, 234] width 11 height 11
radio input "true"
click at [481, 358] on button "SUBMIT" at bounding box center [517, 362] width 97 height 23
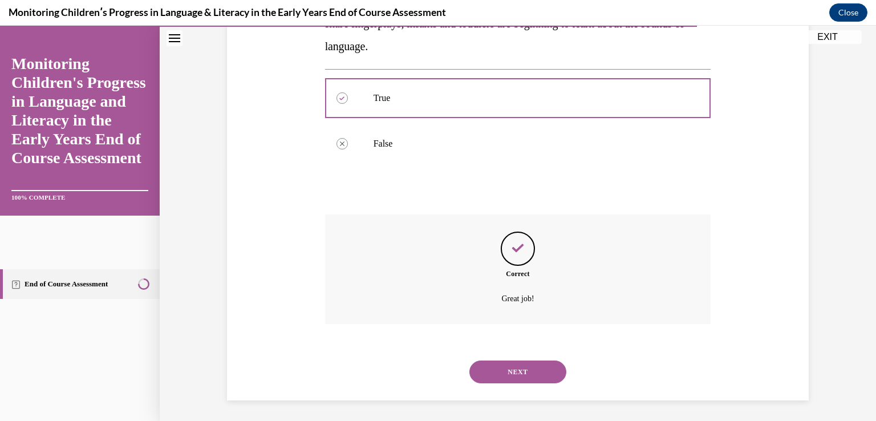
scroll to position [253, 0]
click at [521, 363] on button "NEXT" at bounding box center [517, 369] width 97 height 23
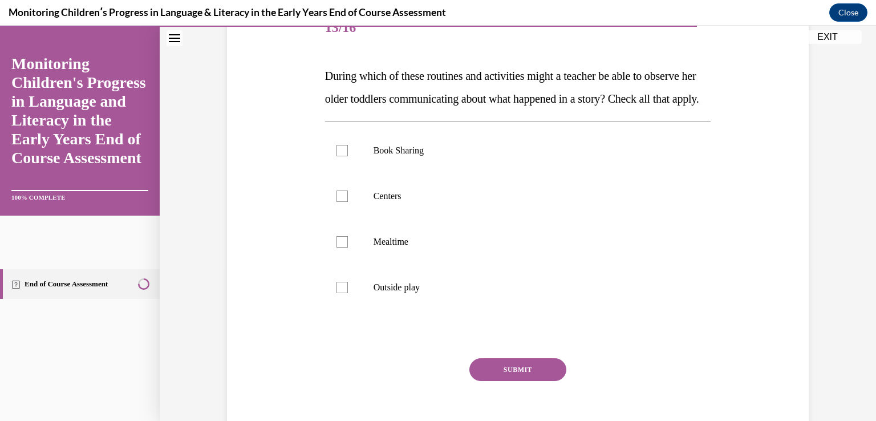
scroll to position [171, 0]
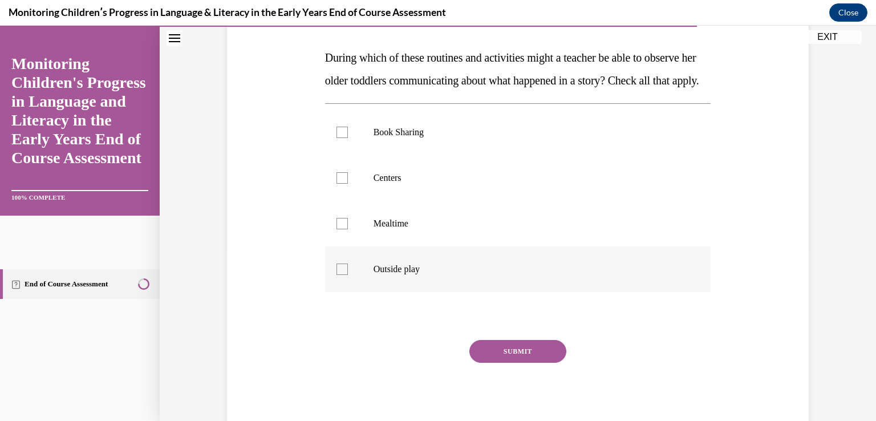
click at [344, 291] on label "Outside play" at bounding box center [518, 269] width 386 height 46
click at [344, 275] on input "Outside play" at bounding box center [342, 269] width 11 height 11
checkbox input "true"
click at [337, 229] on div at bounding box center [342, 223] width 11 height 11
click at [337, 229] on input "Mealtime" at bounding box center [342, 223] width 11 height 11
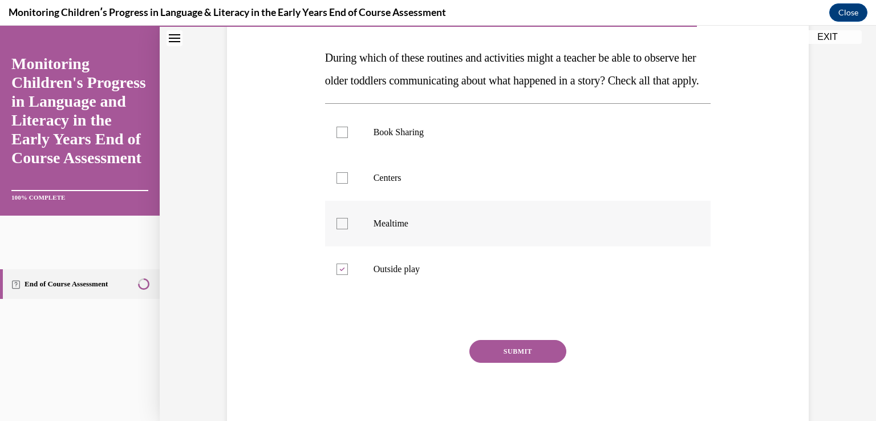
checkbox input "true"
click at [339, 184] on div at bounding box center [342, 177] width 11 height 11
click at [339, 184] on input "Centers" at bounding box center [342, 177] width 11 height 11
checkbox input "true"
click at [340, 138] on div at bounding box center [342, 132] width 11 height 11
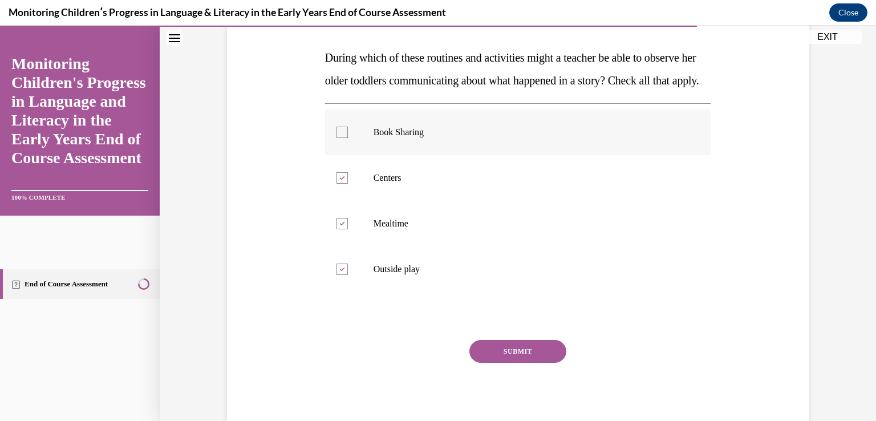
click at [340, 138] on input "Book Sharing" at bounding box center [342, 132] width 11 height 11
checkbox input "true"
click at [502, 363] on button "SUBMIT" at bounding box center [517, 351] width 97 height 23
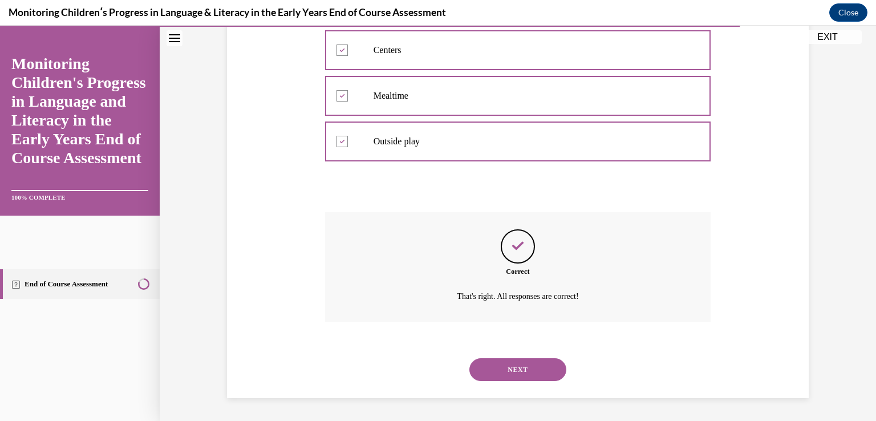
scroll to position [322, 0]
click at [516, 370] on button "NEXT" at bounding box center [517, 369] width 97 height 23
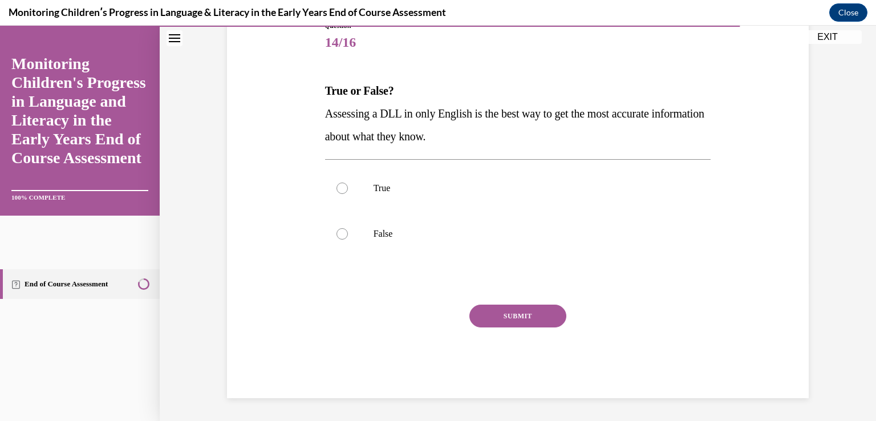
scroll to position [127, 0]
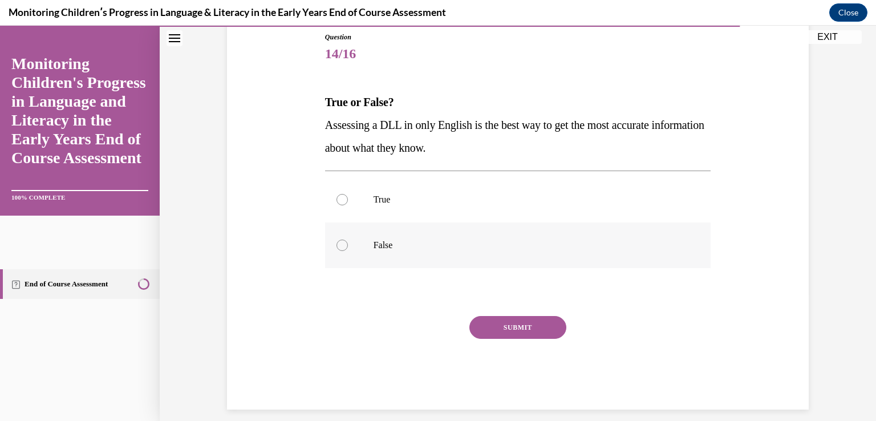
click at [337, 245] on div at bounding box center [342, 245] width 11 height 11
click at [337, 245] on input "False" at bounding box center [342, 245] width 11 height 11
radio input "true"
click at [500, 325] on button "SUBMIT" at bounding box center [517, 327] width 97 height 23
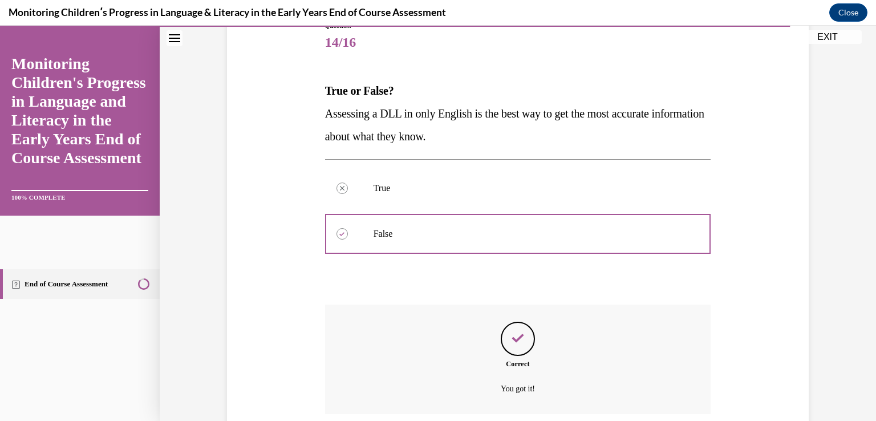
scroll to position [230, 0]
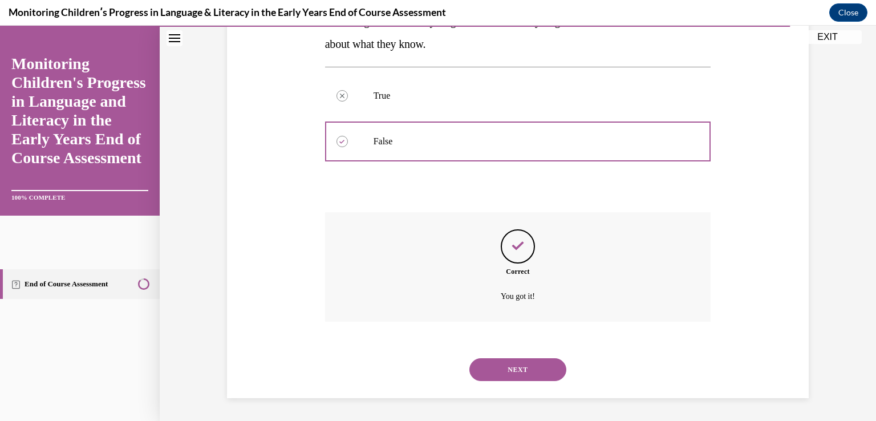
click at [531, 363] on button "NEXT" at bounding box center [517, 369] width 97 height 23
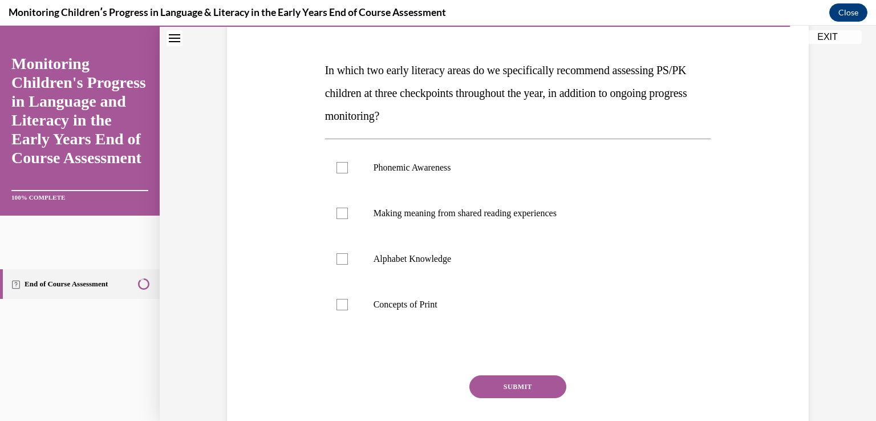
scroll to position [161, 0]
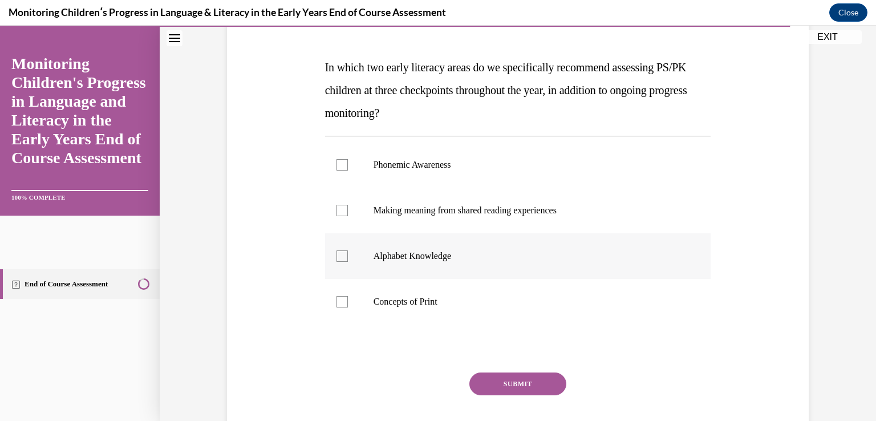
click at [337, 256] on div at bounding box center [342, 255] width 11 height 11
click at [337, 256] on input "Alphabet Knowledge" at bounding box center [342, 255] width 11 height 11
checkbox input "true"
click at [337, 165] on div at bounding box center [342, 164] width 11 height 11
click at [337, 165] on input "Phonemic Awareness" at bounding box center [342, 164] width 11 height 11
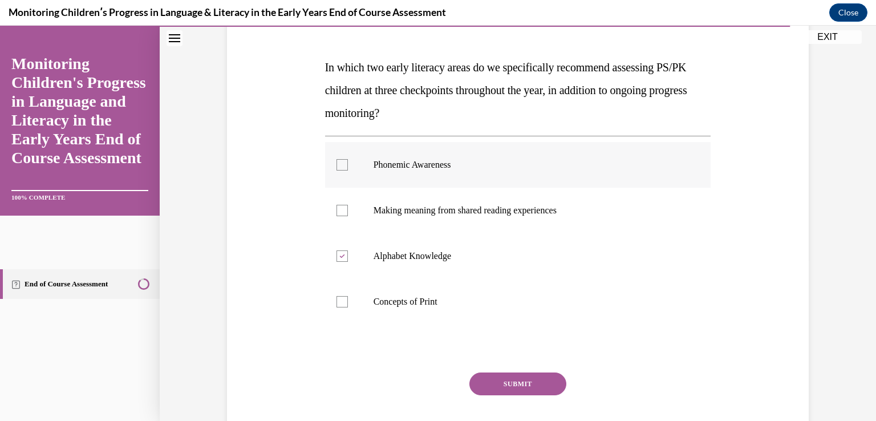
checkbox input "true"
click at [494, 386] on button "SUBMIT" at bounding box center [517, 383] width 97 height 23
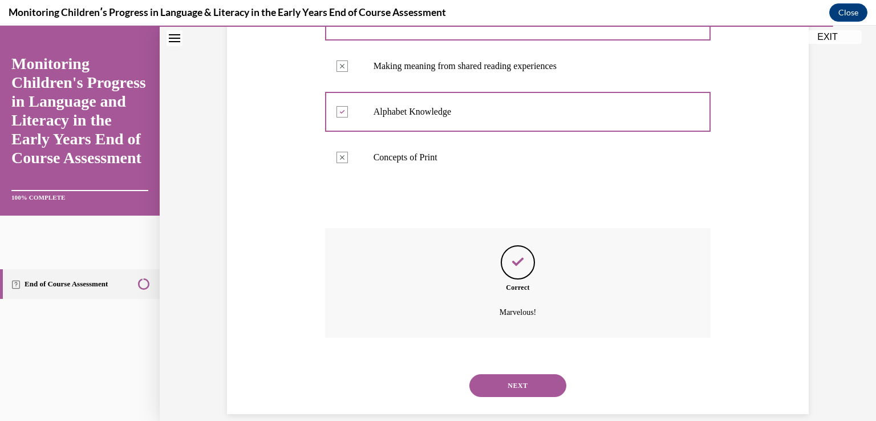
scroll to position [322, 0]
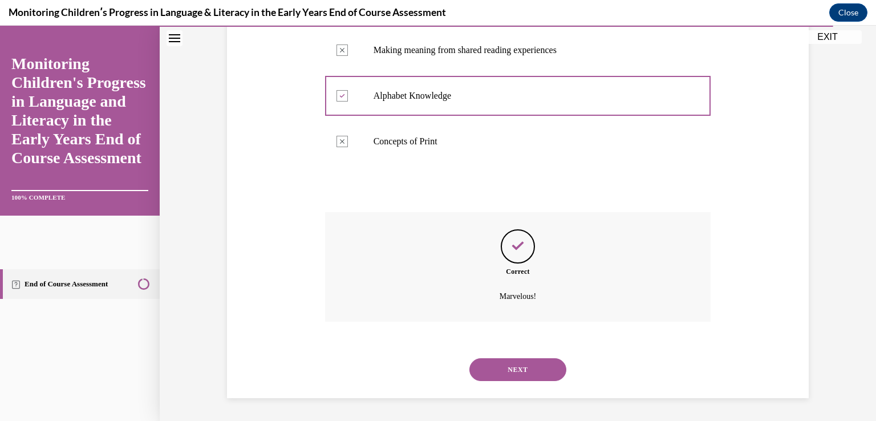
click at [507, 376] on button "NEXT" at bounding box center [517, 369] width 97 height 23
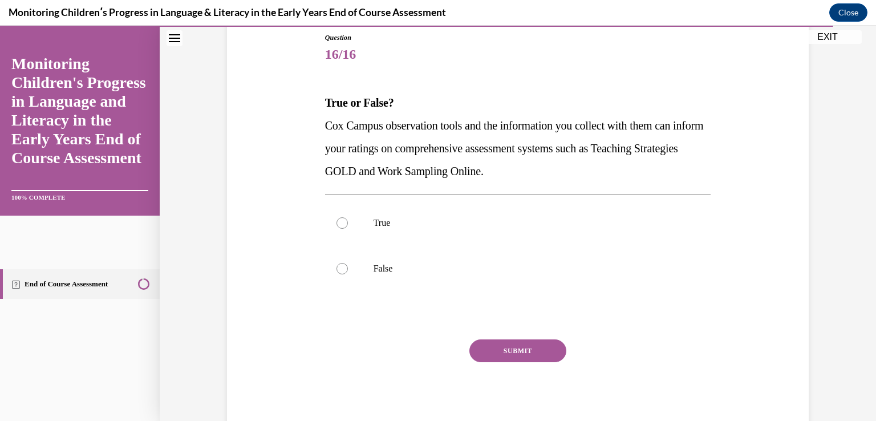
scroll to position [161, 0]
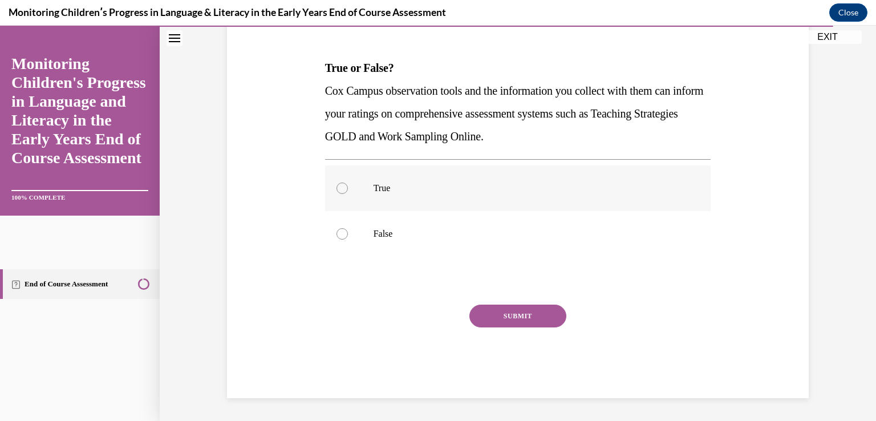
click at [337, 189] on div at bounding box center [342, 188] width 11 height 11
click at [337, 189] on input "True" at bounding box center [342, 188] width 11 height 11
radio input "true"
click at [507, 308] on button "SUBMIT" at bounding box center [517, 316] width 97 height 23
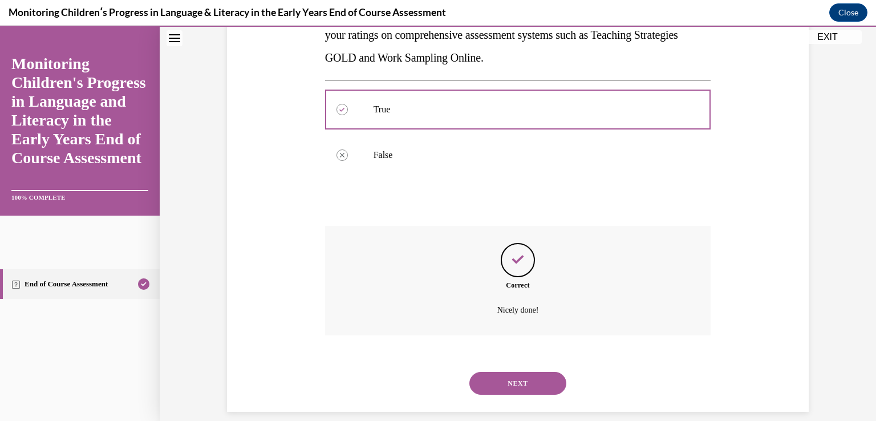
scroll to position [253, 0]
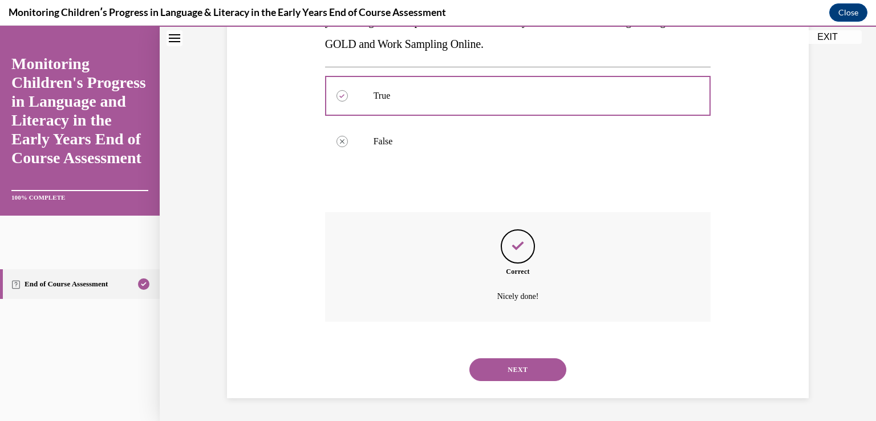
click at [522, 369] on button "NEXT" at bounding box center [517, 369] width 97 height 23
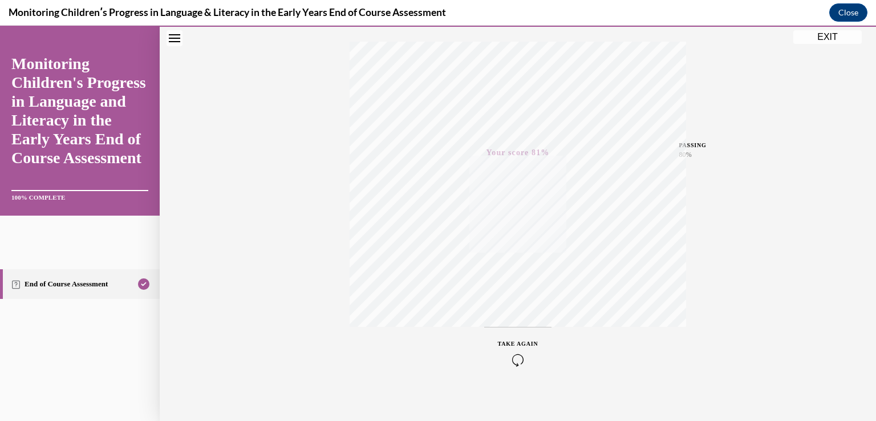
scroll to position [189, 0]
click at [830, 41] on button "EXIT" at bounding box center [827, 37] width 68 height 14
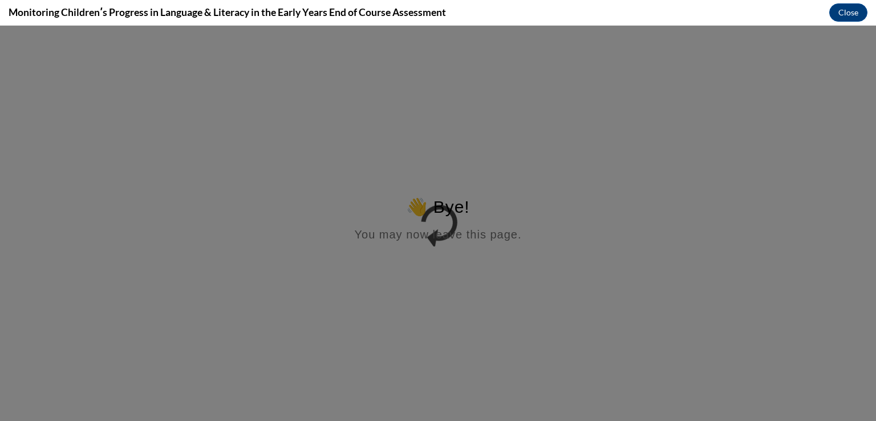
scroll to position [0, 0]
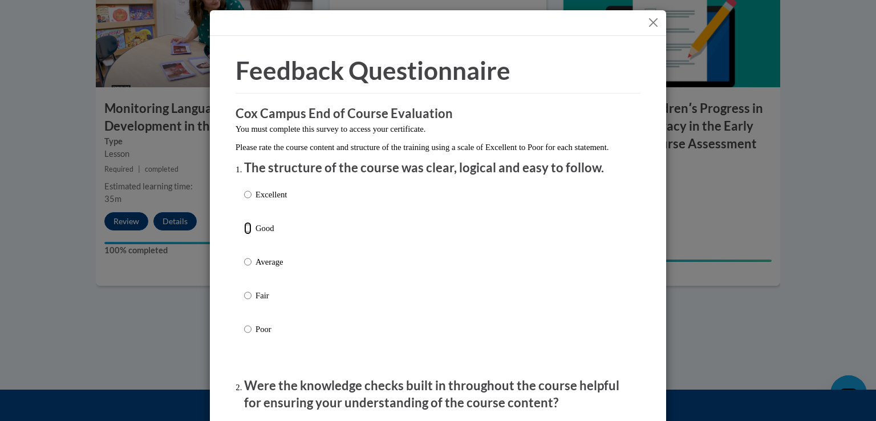
click at [244, 234] on input "Good" at bounding box center [247, 228] width 7 height 13
radio input "true"
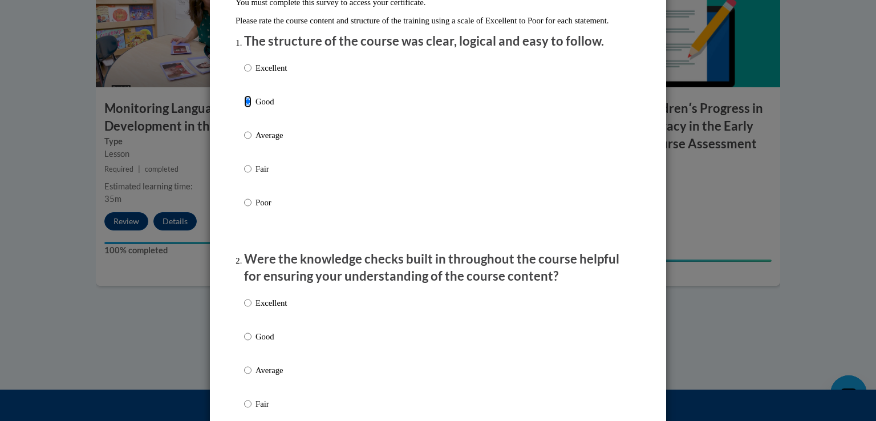
scroll to position [171, 0]
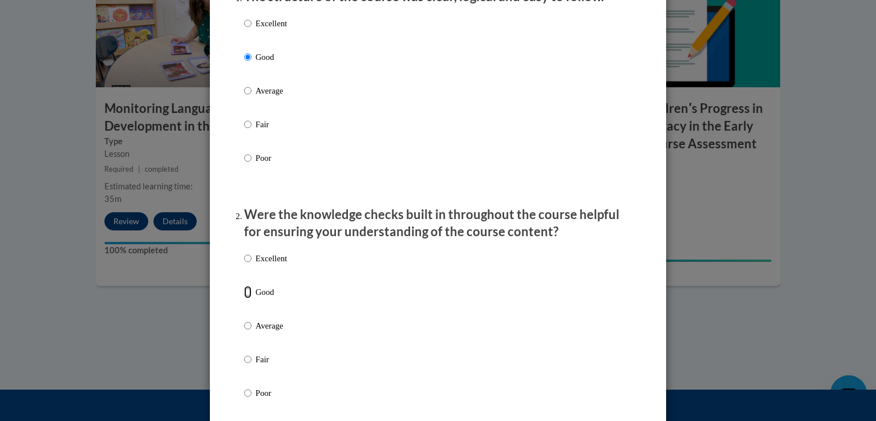
click at [244, 298] on input "Good" at bounding box center [247, 292] width 7 height 13
radio input "true"
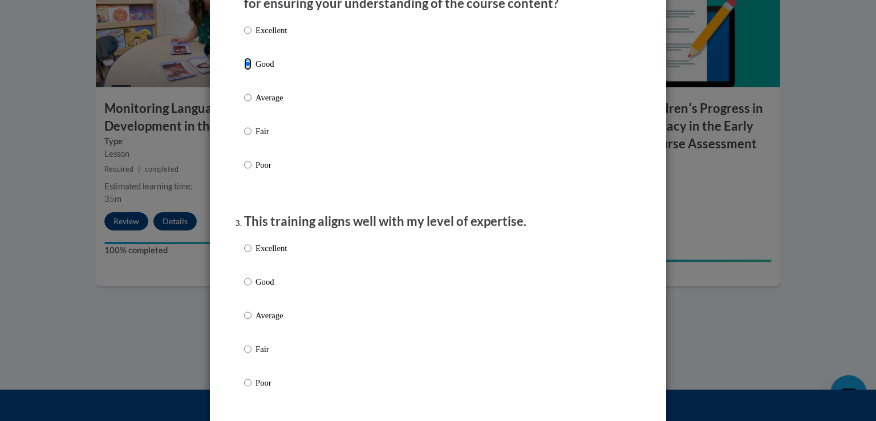
scroll to position [456, 0]
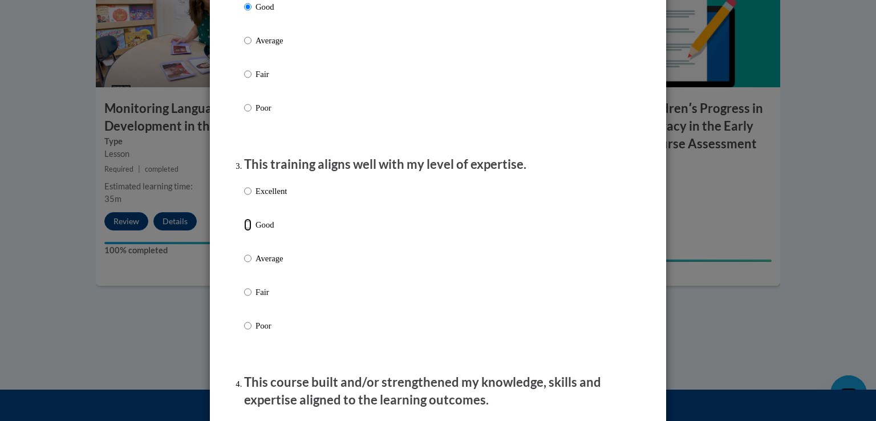
click at [244, 231] on input "Good" at bounding box center [247, 224] width 7 height 13
radio input "true"
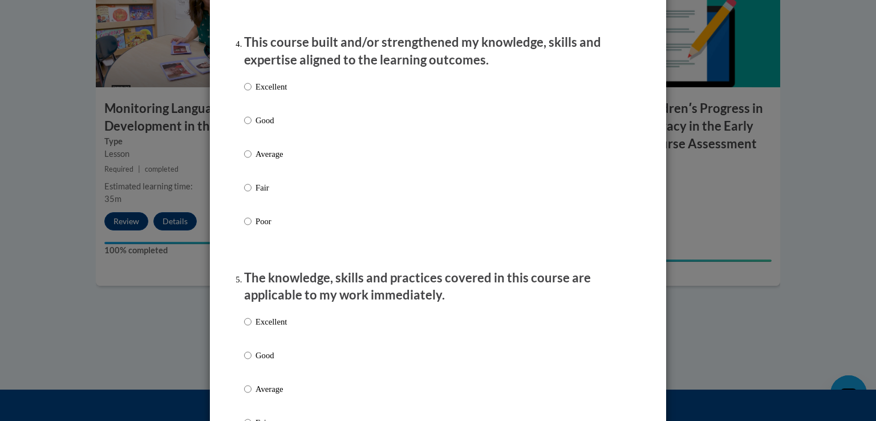
scroll to position [799, 0]
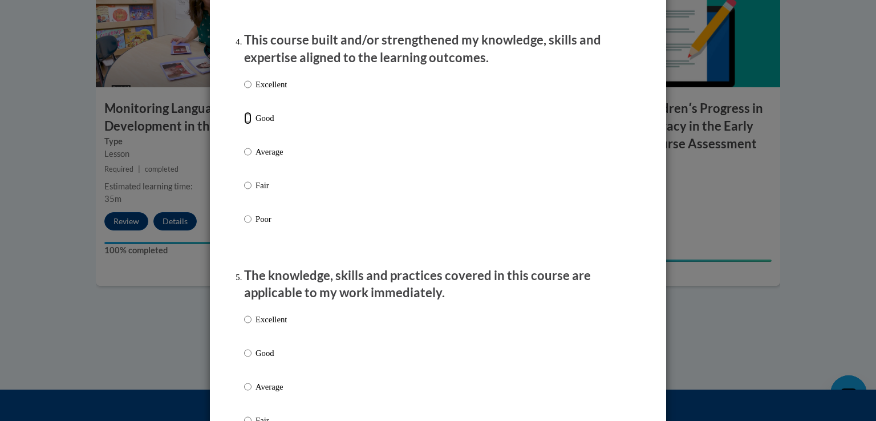
click at [246, 124] on input "Good" at bounding box center [247, 118] width 7 height 13
radio input "true"
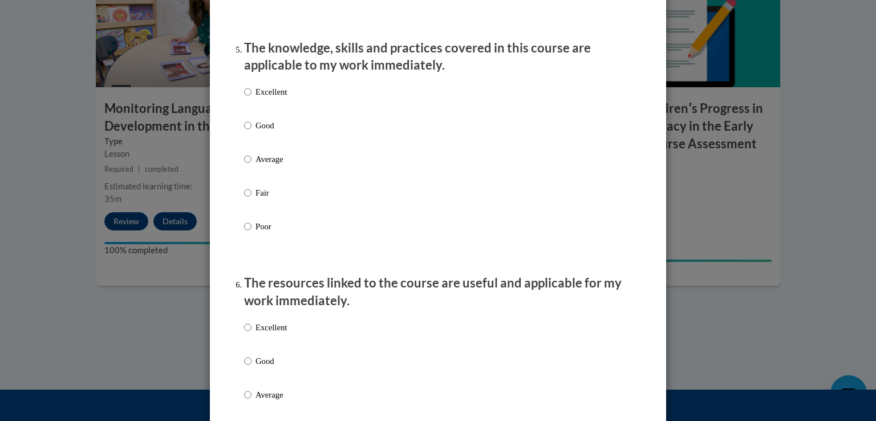
scroll to position [1027, 0]
click at [244, 131] on input "Good" at bounding box center [247, 125] width 7 height 13
radio input "true"
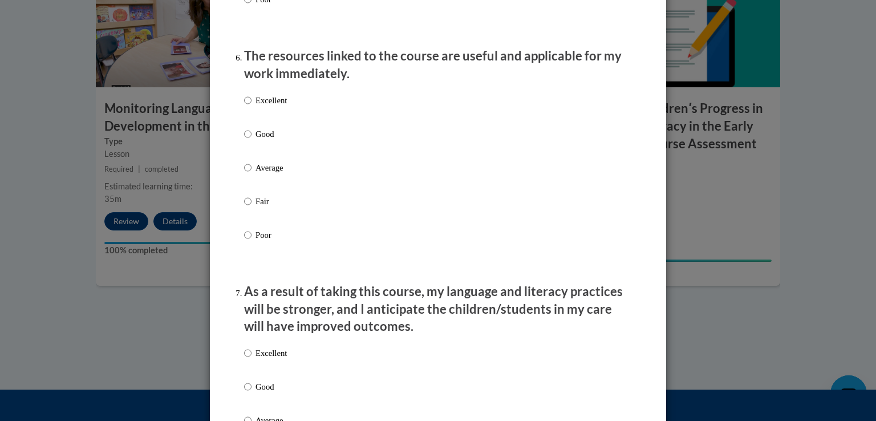
scroll to position [1255, 0]
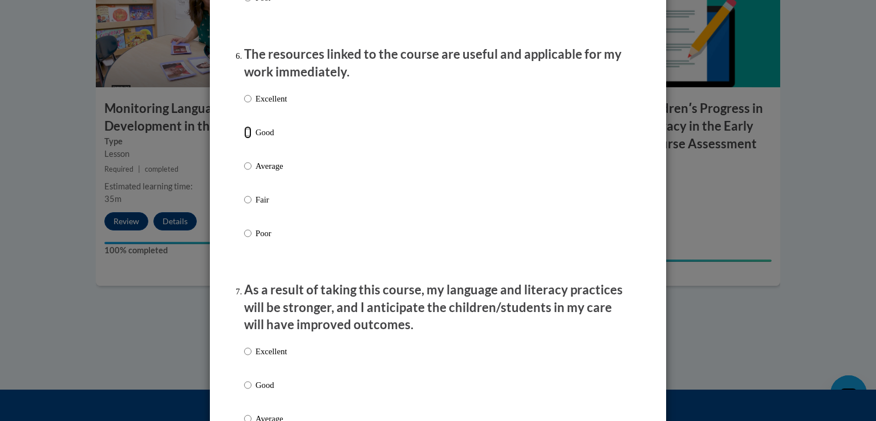
drag, startPoint x: 244, startPoint y: 144, endPoint x: 466, endPoint y: 158, distance: 222.3
click at [245, 139] on input "Good" at bounding box center [247, 132] width 7 height 13
radio input "true"
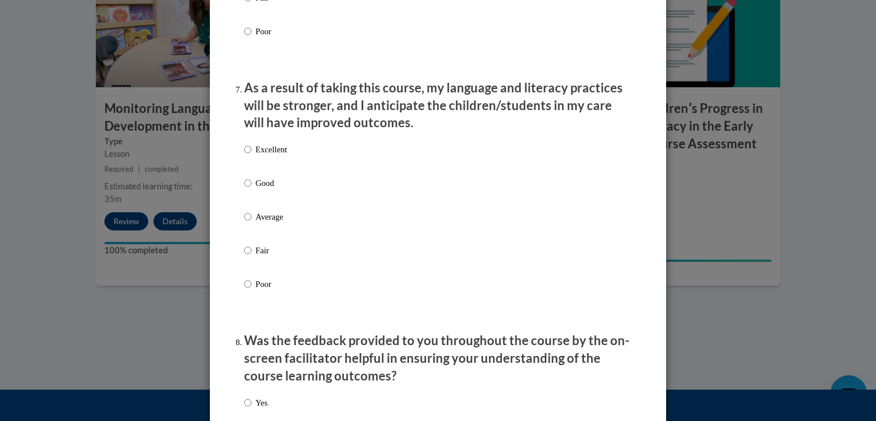
scroll to position [1483, 0]
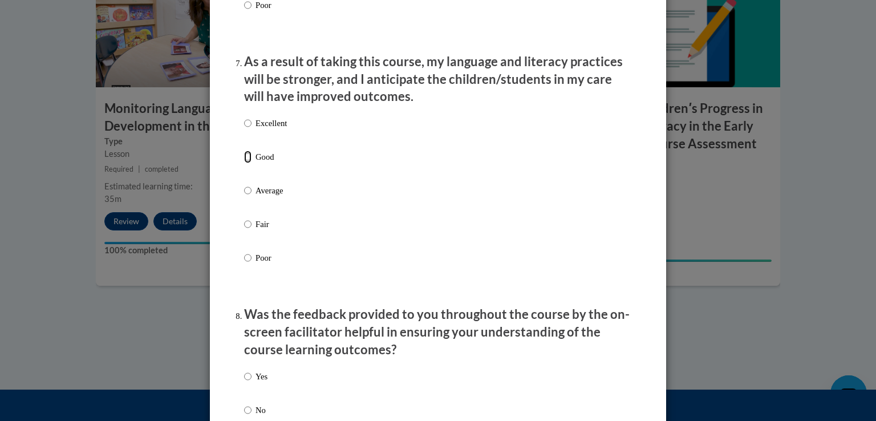
click at [244, 163] on input "Good" at bounding box center [247, 157] width 7 height 13
radio input "true"
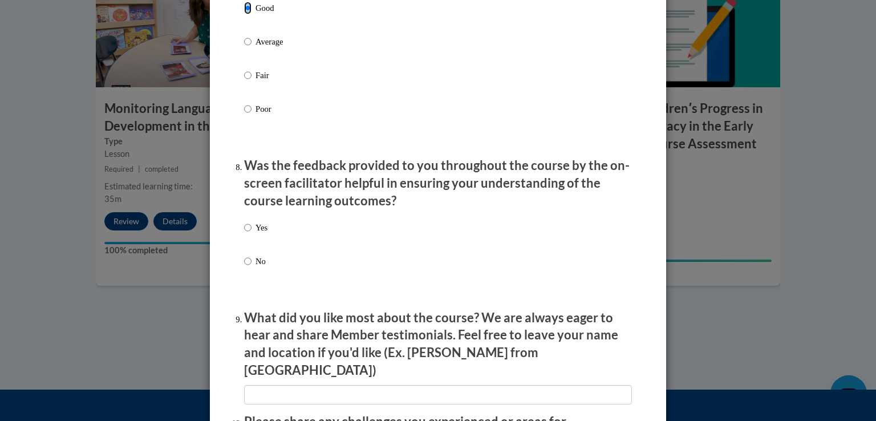
scroll to position [1711, 0]
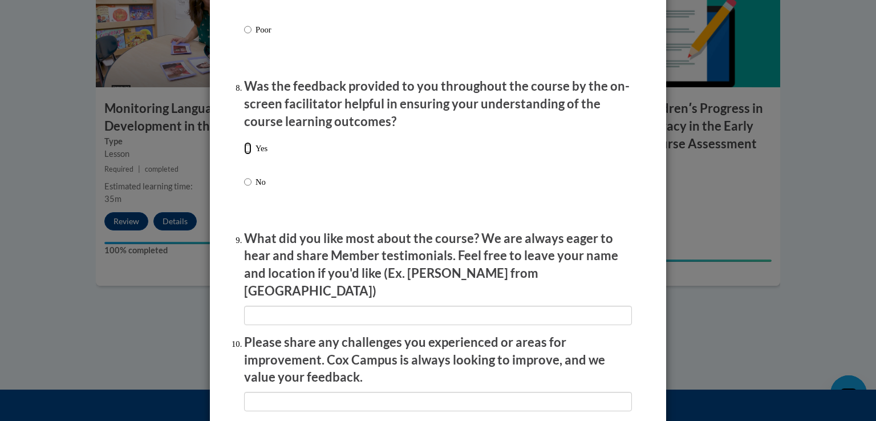
drag, startPoint x: 243, startPoint y: 160, endPoint x: 396, endPoint y: 159, distance: 152.9
click at [244, 155] on input "Yes" at bounding box center [247, 148] width 7 height 13
radio input "true"
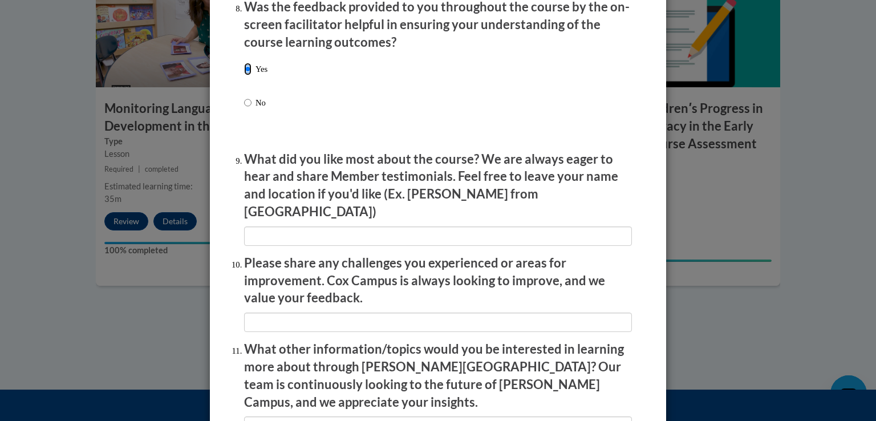
scroll to position [1955, 0]
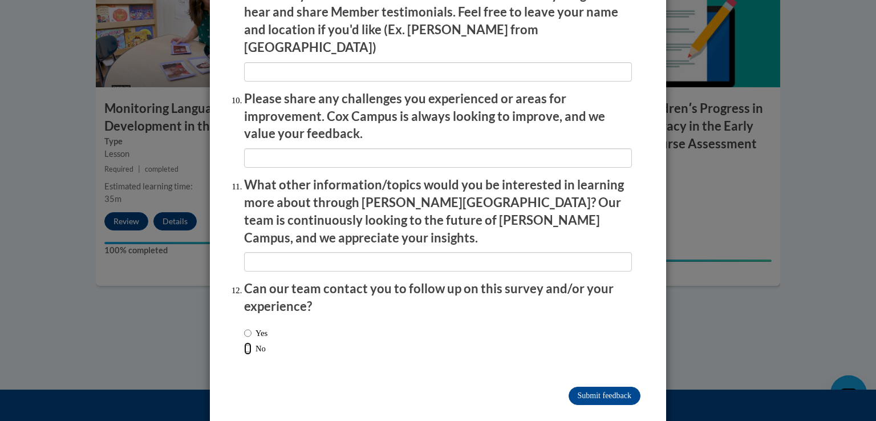
click at [244, 342] on input "No" at bounding box center [247, 348] width 7 height 13
radio input "true"
click at [596, 387] on input "Submit feedback" at bounding box center [605, 396] width 72 height 18
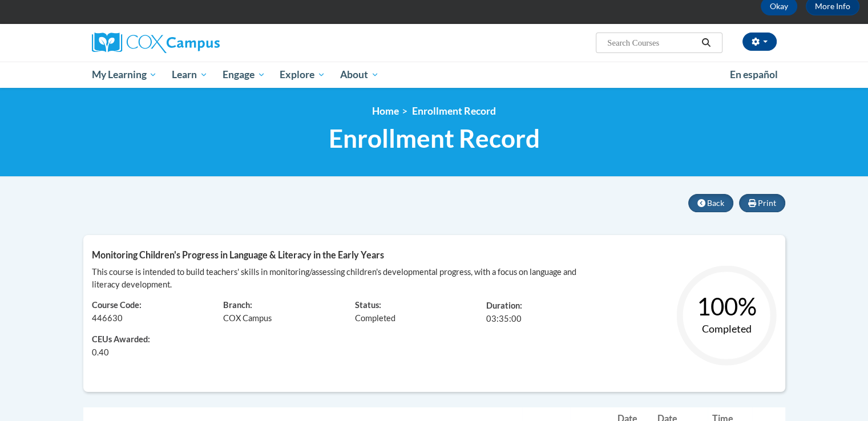
scroll to position [57, 0]
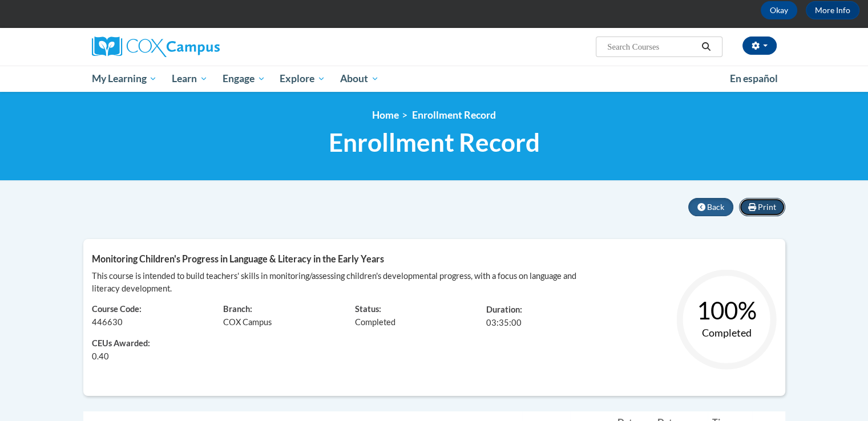
drag, startPoint x: 759, startPoint y: 209, endPoint x: 706, endPoint y: 366, distance: 165.4
click at [759, 209] on span "Print" at bounding box center [767, 207] width 18 height 10
